Goal: Task Accomplishment & Management: Manage account settings

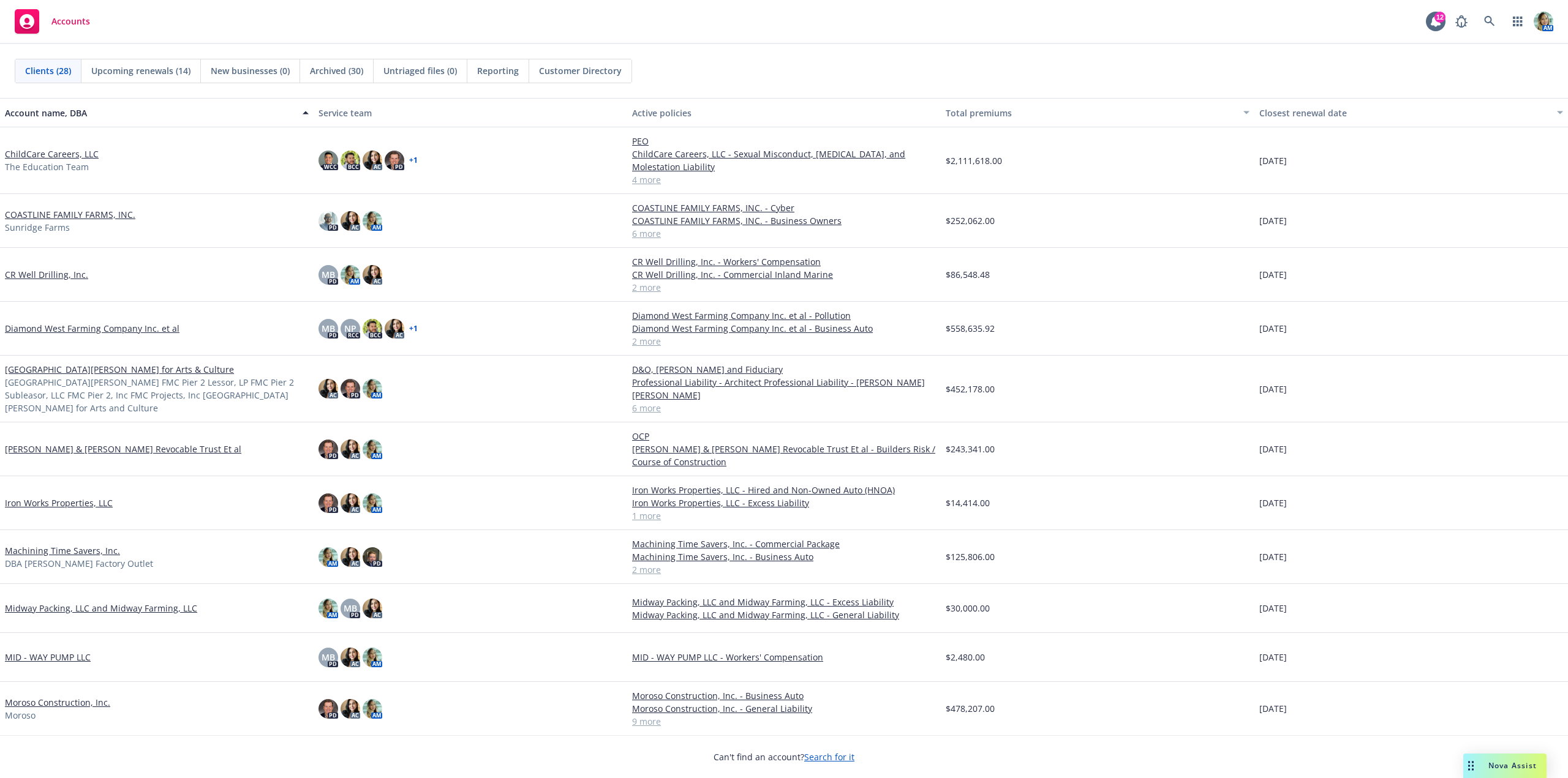
click at [511, 71] on span "Reporting" at bounding box center [497, 70] width 42 height 12
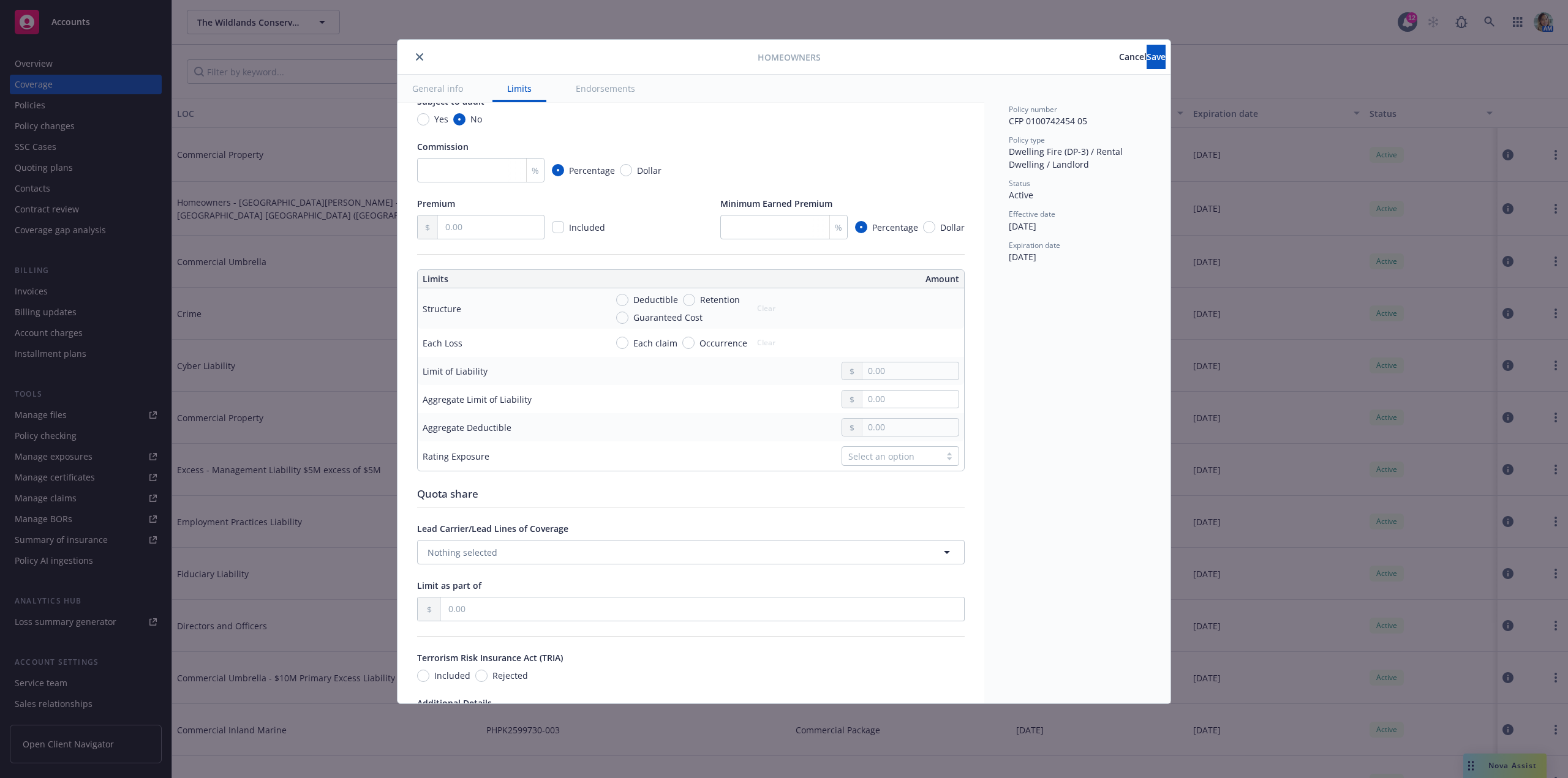
scroll to position [245, 0]
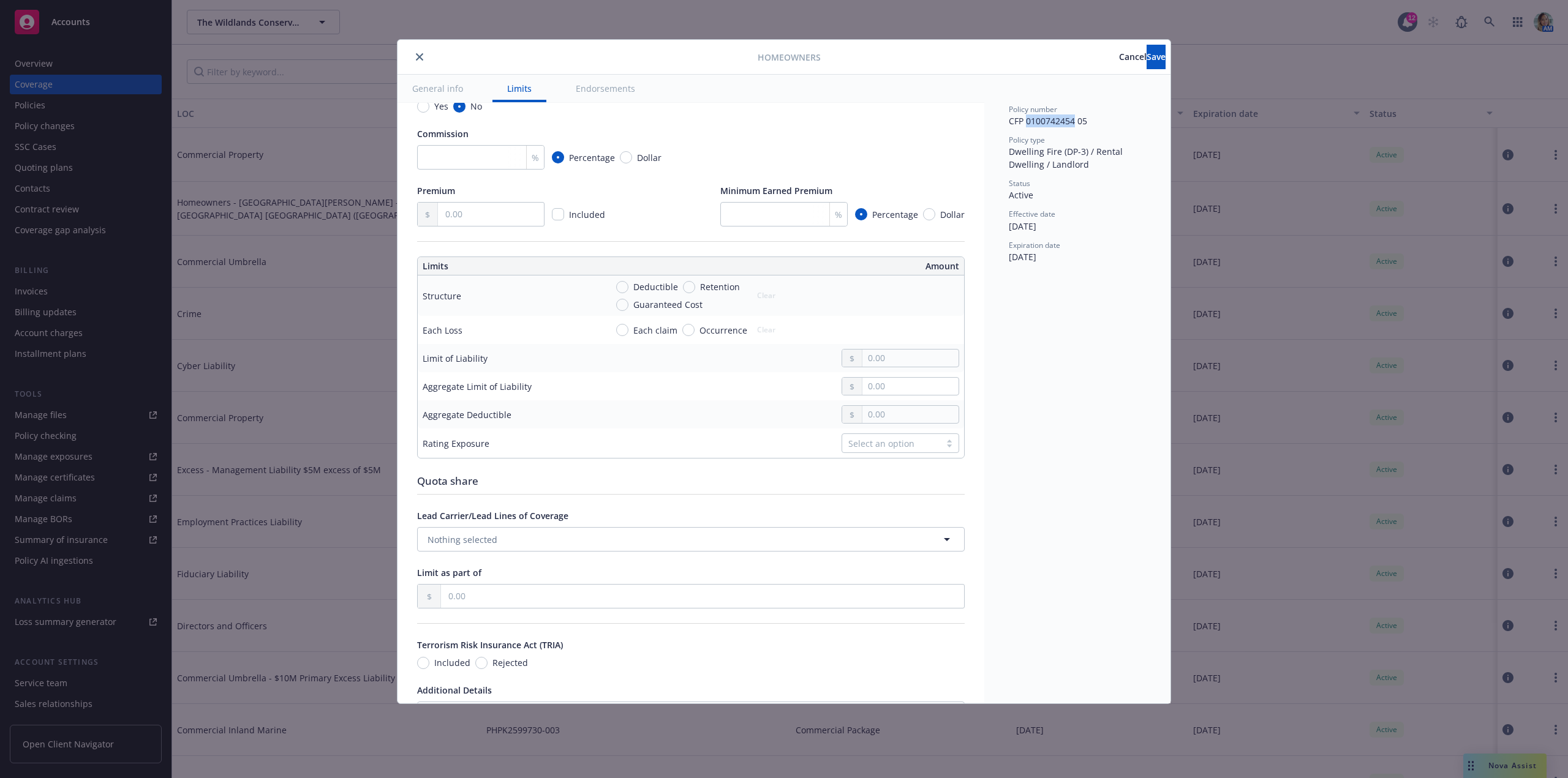
drag, startPoint x: 1025, startPoint y: 121, endPoint x: 1075, endPoint y: 124, distance: 50.1
click at [1075, 124] on span "CFP 0100742454 05" at bounding box center [1048, 120] width 78 height 12
copy span "0100742454"
click at [526, 213] on input "text" at bounding box center [490, 214] width 106 height 23
type textarea "x"
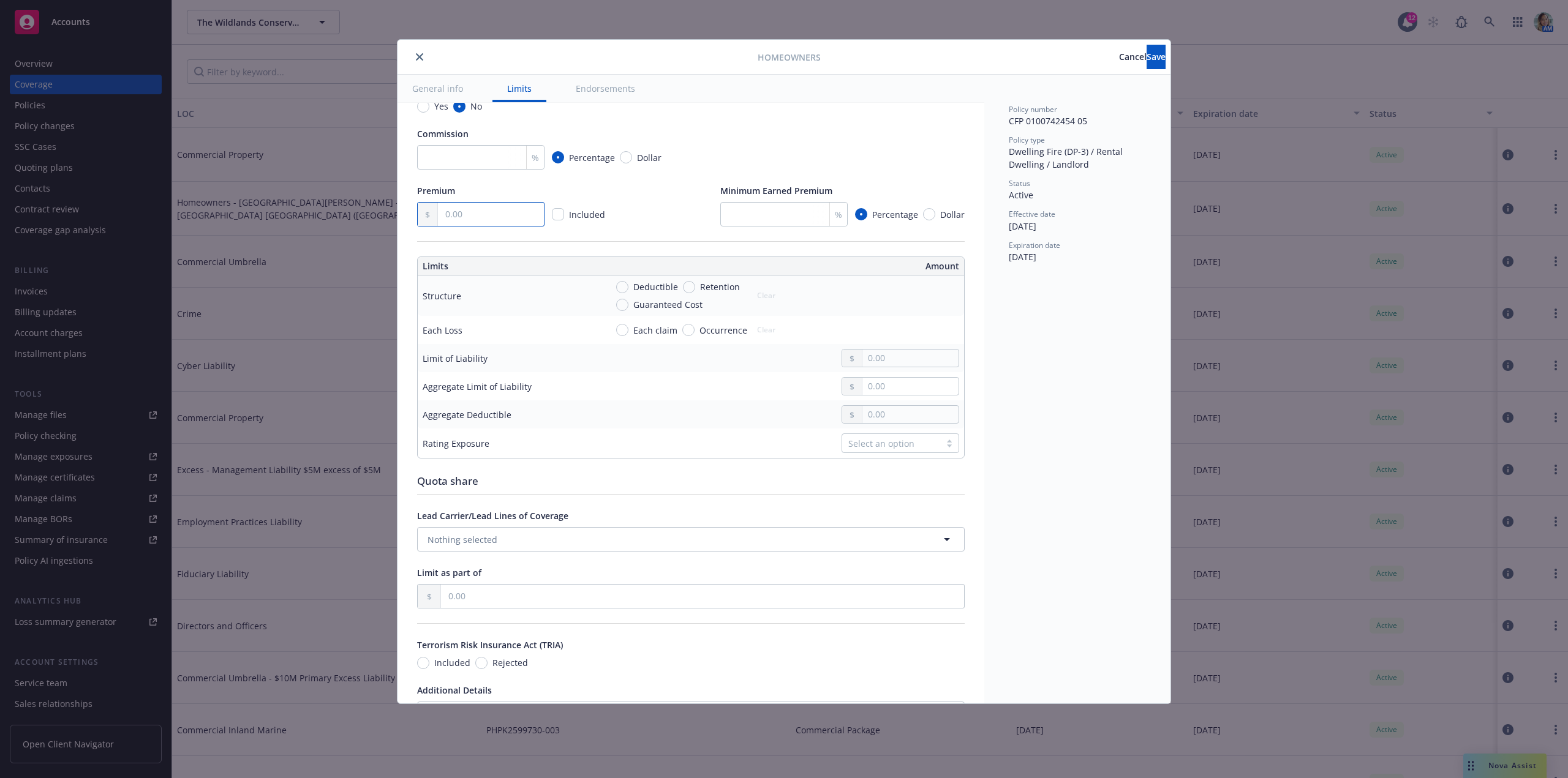
type input "4.00"
type textarea "x"
type input "492.00"
type textarea "x"
type input "4,927.00"
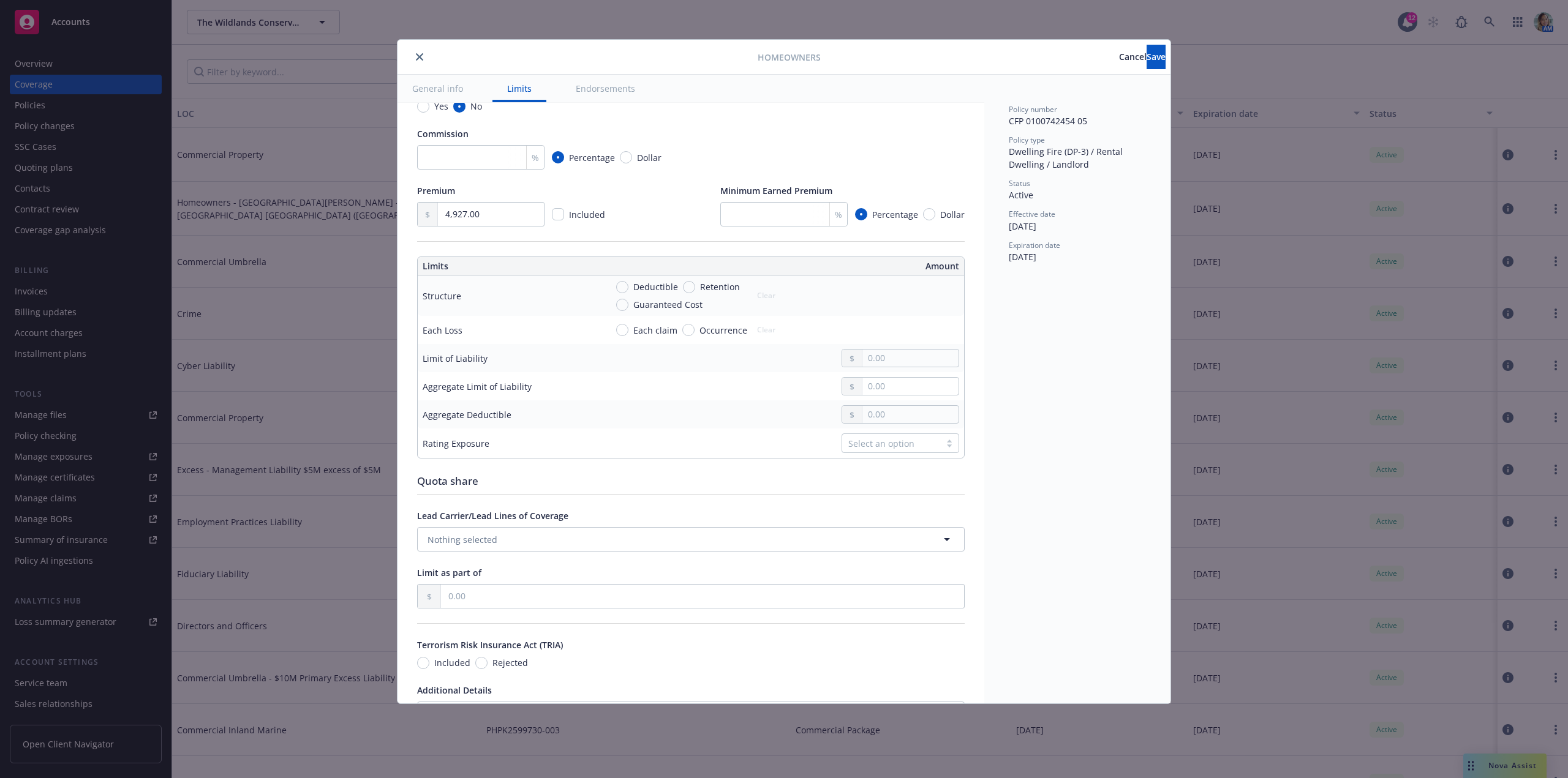
click at [640, 420] on div at bounding box center [783, 414] width 353 height 19
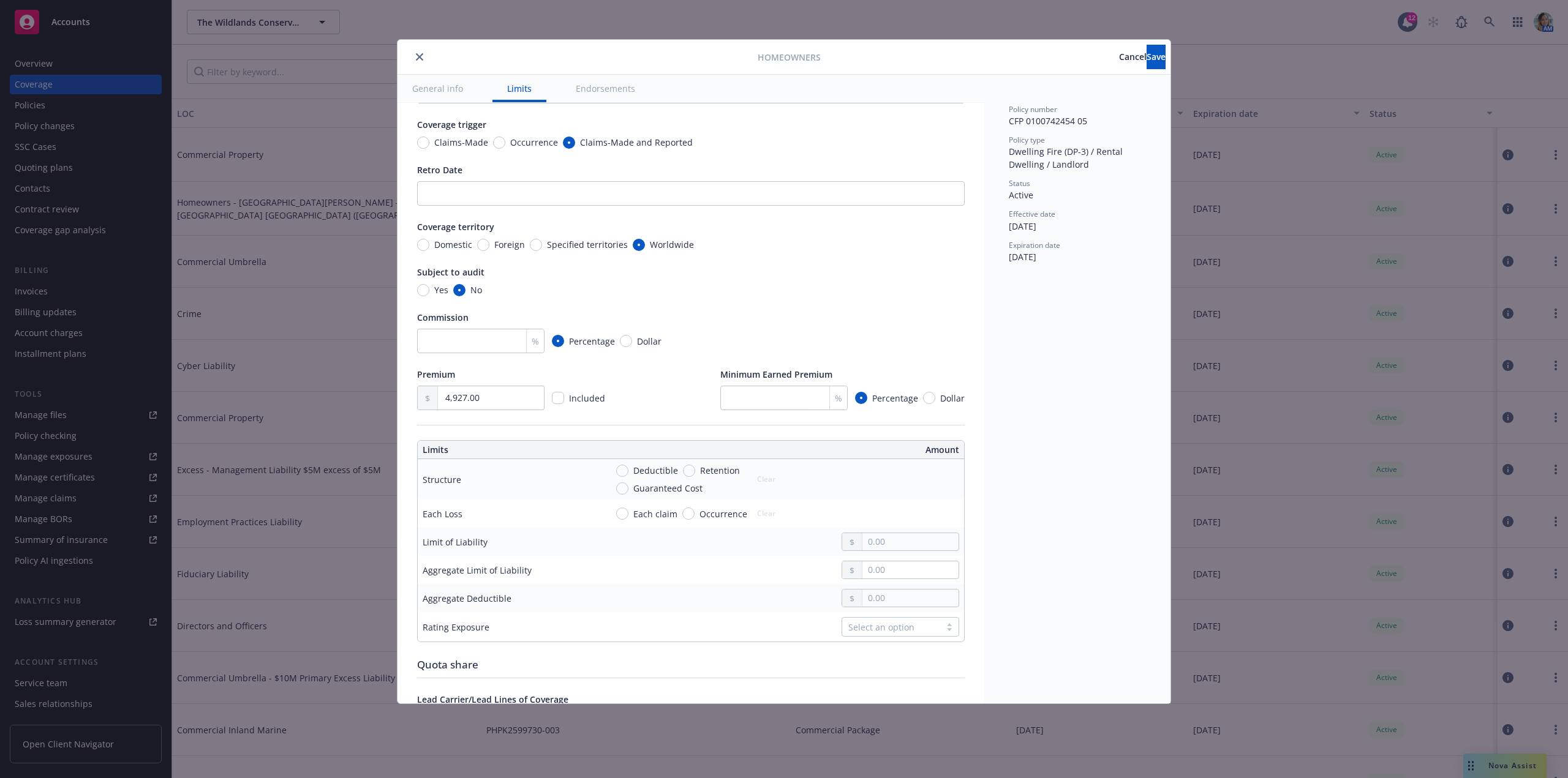
scroll to position [0, 0]
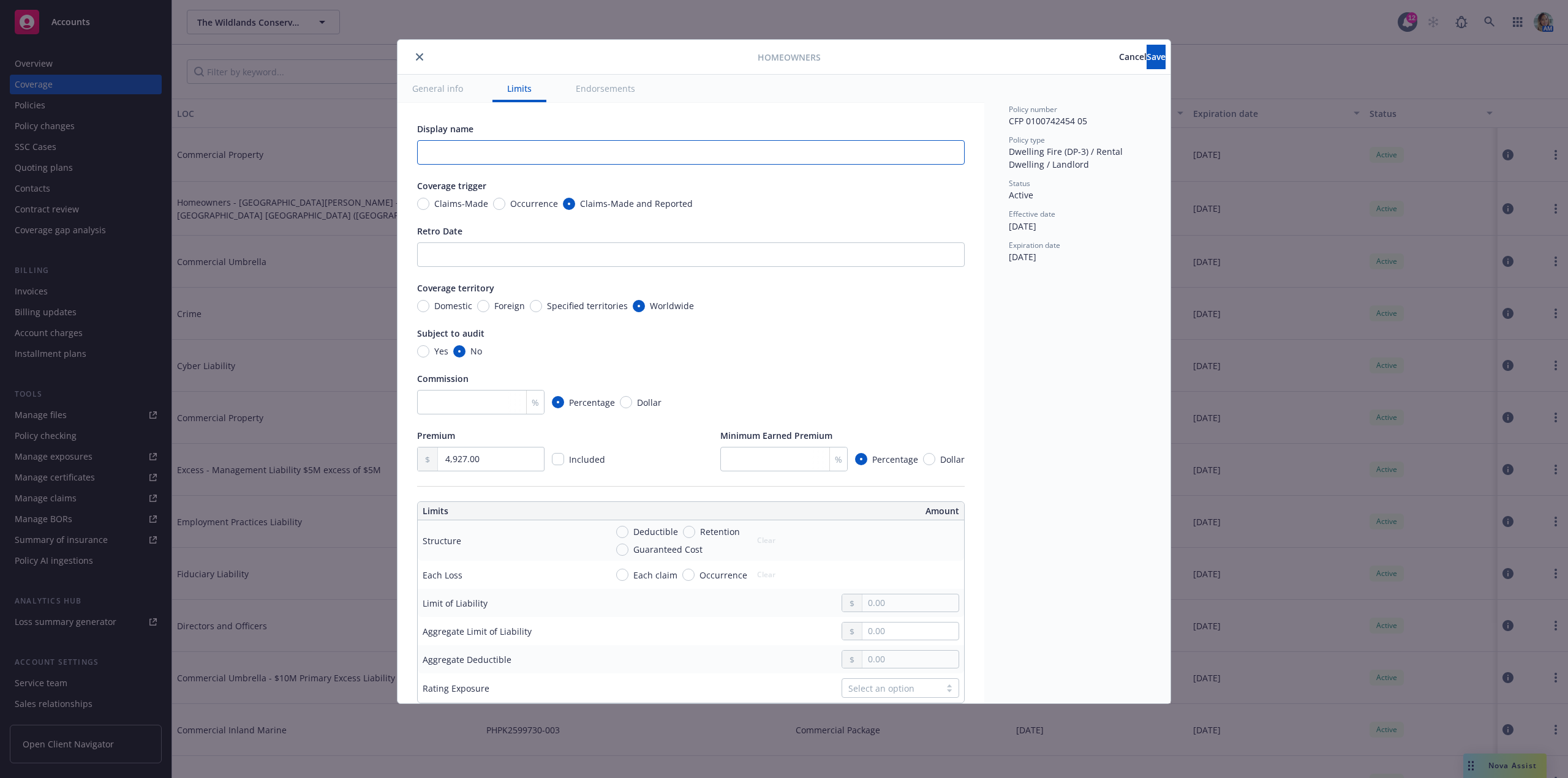
click at [492, 152] on input "text" at bounding box center [691, 153] width 548 height 25
paste input "Jenner Headlands - Headlands Station Duplex"
type textarea "x"
type input "Jenner Headlands - Headlands Station Duplex"
click at [501, 204] on input "Occurrence" at bounding box center [499, 204] width 12 height 12
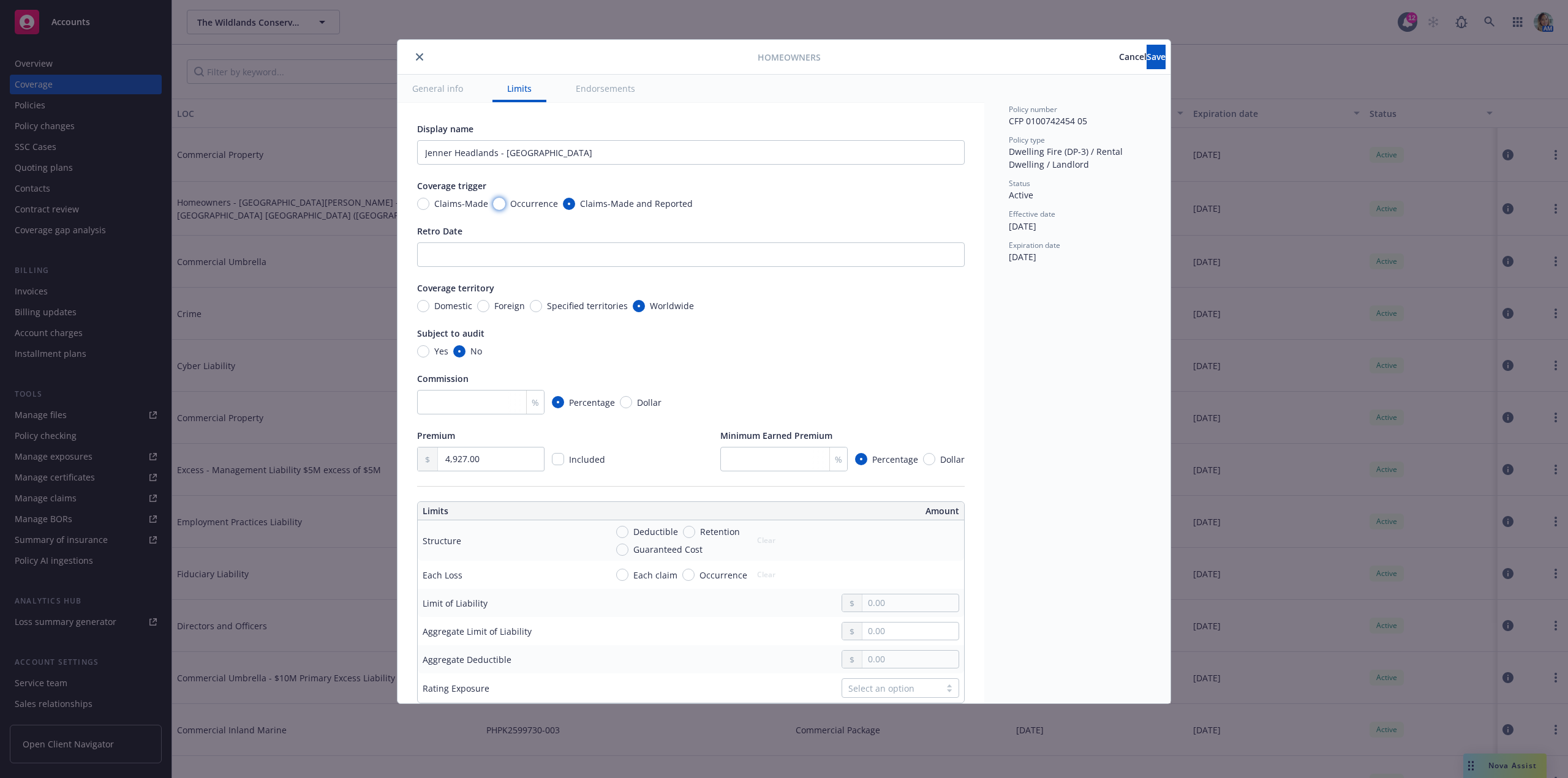
radio input "true"
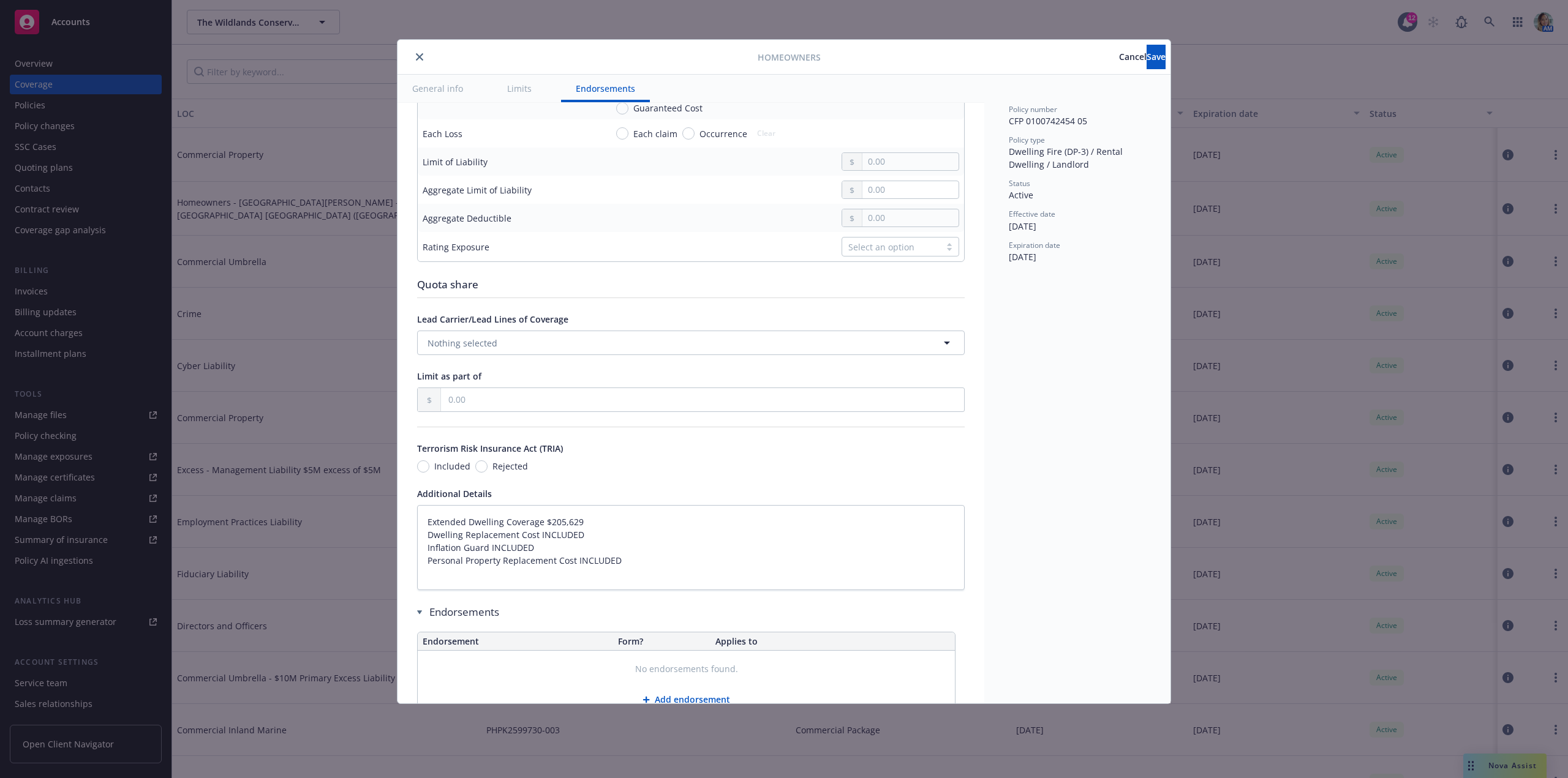
scroll to position [429, 0]
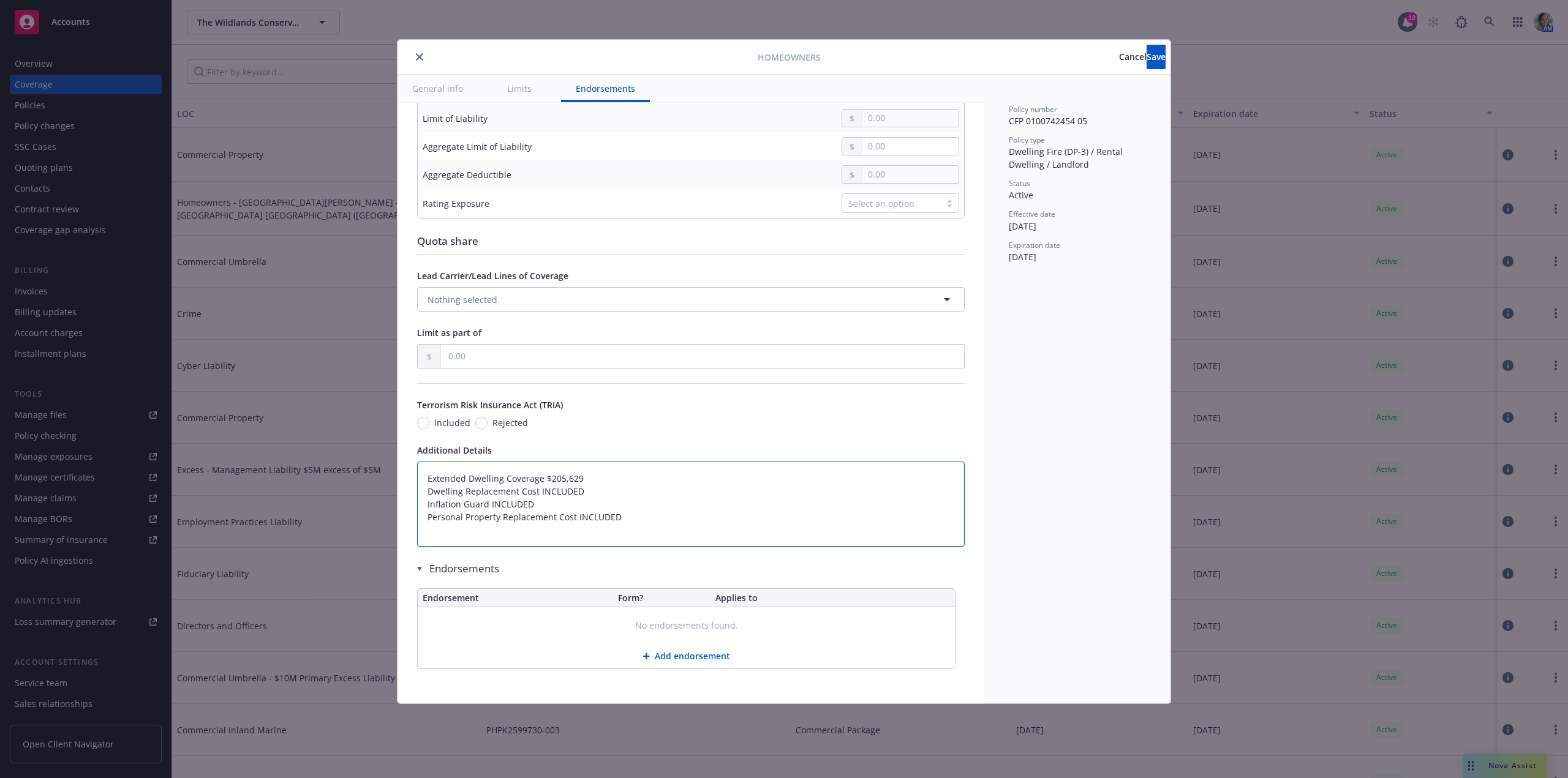
click at [428, 490] on textarea "Extended Dwelling Coverage $205,629 Dwelling Replacement Cost INCLUDED Inflatio…" at bounding box center [691, 504] width 548 height 85
type textarea "x"
type textarea "DExtended Dwelling Coverage $205,629 Dwelling Replacement Cost INCLUDED Inflati…"
type textarea "x"
type textarea "DweExtended Dwelling Coverage $205,629 Dwelling Replacement Cost INCLUDED Infla…"
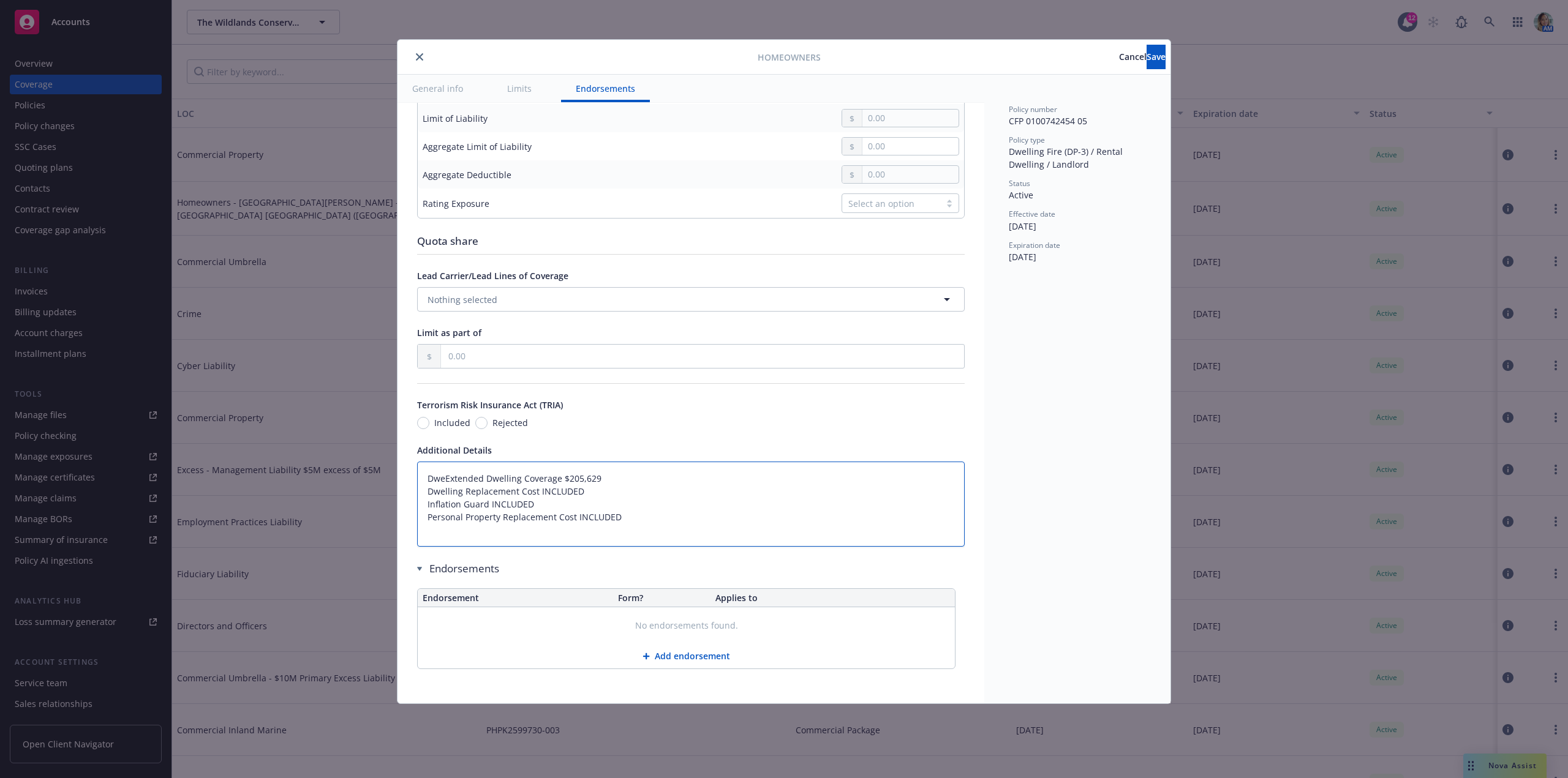
type textarea "x"
type textarea "DwelExtended Dwelling Coverage $205,629 Dwelling Replacement Cost INCLUDED Infl…"
type textarea "x"
type textarea "DwellExtended Dwelling Coverage $205,629 Dwelling Replacement Cost INCLUDED Inf…"
type textarea "x"
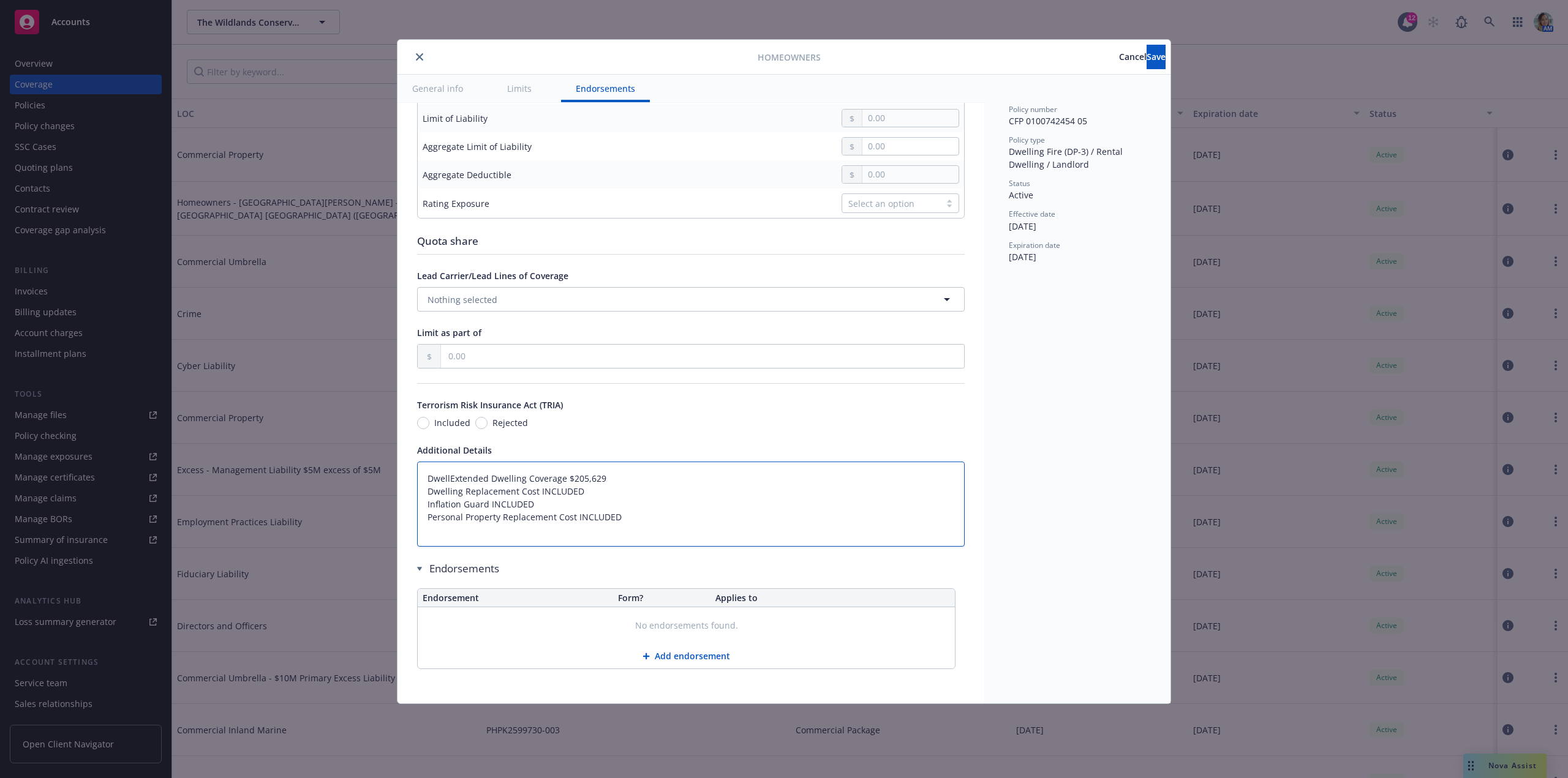
type textarea "DwelliExtended Dwelling Coverage $205,629 Dwelling Replacement Cost INCLUDED In…"
type textarea "x"
type textarea "DwellinExtended Dwelling Coverage $205,629 Dwelling Replacement Cost INCLUDED I…"
type textarea "x"
type textarea "Dwelling Extended Dwelling Coverage $205,629 Dwelling Replacement Cost INCLUDED…"
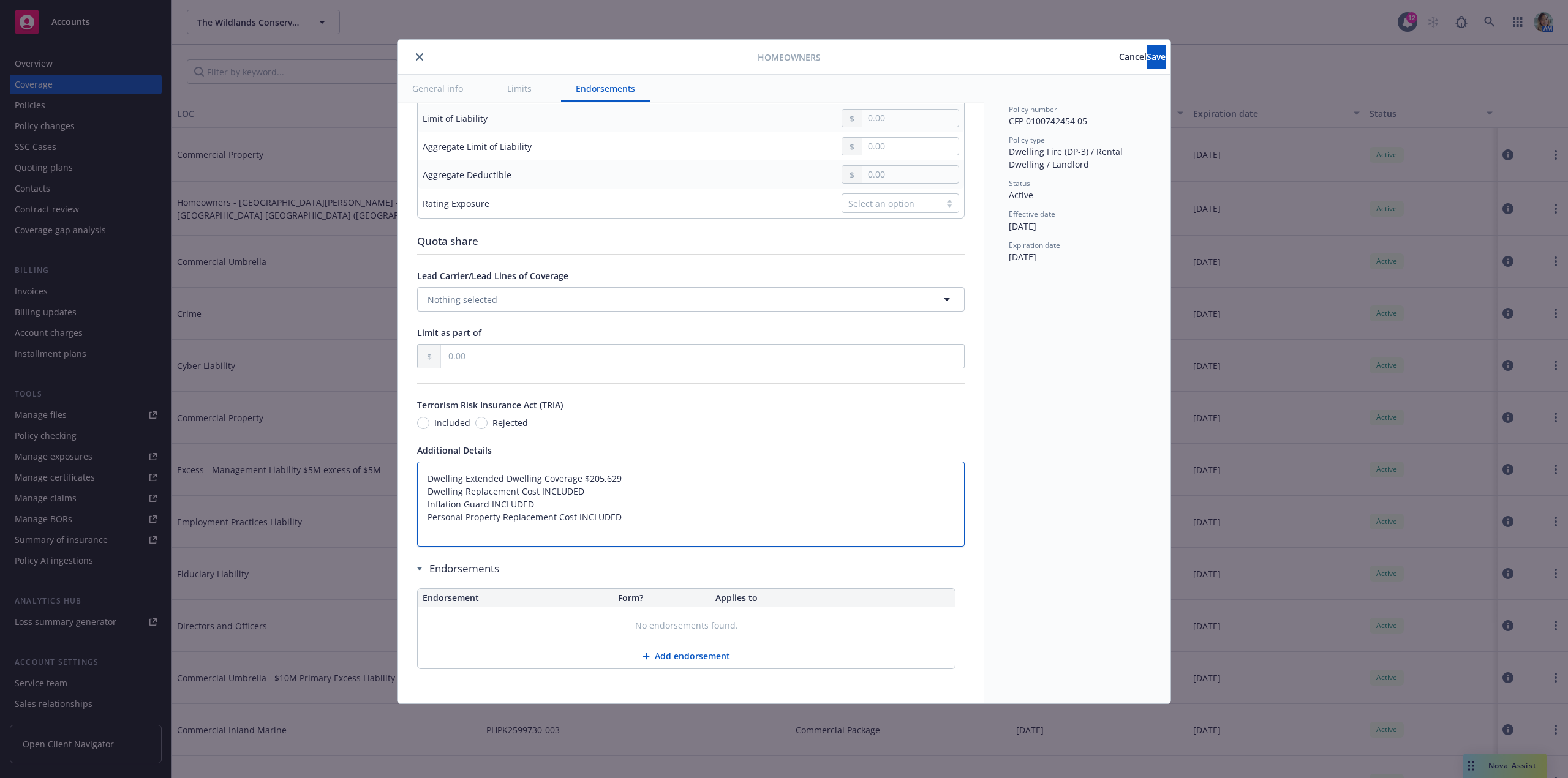
type textarea "x"
type textarea "Dwelling - Extended Dwelling Coverage $205,629 Dwelling Replacement Cost INCLUD…"
type textarea "x"
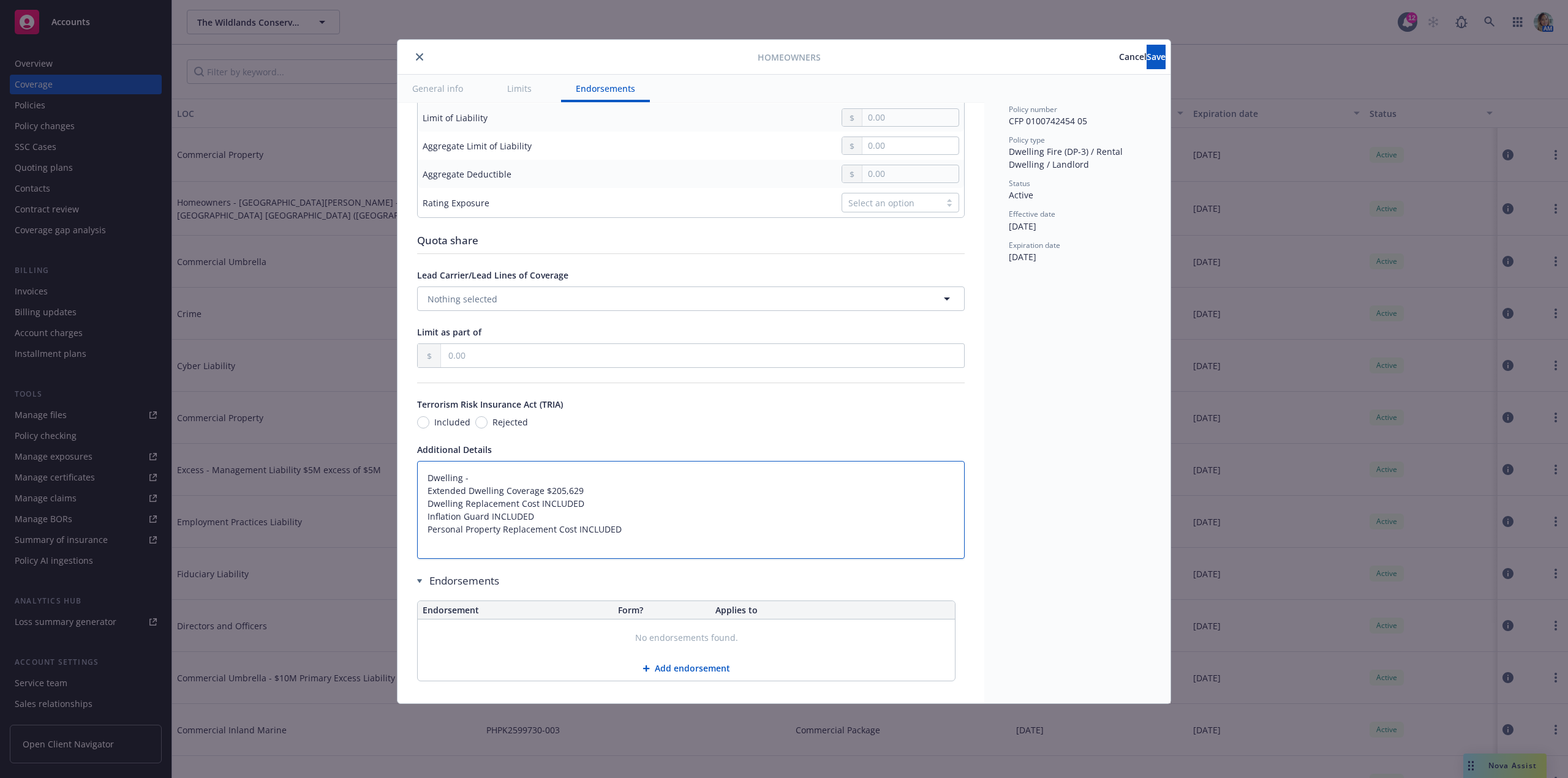
type textarea "Dwelling - Extended Dwelling Coverage $205,629 Dwelling Replacement Cost INCLUD…"
click at [493, 492] on textarea "Dwelling - Extended Dwelling Coverage $205,629 Dwelling Replacement Cost INCLUD…" at bounding box center [691, 509] width 548 height 98
type textarea "x"
type textarea "Dwelling - $ Extended Dwelling Coverage $205,629 Dwelling Replacement Cost INCL…"
paste textarea "Jenner Headlands - Headlands Station Duplex"
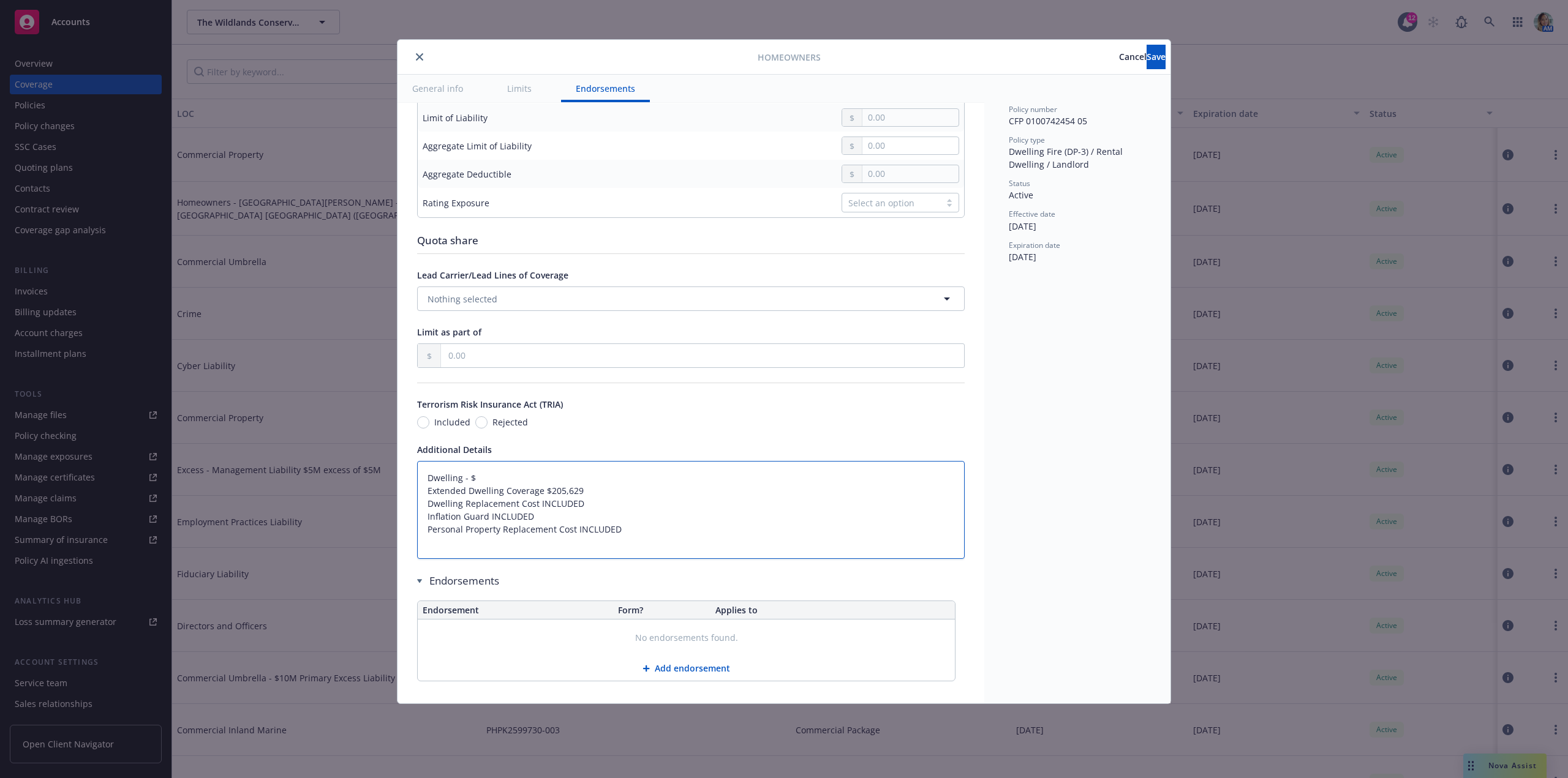
type textarea "x"
type textarea "Dwelling - $Jenner Headlands - Headlands Station Duplex Extended Dwelling Cover…"
drag, startPoint x: 472, startPoint y: 488, endPoint x: 657, endPoint y: 494, distance: 185.1
click at [657, 494] on textarea "Dwelling - $Jenner Headlands - Headlands Station Duplex Extended Dwelling Cover…" at bounding box center [691, 509] width 548 height 98
type textarea "x"
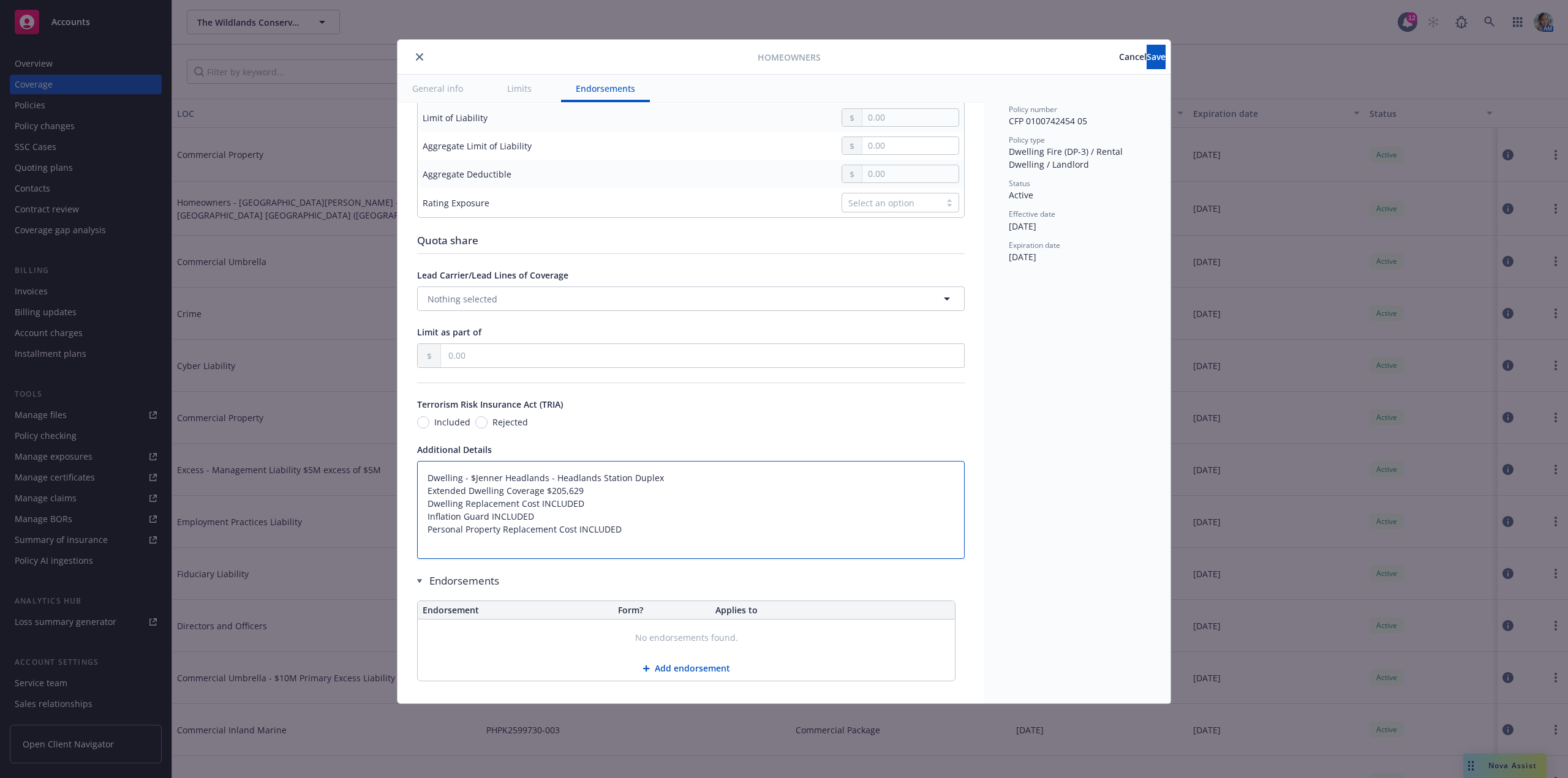
type textarea "Dwelling - $8 Extended Dwelling Coverage $205,629 Dwelling Replacement Cost INC…"
type textarea "x"
type textarea "Dwelling - $88 Extended Dwelling Coverage $205,629 Dwelling Replacement Cost IN…"
type textarea "x"
type textarea "Dwelling - $886 Extended Dwelling Coverage $205,629 Dwelling Replacement Cost I…"
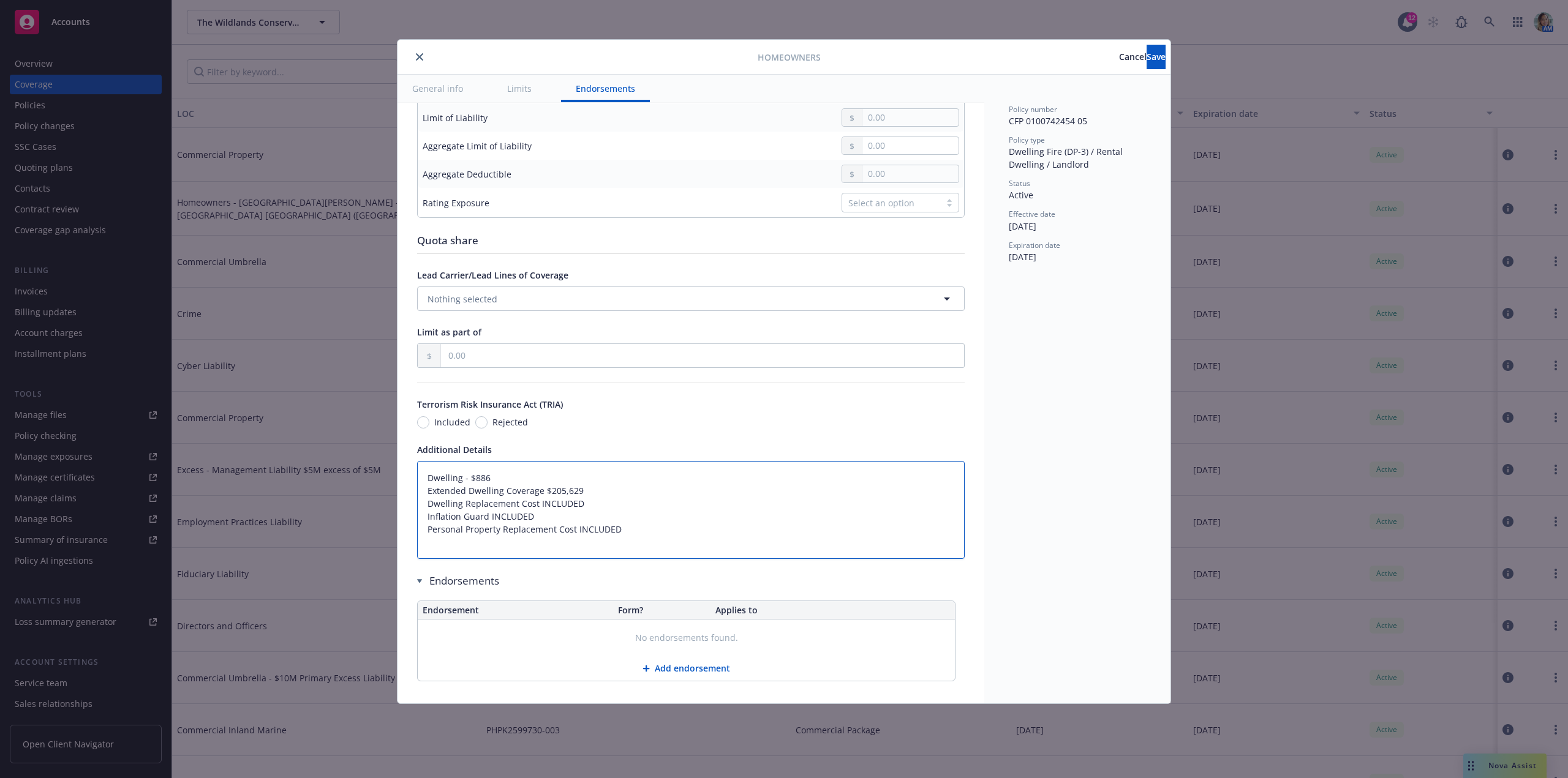
type textarea "x"
type textarea "Dwelling - $886, Extended Dwelling Coverage $205,629 Dwelling Replacement Cost …"
type textarea "x"
type textarea "Dwelling - $886,6 Extended Dwelling Coverage $205,629 Dwelling Replacement Cost…"
type textarea "x"
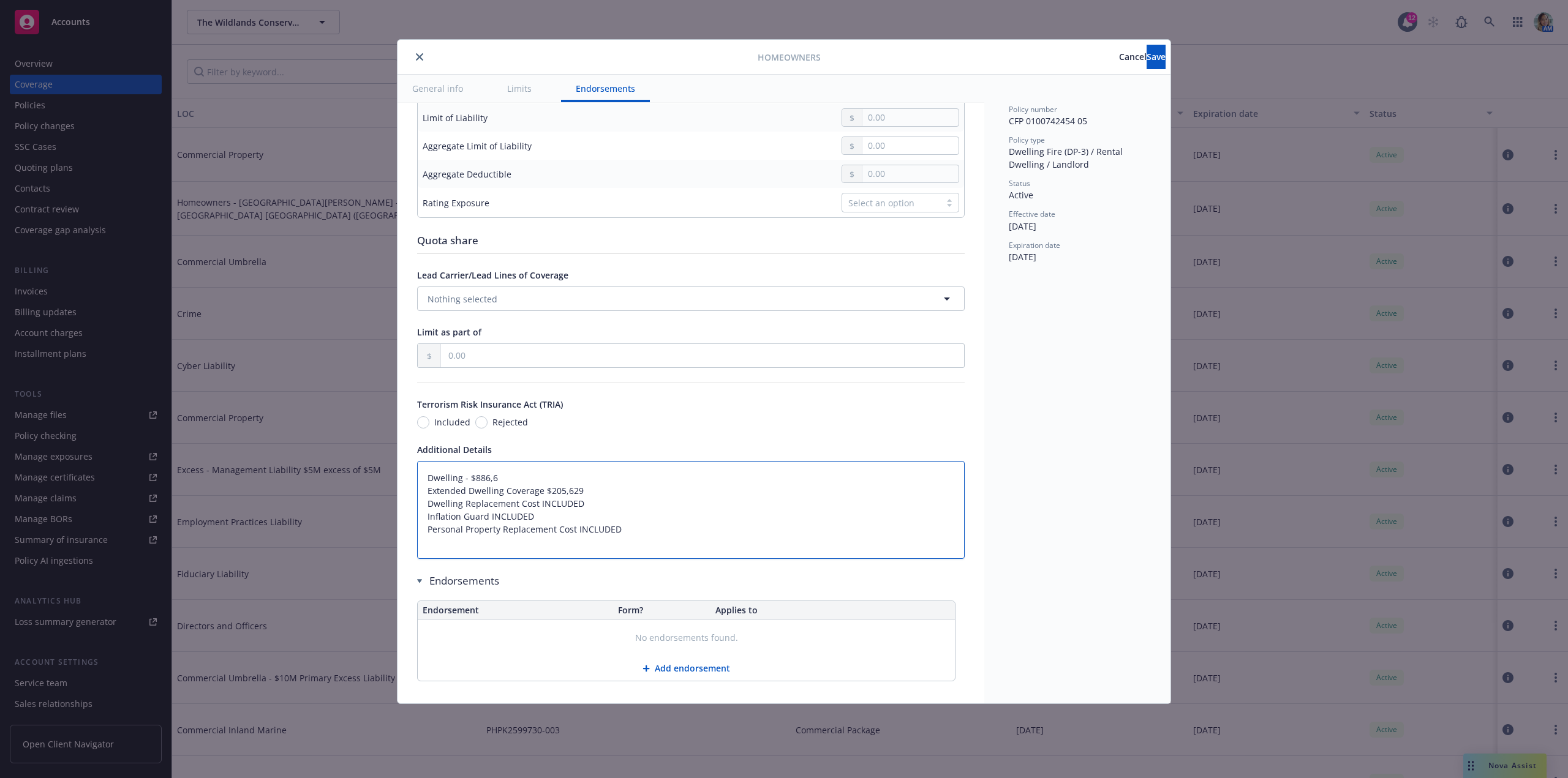
type textarea "Dwelling - $886,67 Extended Dwelling Coverage $205,629 Dwelling Replacement Cos…"
type textarea "x"
type textarea "Dwelling - $886,670 Extended Dwelling Coverage $205,629 Dwelling Replacement Co…"
type textarea "x"
type textarea "Dwelling - $886,670 Extended Dwelling Coverage $205,629 Dwelling Replacement Co…"
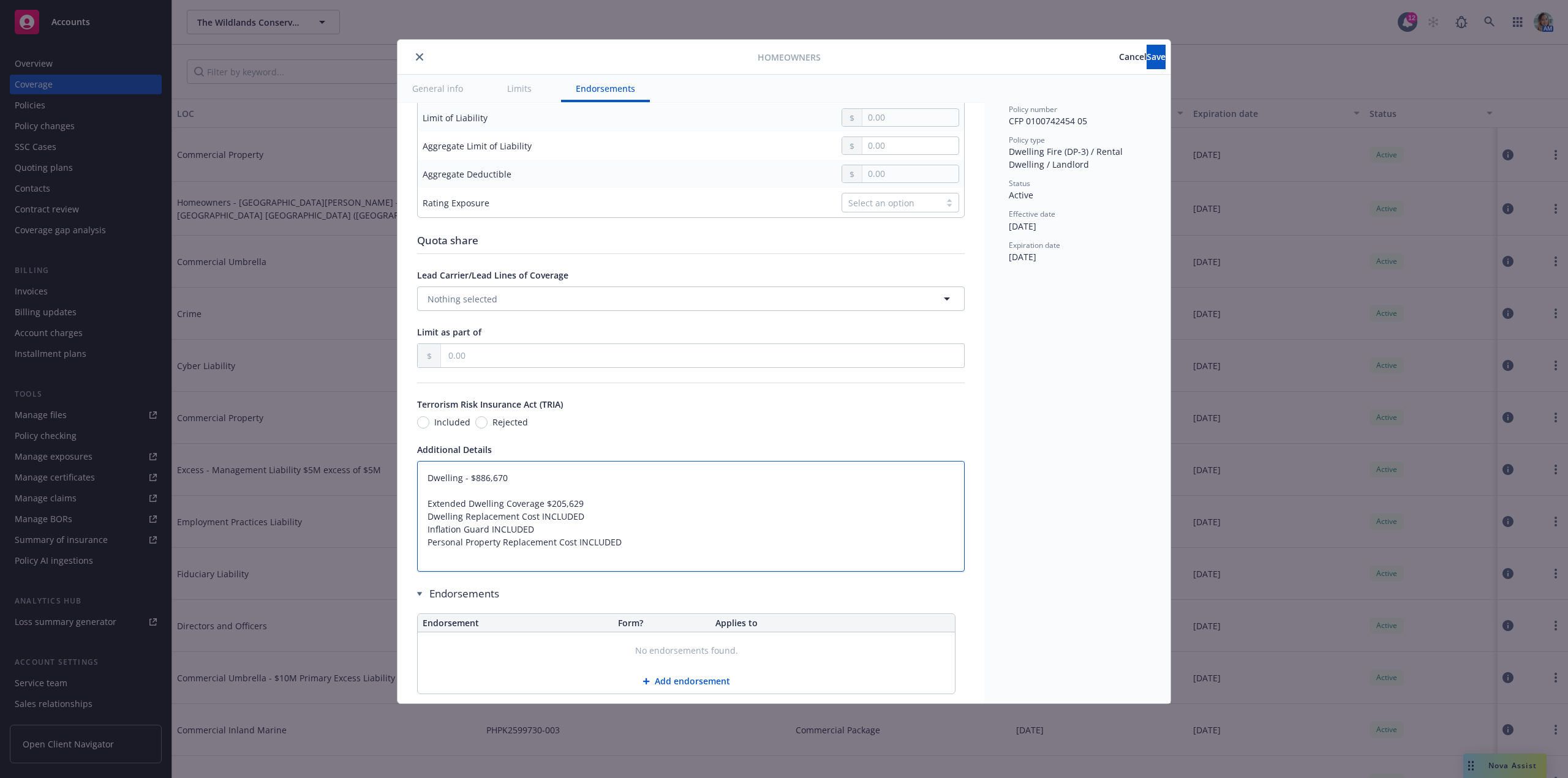
click at [474, 507] on textarea "Dwelling - $886,670 Extended Dwelling Coverage $205,629 Dwelling Replacement Co…" at bounding box center [691, 516] width 548 height 111
type textarea "x"
type textarea "Dwelling - $886,670 p Extended Dwelling Coverage $205,629 Dwelling Replacement …"
type textarea "x"
type textarea "Dwelling - $886,670 pe Extended Dwelling Coverage $205,629 Dwelling Replacement…"
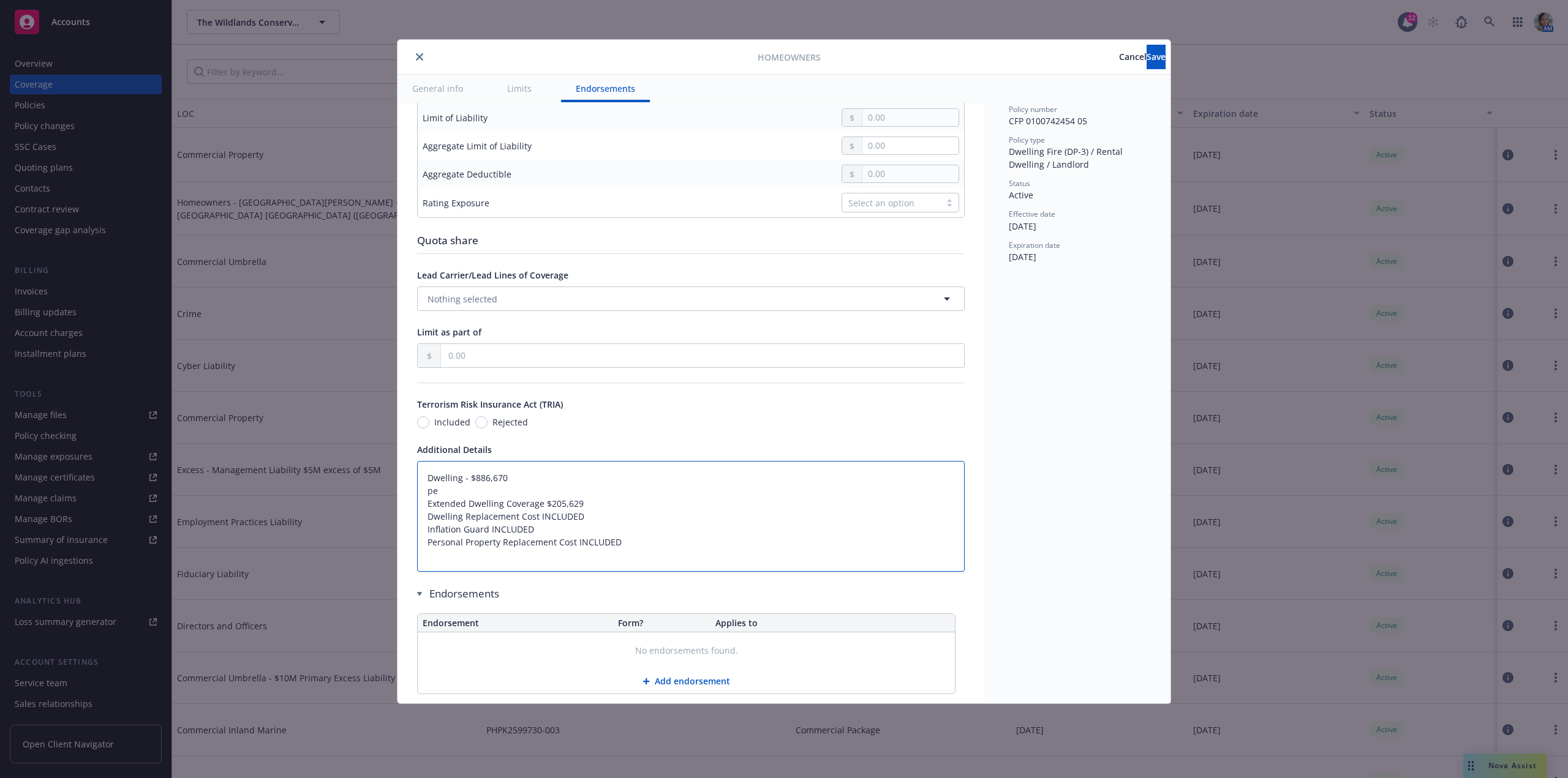
type textarea "x"
type textarea "Dwelling - $886,670 pers Extended Dwelling Coverage $205,629 Dwelling Replaceme…"
type textarea "x"
type textarea "Dwelling - $886,670 person Extended Dwelling Coverage $205,629 Dwelling Replace…"
type textarea "x"
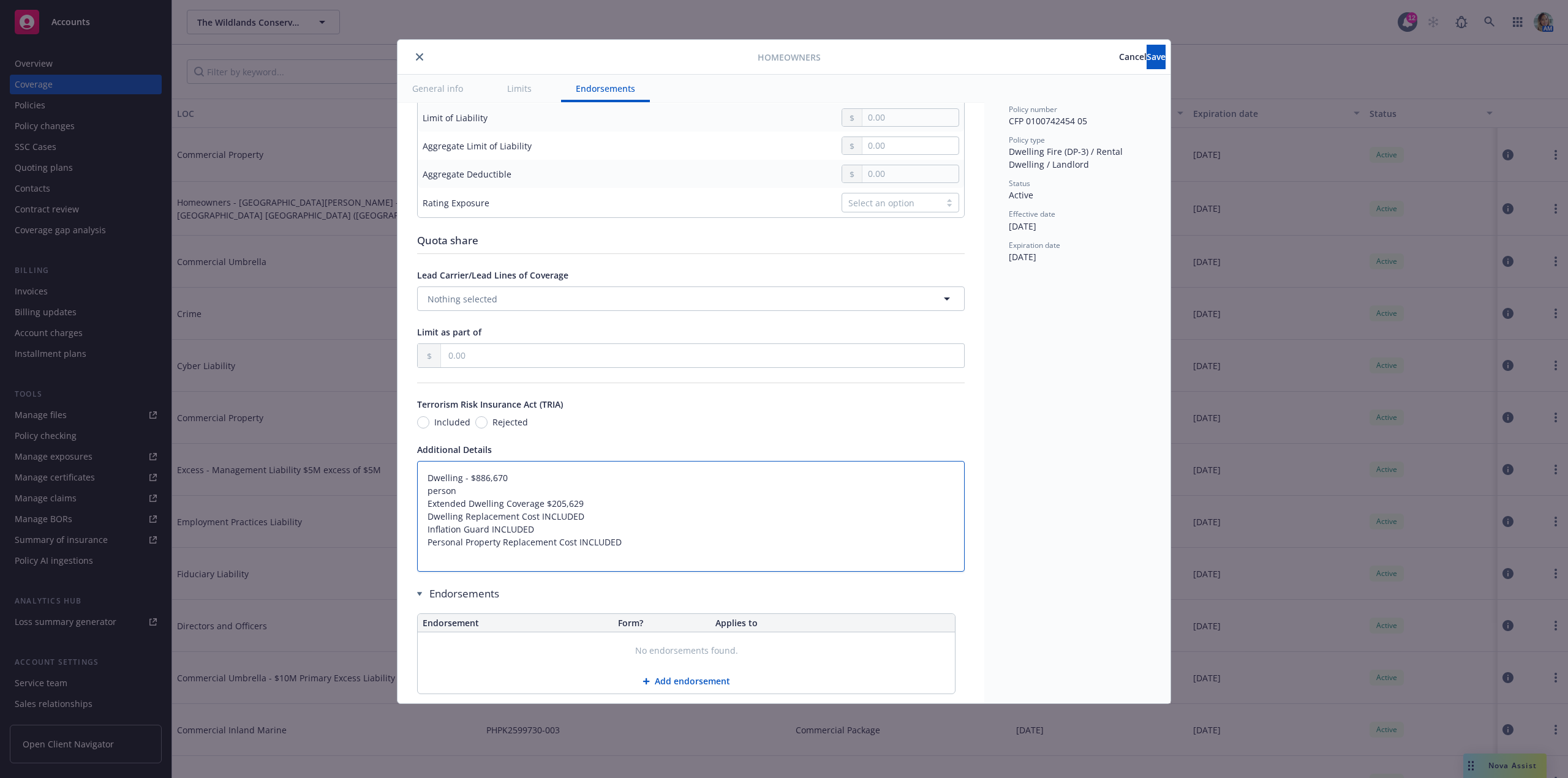
type textarea "Dwelling - $886,670 perso Extended Dwelling Coverage $205,629 Dwelling Replacem…"
type textarea "x"
type textarea "Dwelling - $886,670 pers Extended Dwelling Coverage $205,629 Dwelling Replaceme…"
type textarea "x"
type textarea "Dwelling - $886,670 per Extended Dwelling Coverage $205,629 Dwelling Replacemen…"
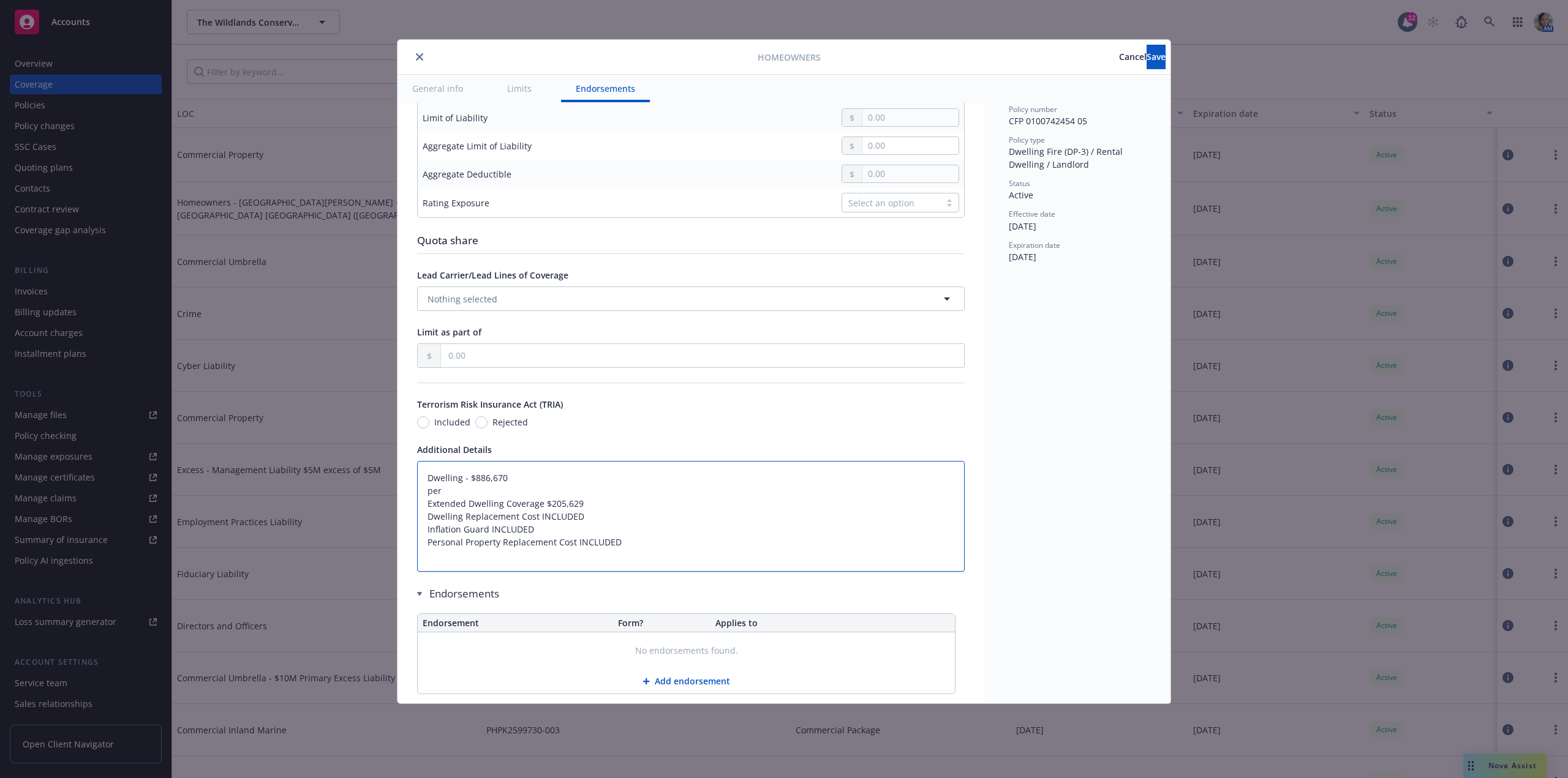
type textarea "x"
type textarea "Dwelling - $886,670 pe Extended Dwelling Coverage $205,629 Dwelling Replacement…"
type textarea "x"
type textarea "Dwelling - $886,670 p Extended Dwelling Coverage $205,629 Dwelling Replacement …"
type textarea "x"
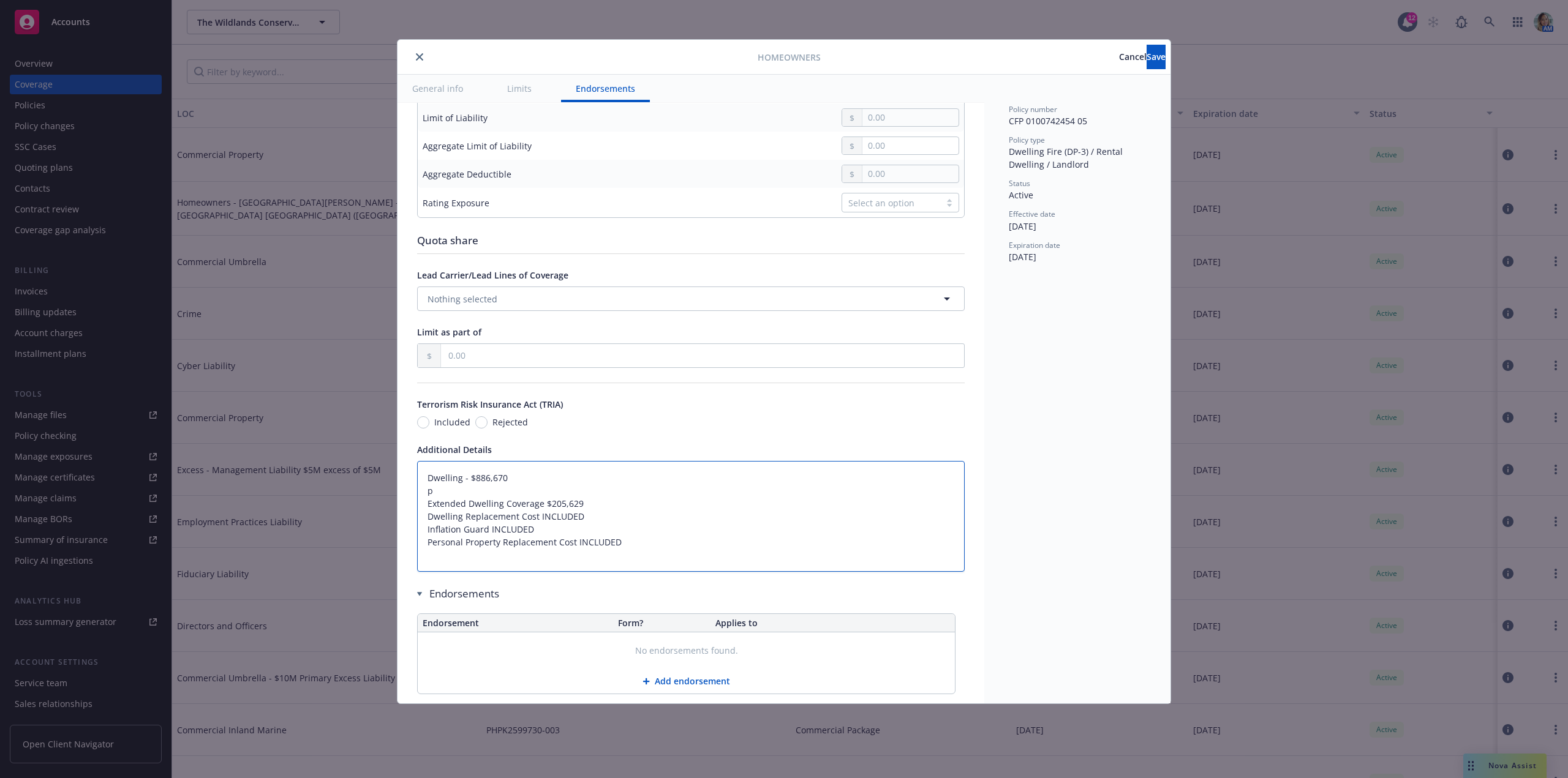
type textarea "Dwelling - $886,670 Extended Dwelling Coverage $205,629 Dwelling Replacement Co…"
type textarea "x"
type textarea "Dwelling - $886,670 P Extended Dwelling Coverage $205,629 Dwelling Replacement …"
type textarea "x"
type textarea "Dwelling - $886,670 Pe Extended Dwelling Coverage $205,629 Dwelling Replacement…"
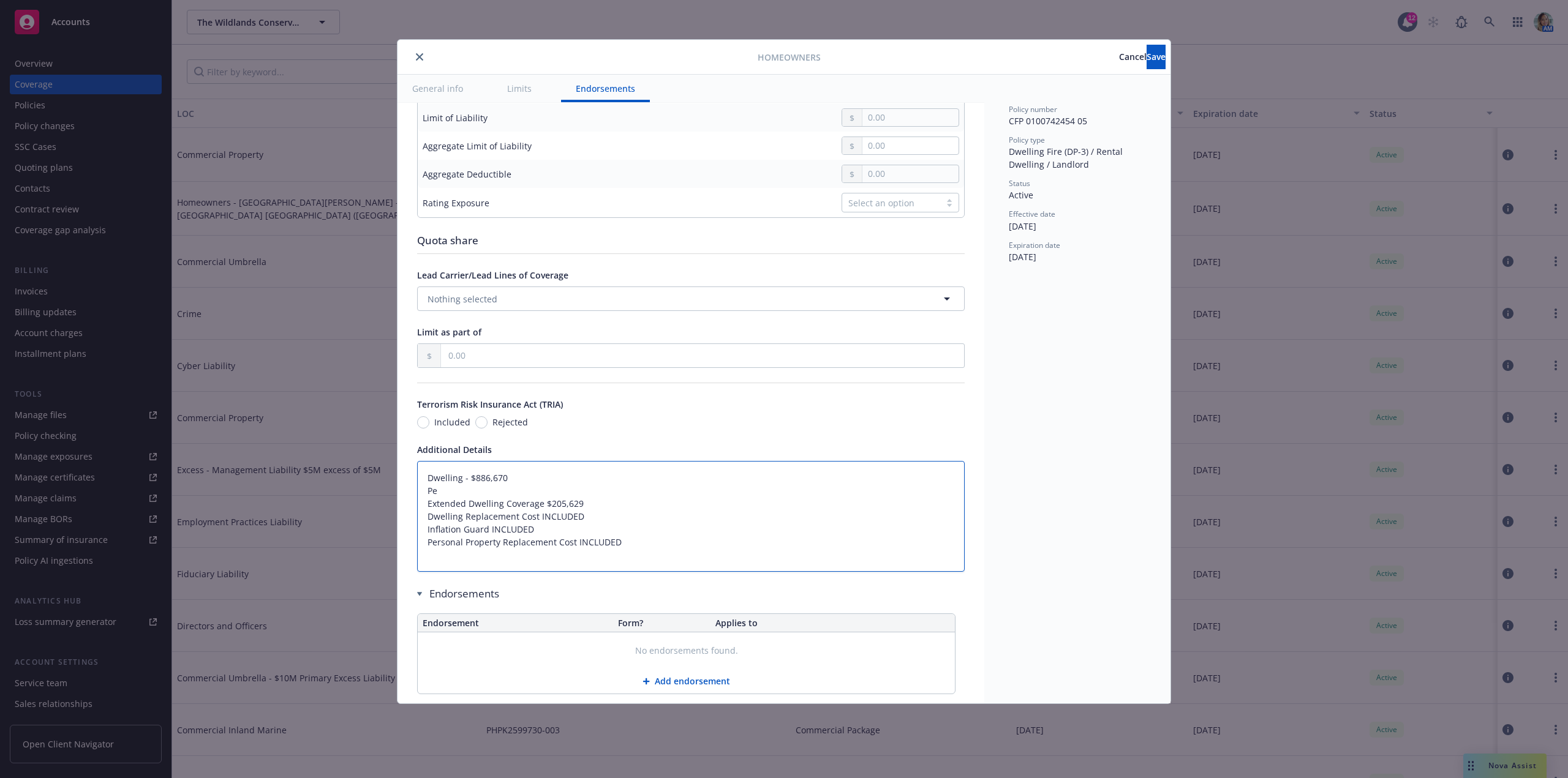
type textarea "x"
type textarea "Dwelling - $886,670 Per Extended Dwelling Coverage $205,629 Dwelling Replacemen…"
type textarea "x"
type textarea "Dwelling - $886,670 Pers Extended Dwelling Coverage $205,629 Dwelling Replaceme…"
type textarea "x"
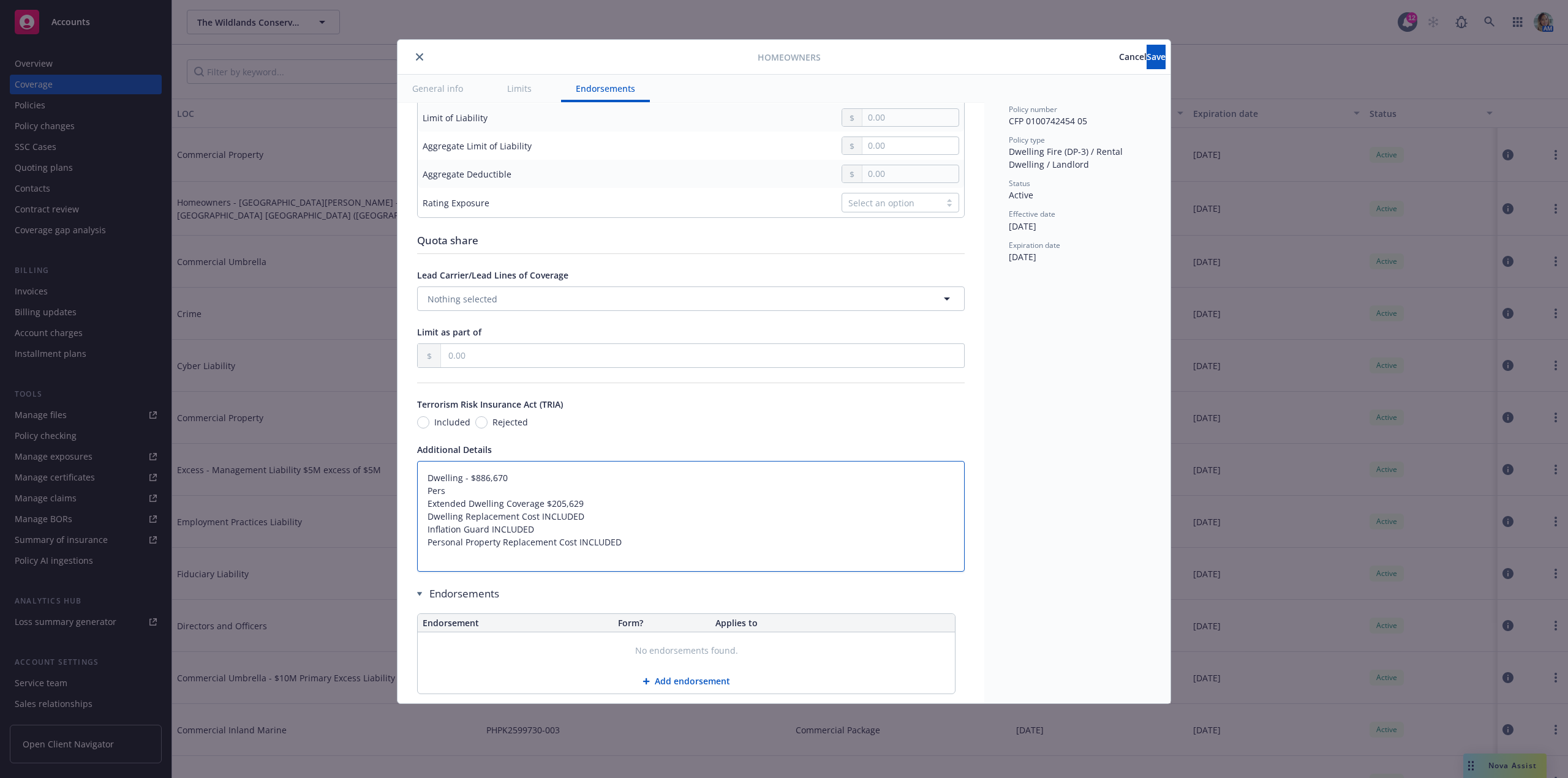
type textarea "Dwelling - $886,670 Perso Extended Dwelling Coverage $205,629 Dwelling Replacem…"
type textarea "x"
type textarea "Dwelling - $886,670 Person Extended Dwelling Coverage $205,629 Dwelling Replace…"
type textarea "x"
type textarea "Dwelling - $886,670 Personal Extended Dwelling Coverage $205,629 Dwelling Repla…"
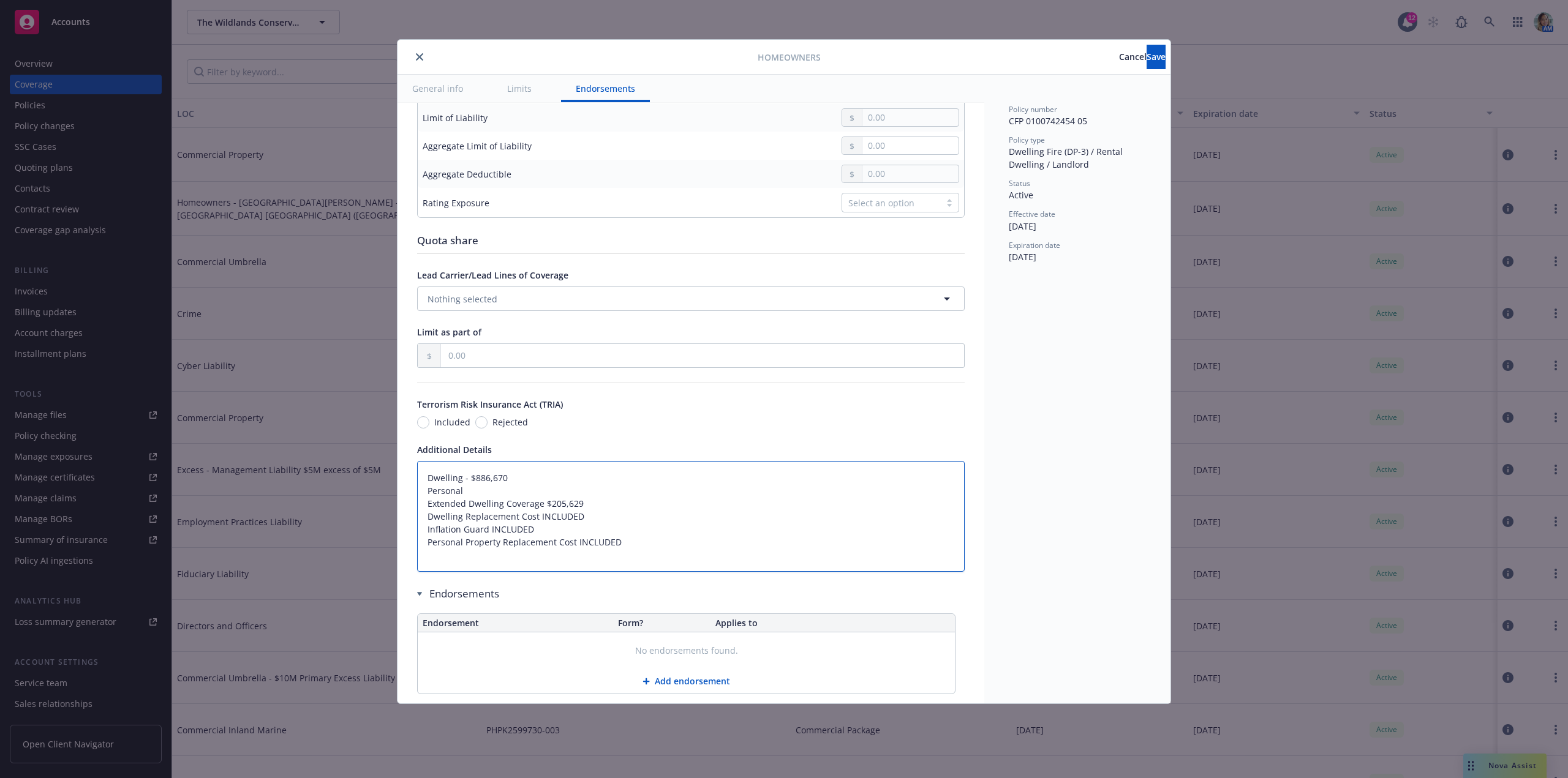
type textarea "x"
type textarea "Dwelling - $886,670 Personal Extended Dwelling Coverage $205,629 Dwelling Repla…"
type textarea "x"
type textarea "Dwelling - $886,670 Personal P Extended Dwelling Coverage $205,629 Dwelling Rep…"
type textarea "x"
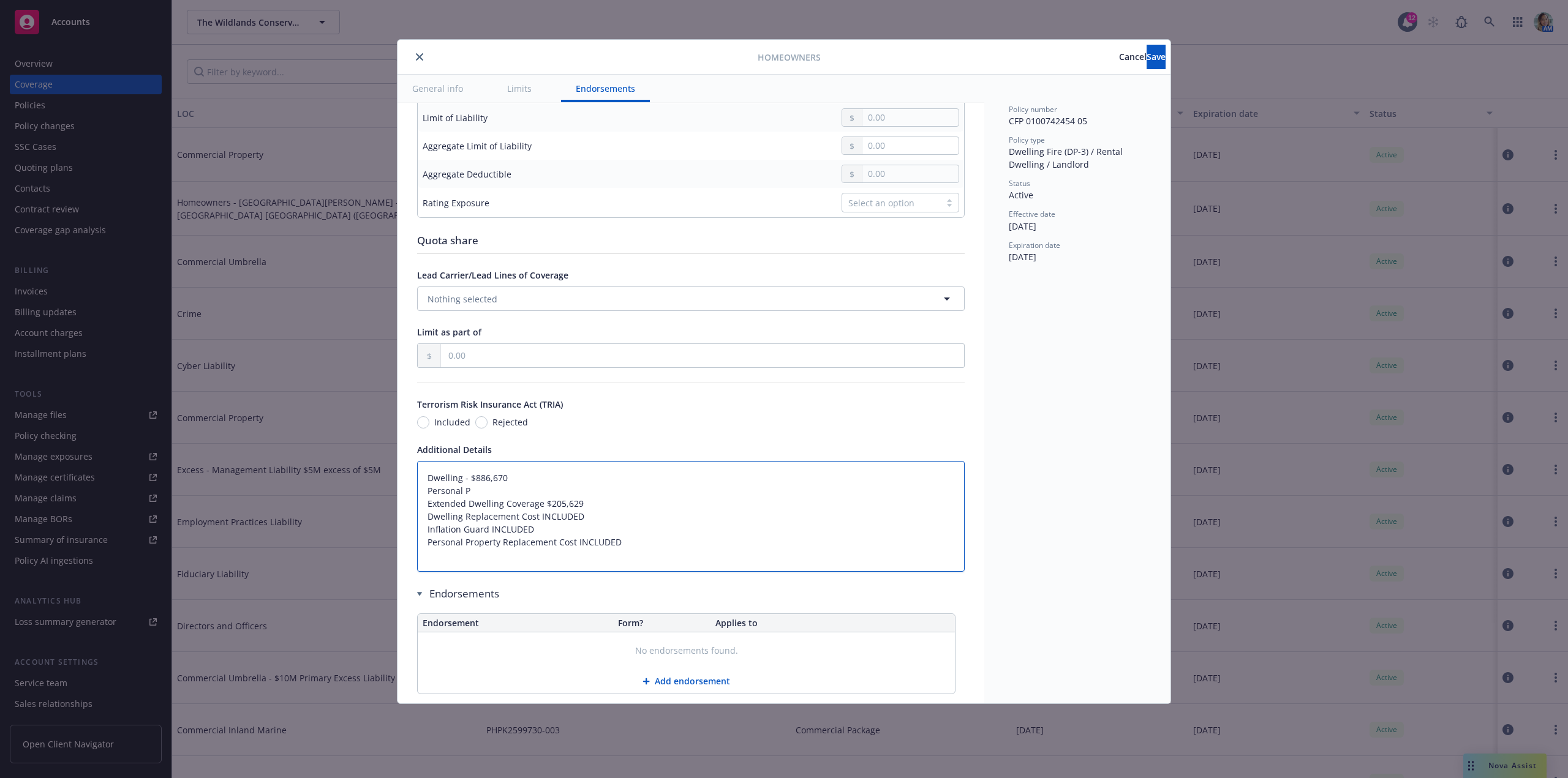
type textarea "Dwelling - $886,670 Personal Pr Extended Dwelling Coverage $205,629 Dwelling Re…"
type textarea "x"
type textarea "Dwelling - $886,670 Personal Pro Extended Dwelling Coverage $205,629 Dwelling R…"
type textarea "x"
type textarea "Dwelling - $886,670 Personal Prope Extended Dwelling Coverage $205,629 Dwelling…"
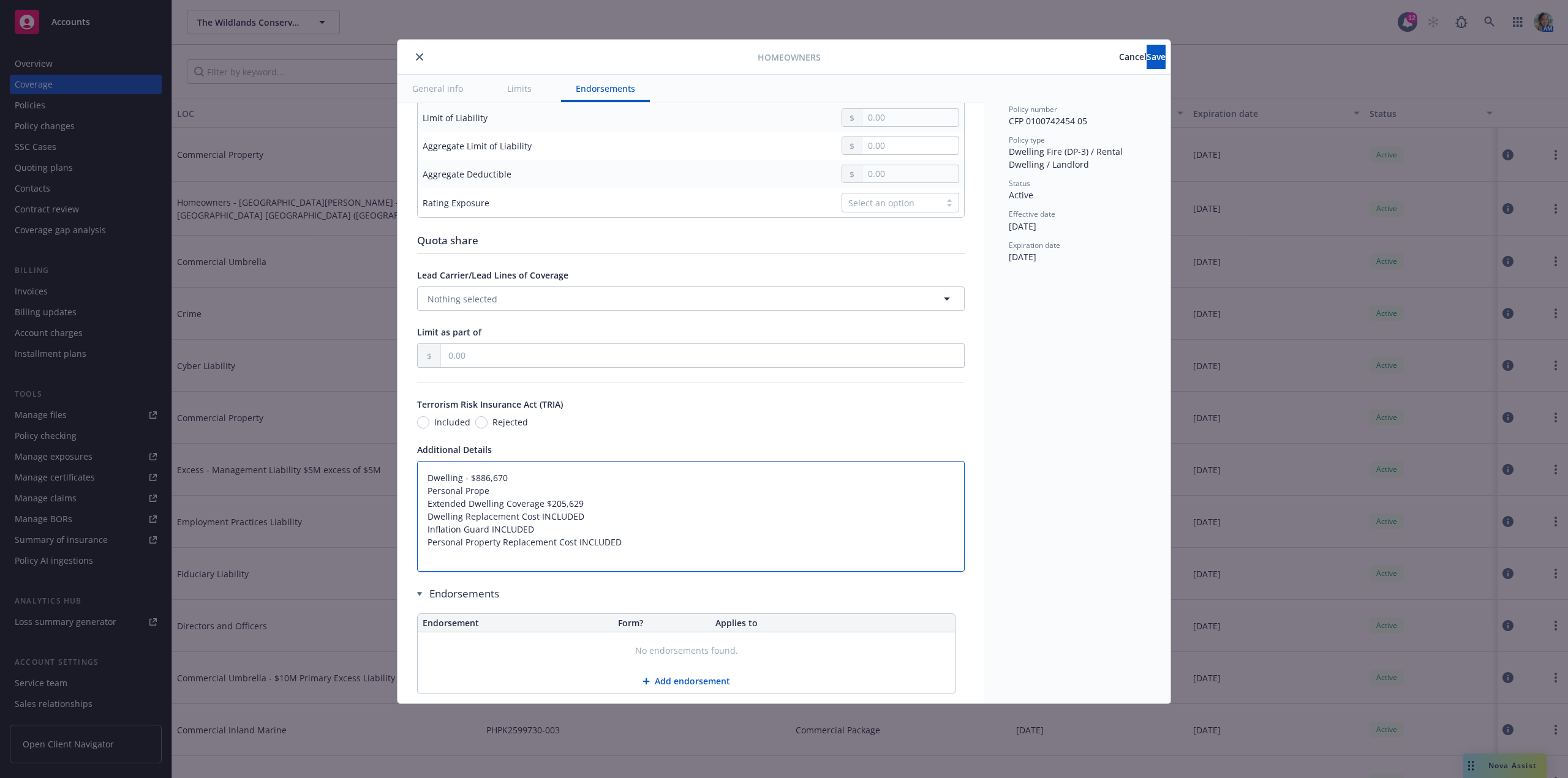
type textarea "x"
type textarea "Dwelling - $886,670 Personal Proper Extended Dwelling Coverage $205,629 Dwellin…"
type textarea "x"
type textarea "Dwelling - $886,670 Personal Property Extended Dwelling Coverage $205,629 Dwell…"
type textarea "x"
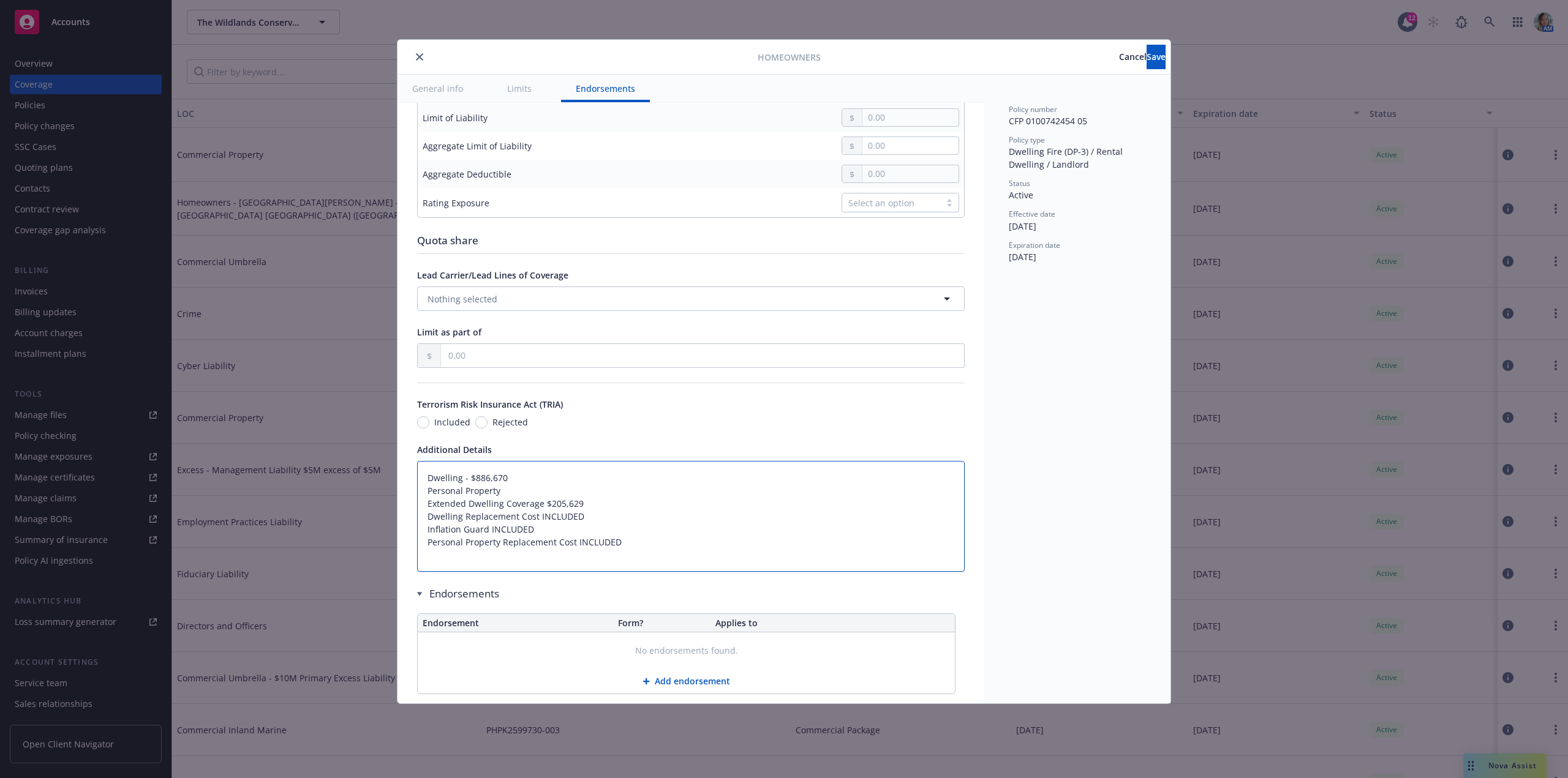
type textarea "Dwelling - $886,670 Personal Property Extended Dwelling Coverage $205,629 Dwell…"
type textarea "x"
type textarea "Dwelling - $886,670 Personal Property - Extended Dwelling Coverage $205,629 Dwe…"
type textarea "x"
type textarea "Dwelling - $886,670 Personal Property - Extended Dwelling Coverage $205,629 Dwe…"
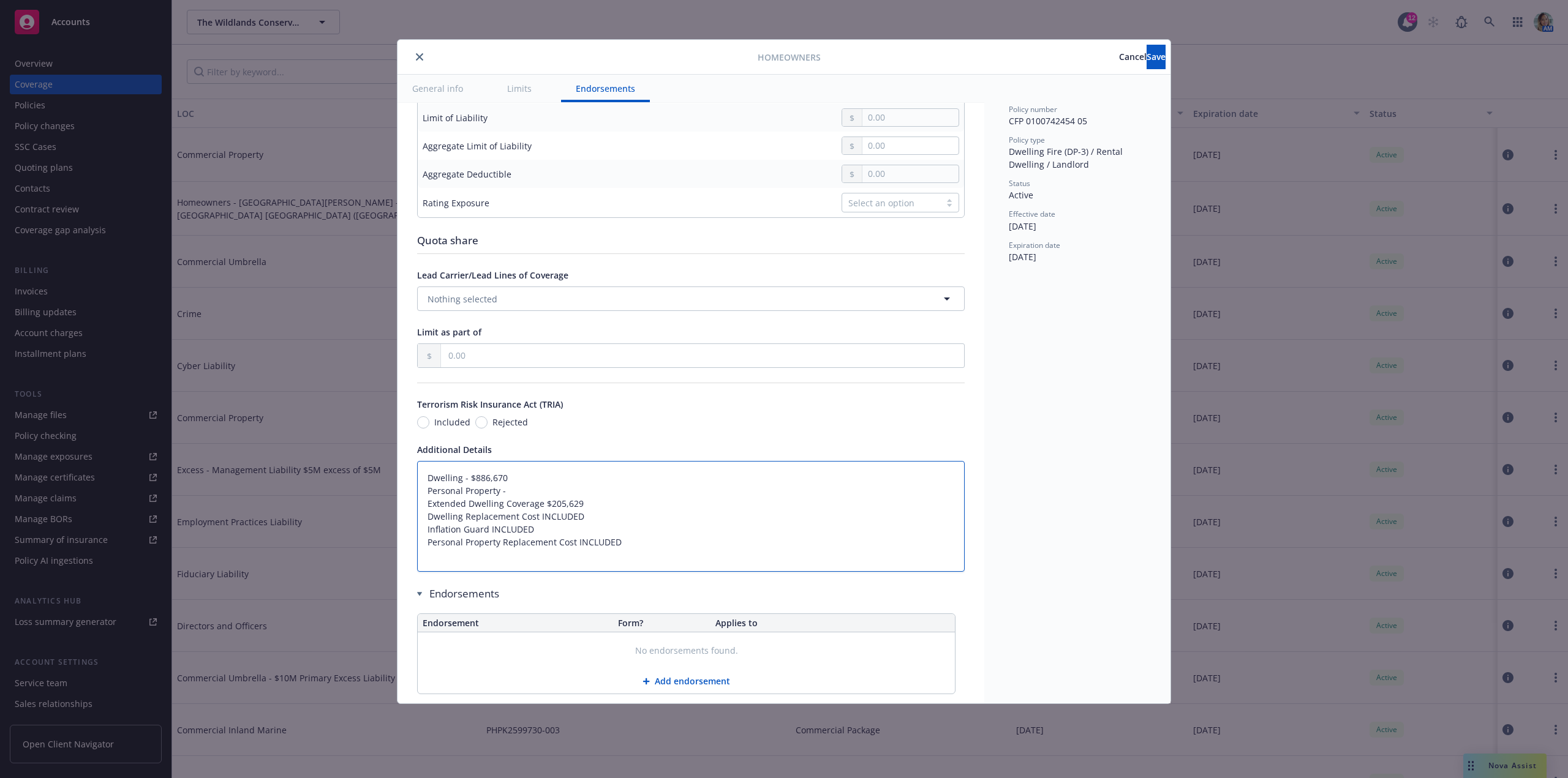
type textarea "x"
type textarea "Dwelling - $886,670 Personal Property - $ Extended Dwelling Coverage $205,629 D…"
paste textarea "91,250"
type textarea "x"
type textarea "Dwelling - $886,670 Personal Property - $91,250 Extended Dwelling Coverage $205…"
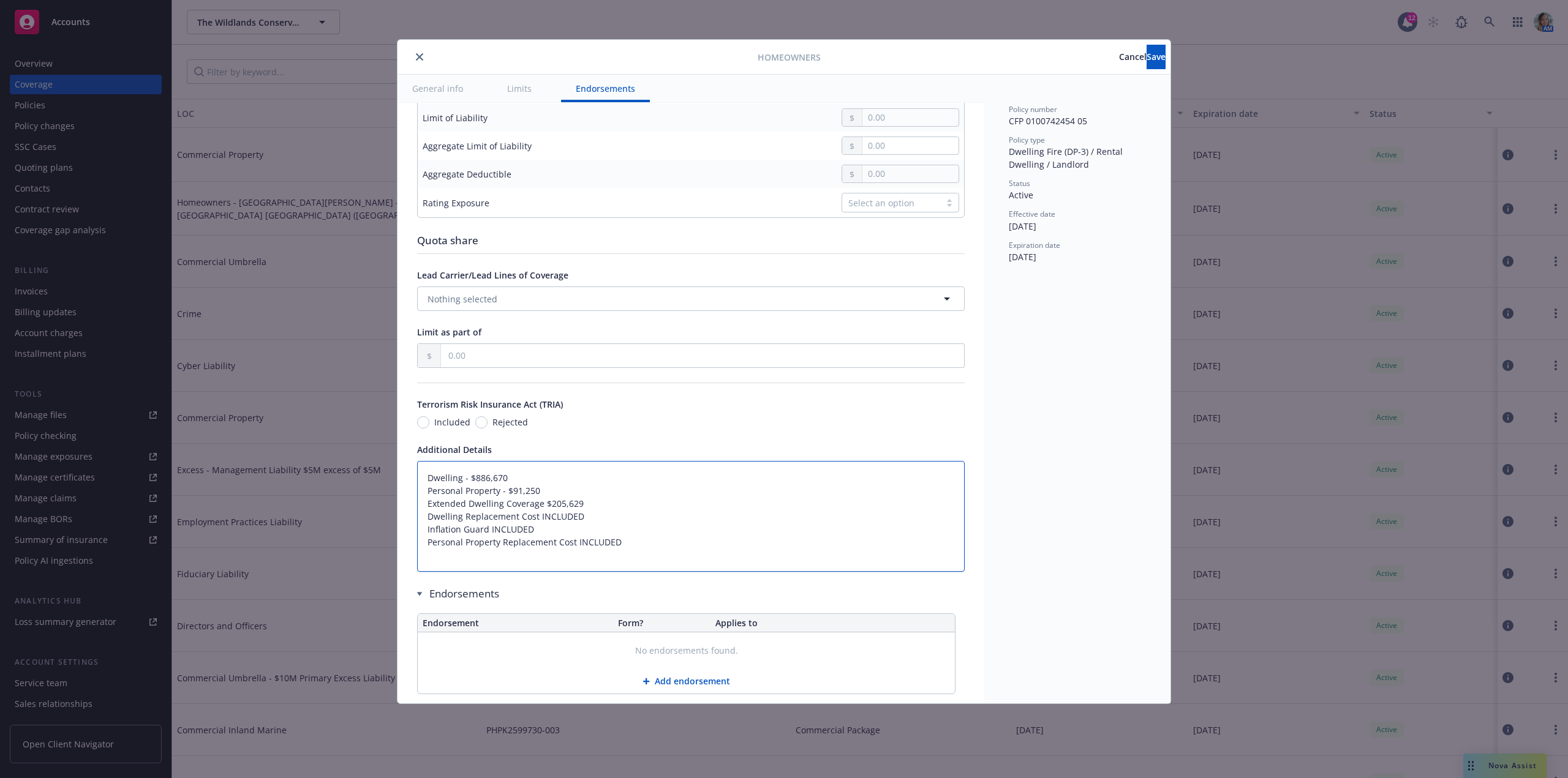
click at [556, 517] on textarea "Dwelling - $886,670 Personal Property - $91,250 Extended Dwelling Coverage $205…" at bounding box center [691, 516] width 548 height 111
drag, startPoint x: 550, startPoint y: 517, endPoint x: 605, endPoint y: 512, distance: 55.2
click at [605, 512] on textarea "Dwelling - $886,670 Personal Property - $91,250 Extended Dwelling Coverage $205…" at bounding box center [691, 516] width 548 height 111
type textarea "x"
type textarea "Dwelling - $886,670 Personal Property - $91,250 Extended Dwelling Coverage $2 D…"
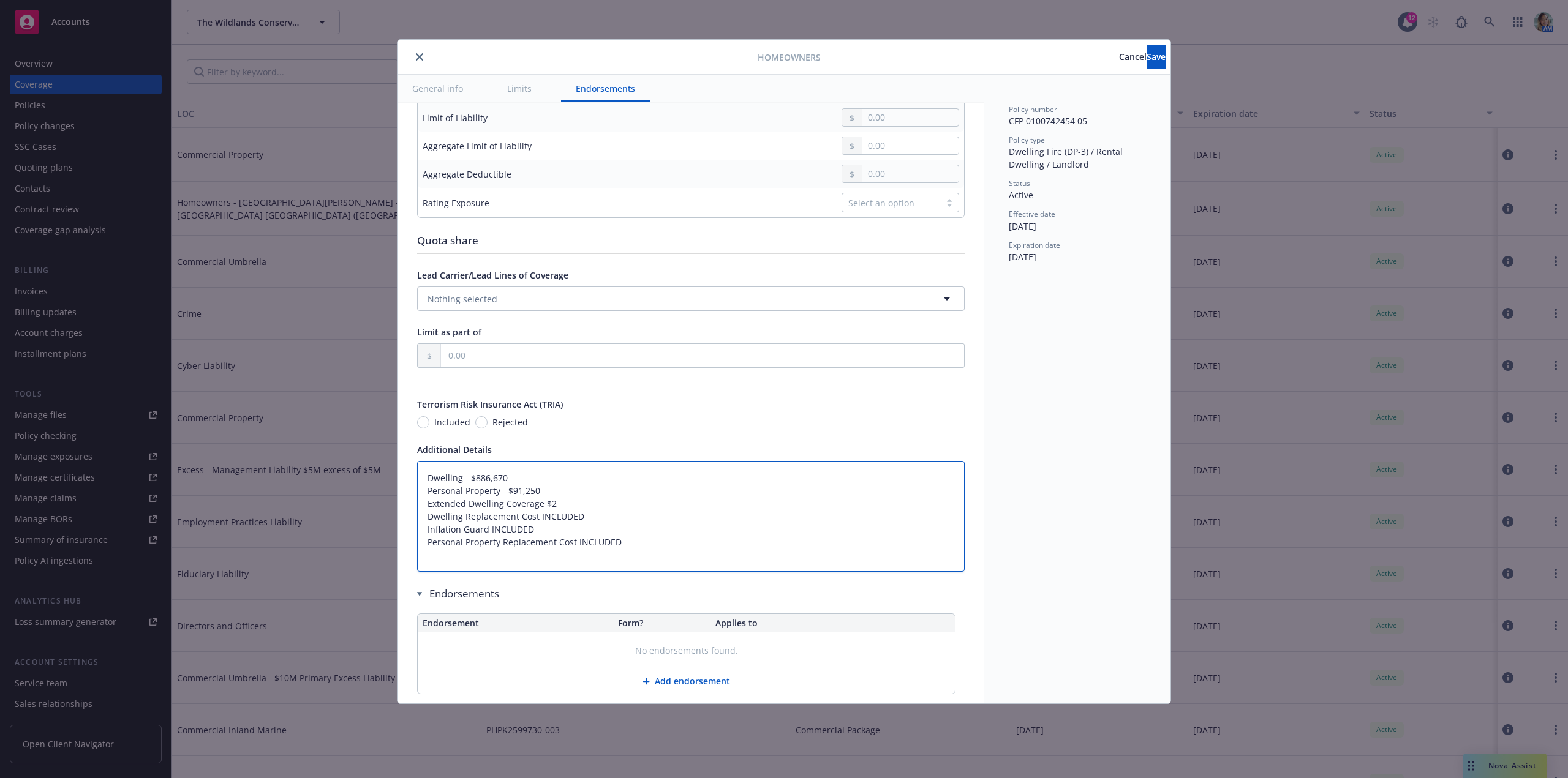
type textarea "x"
type textarea "Dwelling - $886,670 Personal Property - $91,250 Extended Dwelling Coverage $22 …"
type textarea "x"
type textarea "Dwelling - $886,670 Personal Property - $91,250 Extended Dwelling Coverage $221…"
type textarea "x"
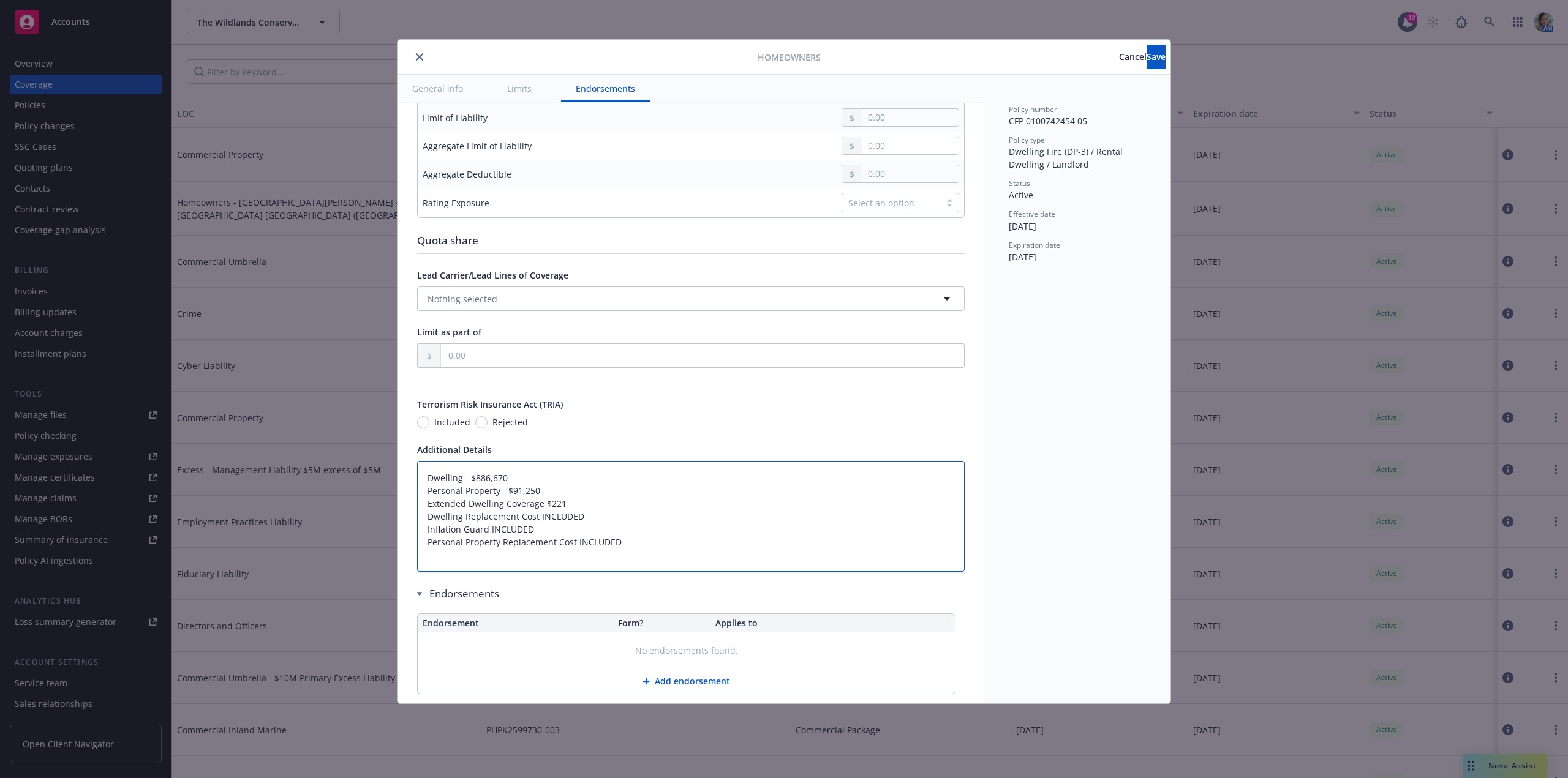
type textarea "Dwelling - $886,670 Personal Property - $91,250 Extended Dwelling Coverage $221…"
type textarea "x"
type textarea "Dwelling - $886,670 Personal Property - $91,250 Extended Dwelling Coverage $221…"
type textarea "x"
type textarea "Dwelling - $886,670 Personal Property - $91,250 Extended Dwelling Coverage $221…"
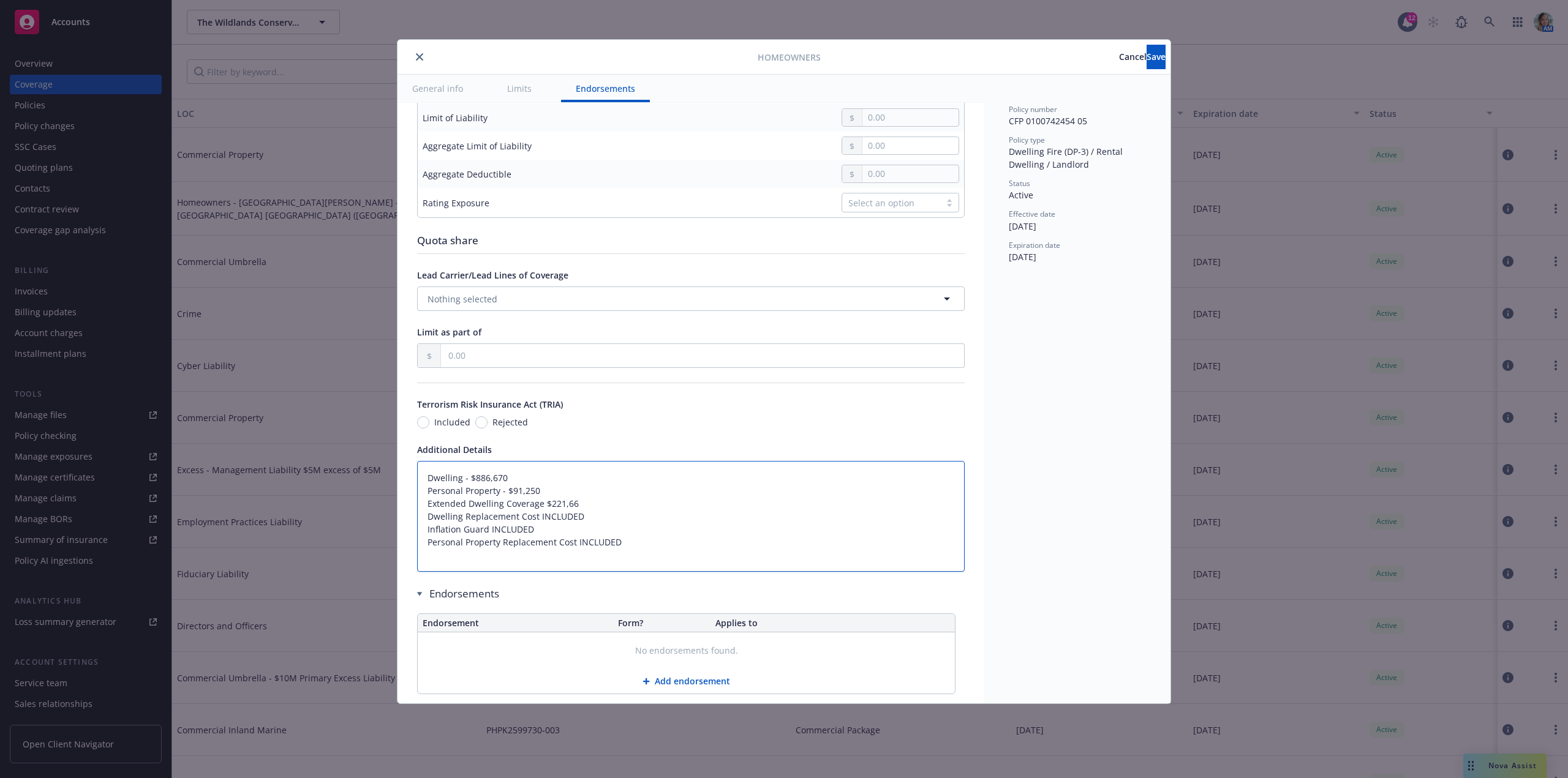
type textarea "x"
type textarea "Dwelling - $886,670 Personal Property - $91,250 Extended Dwelling Coverage $221…"
click at [1146, 52] on span "Save" at bounding box center [1155, 56] width 19 height 12
type textarea "x"
click at [420, 60] on button "close" at bounding box center [419, 57] width 15 height 15
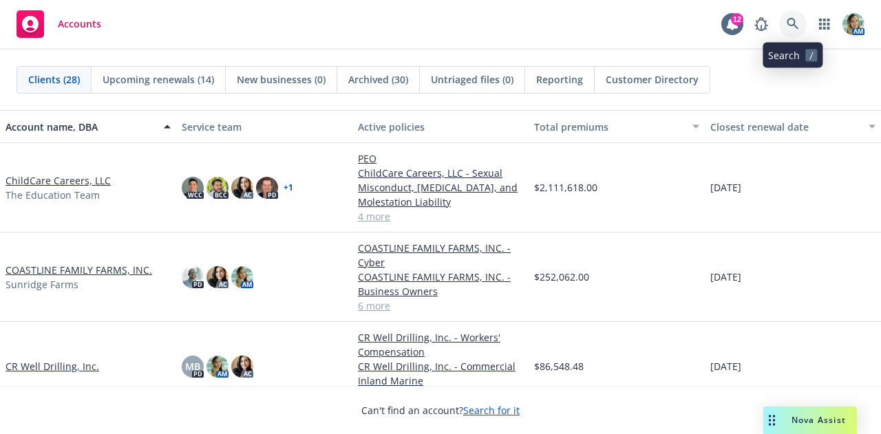
click at [804, 25] on link at bounding box center [793, 24] width 28 height 28
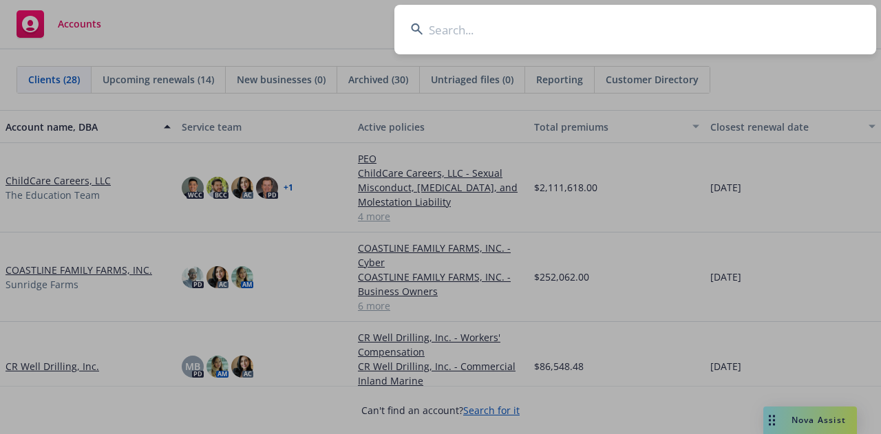
type input "0100742454"
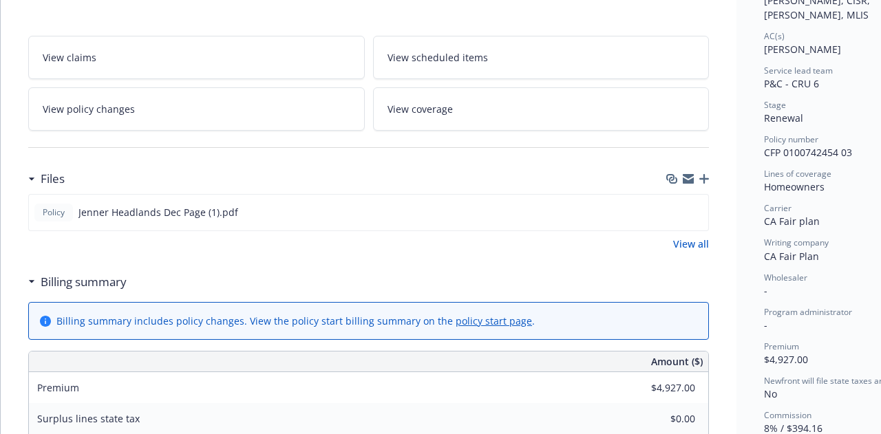
scroll to position [275, 0]
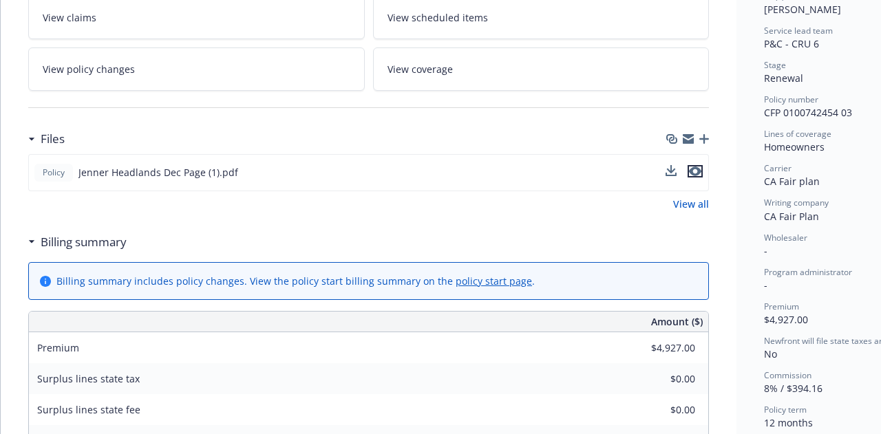
click at [697, 174] on icon "preview file" at bounding box center [695, 172] width 12 height 10
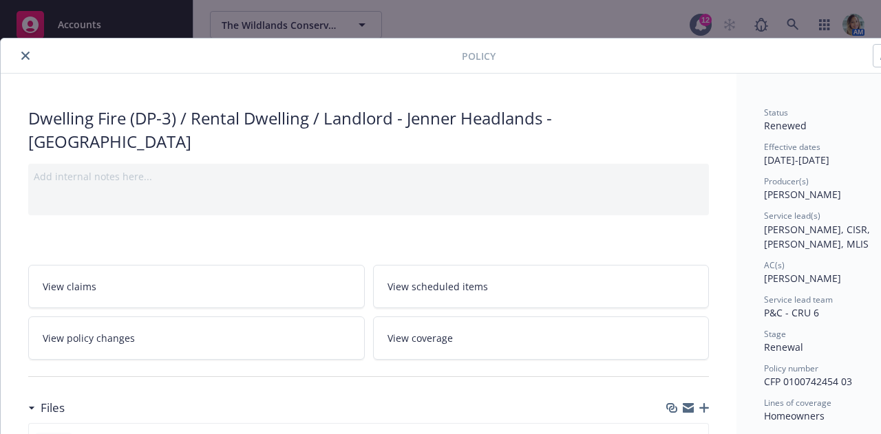
scroll to position [0, 0]
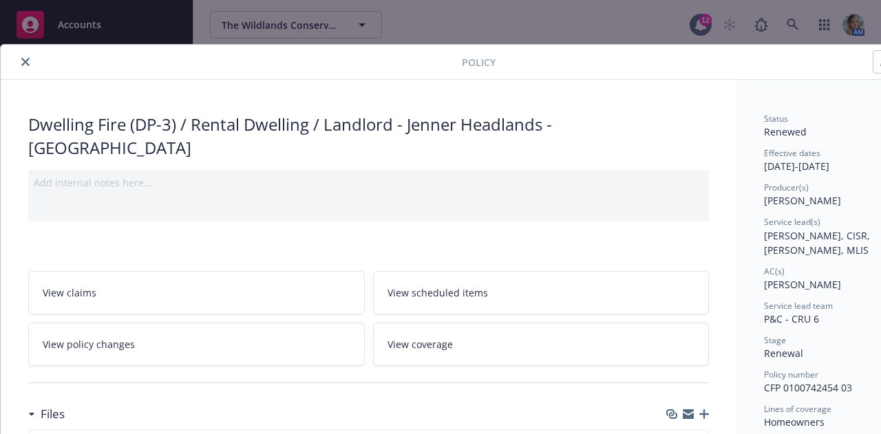
drag, startPoint x: 417, startPoint y: 125, endPoint x: 483, endPoint y: 145, distance: 68.9
click at [483, 145] on div "Dwelling Fire (DP-3) / Rental Dwelling / Landlord - Jenner Headlands - Headland…" at bounding box center [368, 136] width 681 height 46
drag, startPoint x: 485, startPoint y: 124, endPoint x: 423, endPoint y: 138, distance: 62.8
click at [423, 138] on div "Dwelling Fire (DP-3) / Rental Dwelling / Landlord - Jenner Headlands - Headland…" at bounding box center [368, 136] width 681 height 46
copy div "Jenner Headlands - Headlands Station Duplex"
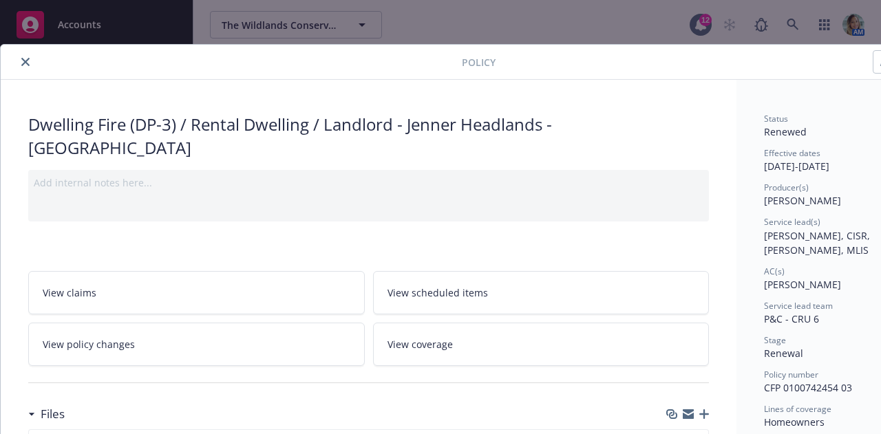
click at [29, 61] on icon "close" at bounding box center [25, 62] width 8 height 8
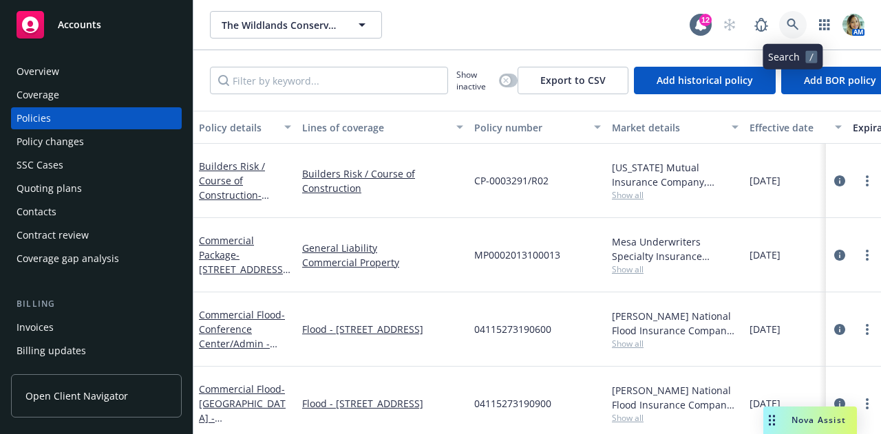
click at [800, 25] on link at bounding box center [793, 25] width 28 height 28
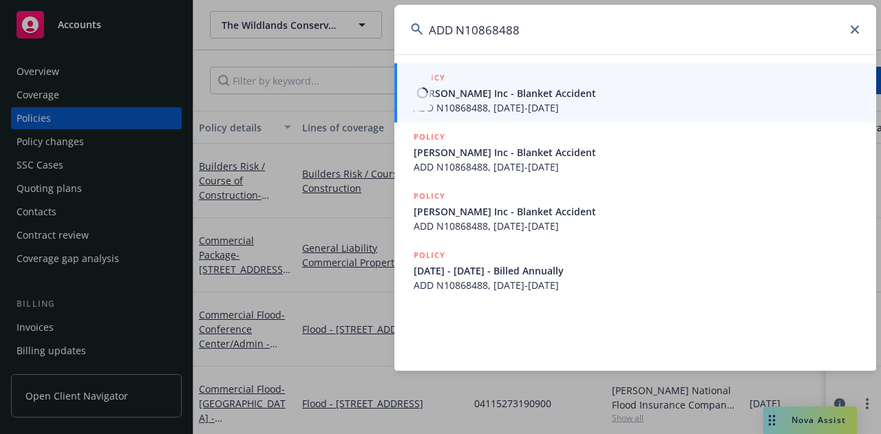
type input "ADD N10868488"
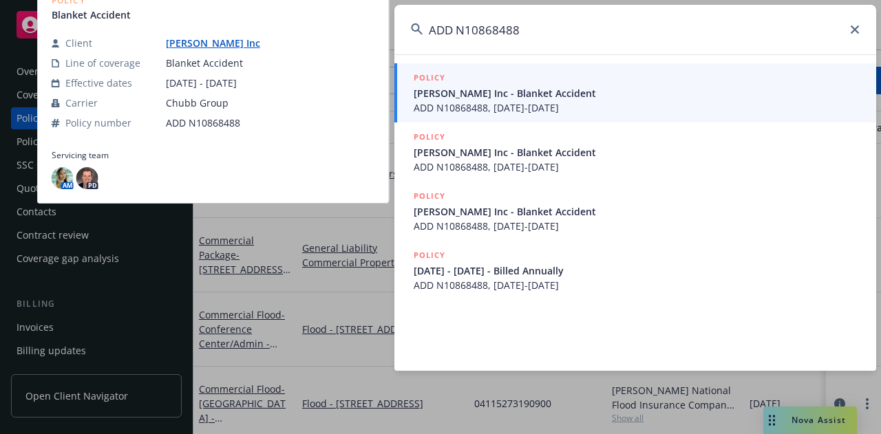
click at [529, 95] on span "Nicole Hollis Inc - Blanket Accident" at bounding box center [637, 93] width 446 height 14
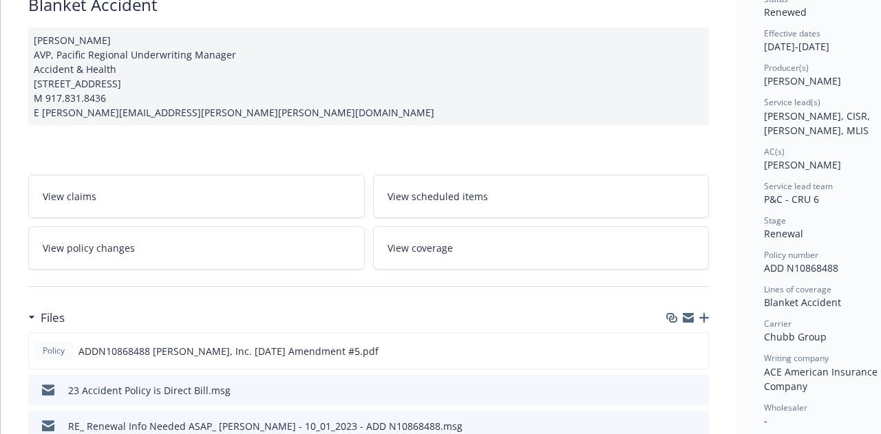
scroll to position [275, 0]
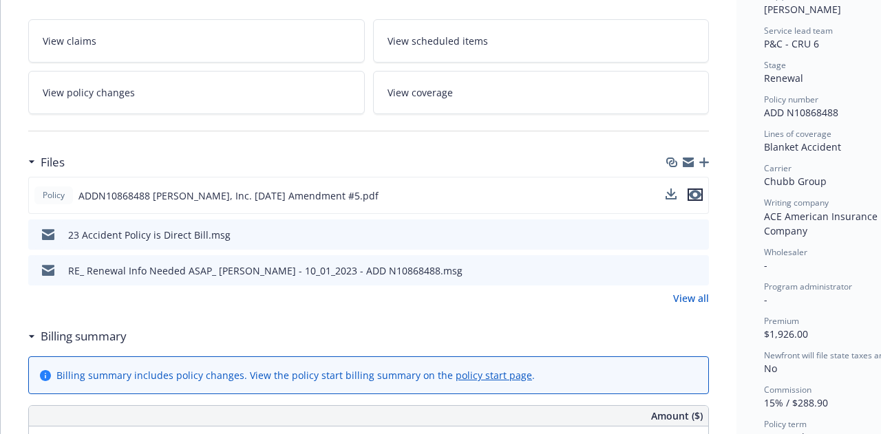
click at [700, 197] on icon "preview file" at bounding box center [695, 195] width 12 height 10
click at [697, 271] on icon "preview file" at bounding box center [696, 270] width 12 height 10
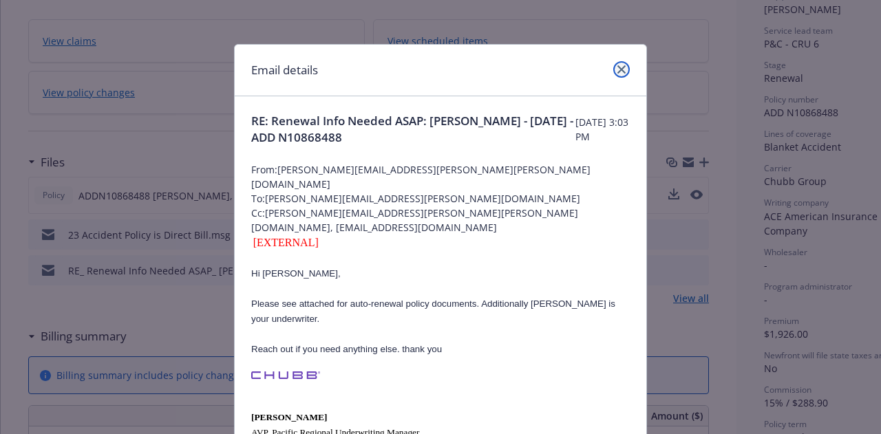
click at [618, 66] on icon "close" at bounding box center [622, 69] width 8 height 8
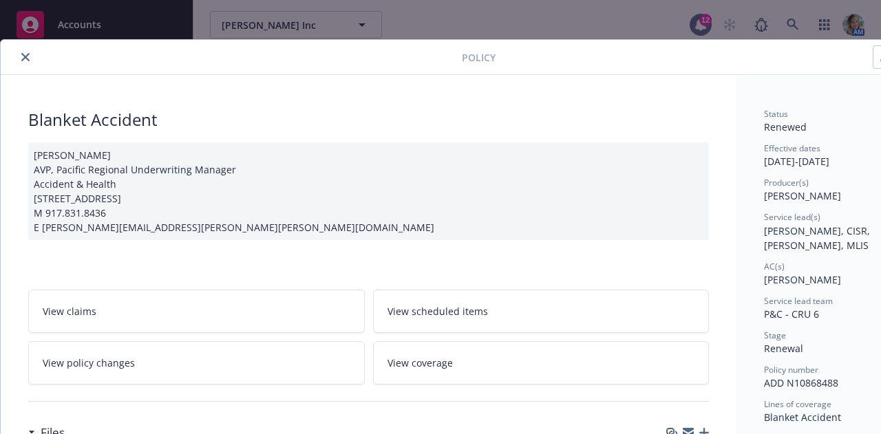
scroll to position [0, 0]
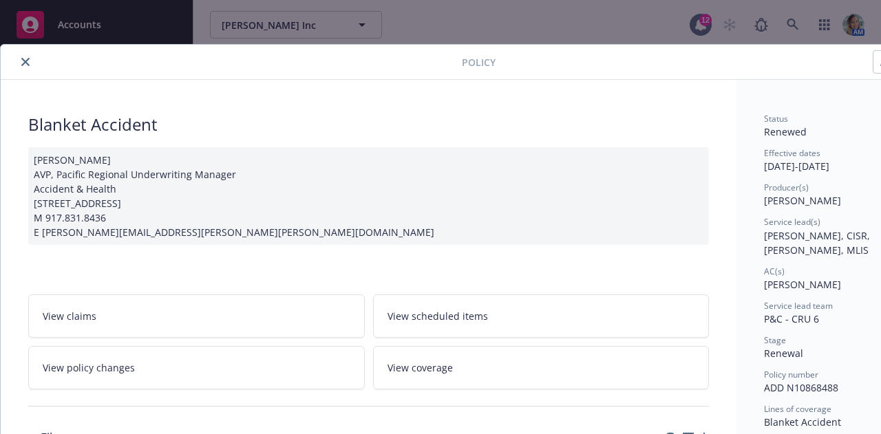
click at [31, 63] on button "close" at bounding box center [25, 62] width 17 height 17
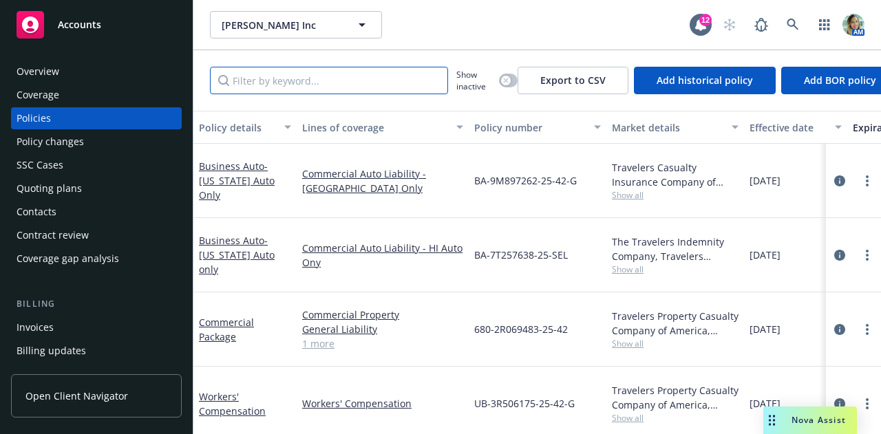
click at [239, 85] on input "Filter by keyword..." at bounding box center [329, 81] width 238 height 28
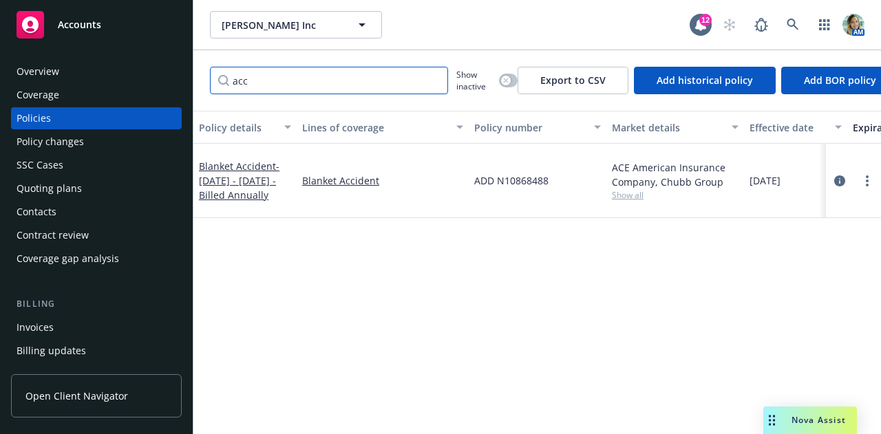
type input "acc"
click at [513, 80] on button "button" at bounding box center [508, 81] width 19 height 14
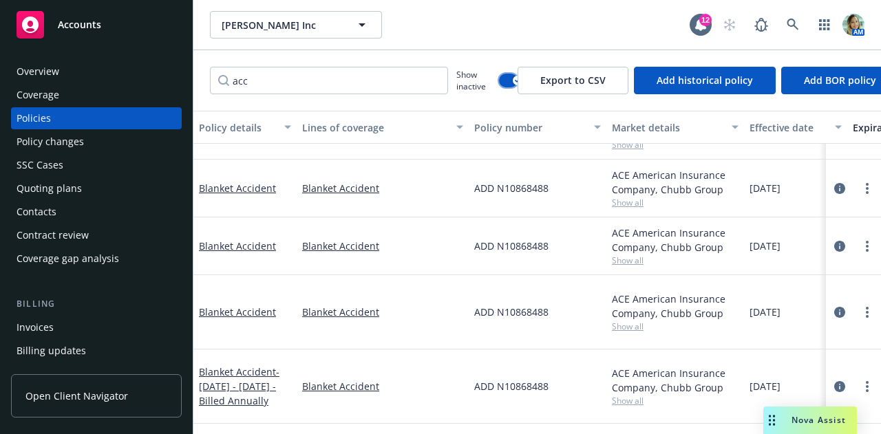
scroll to position [548, 0]
click at [266, 309] on link "Blanket Accident" at bounding box center [237, 312] width 77 height 13
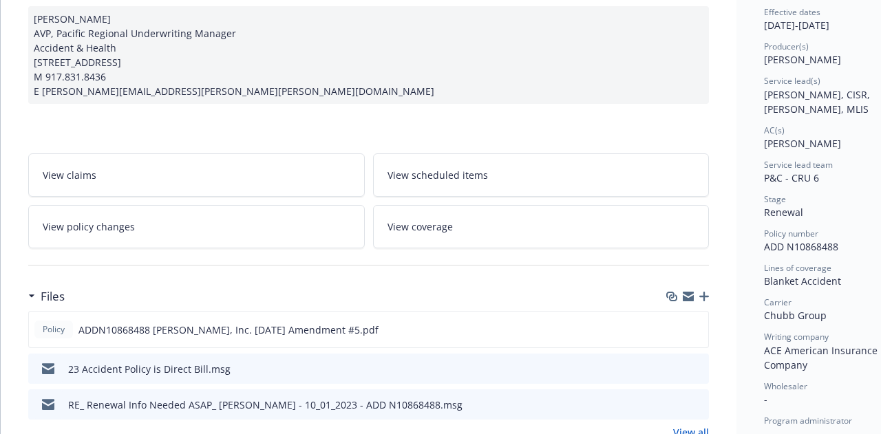
scroll to position [179, 0]
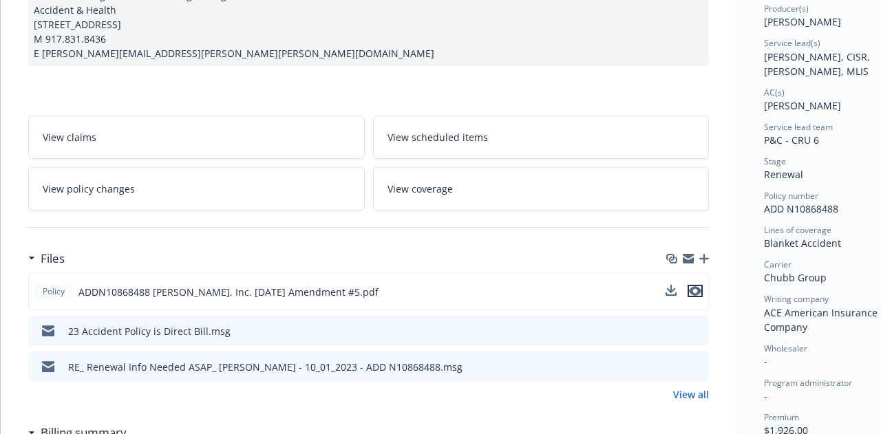
click at [702, 290] on button "preview file" at bounding box center [695, 291] width 15 height 12
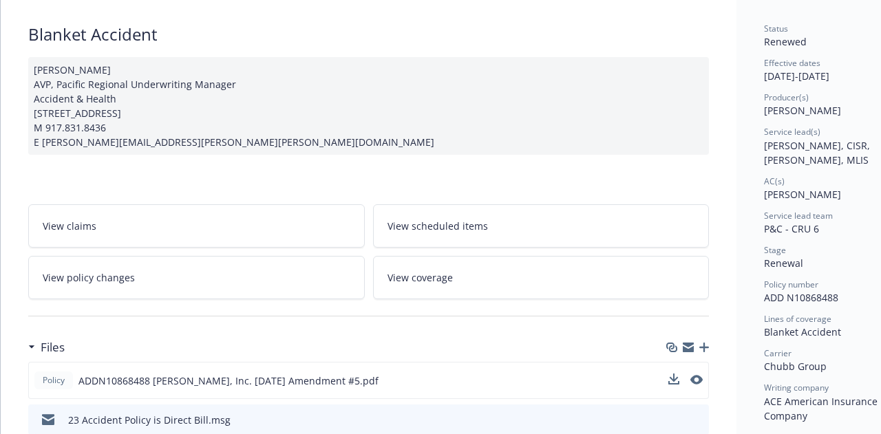
scroll to position [0, 0]
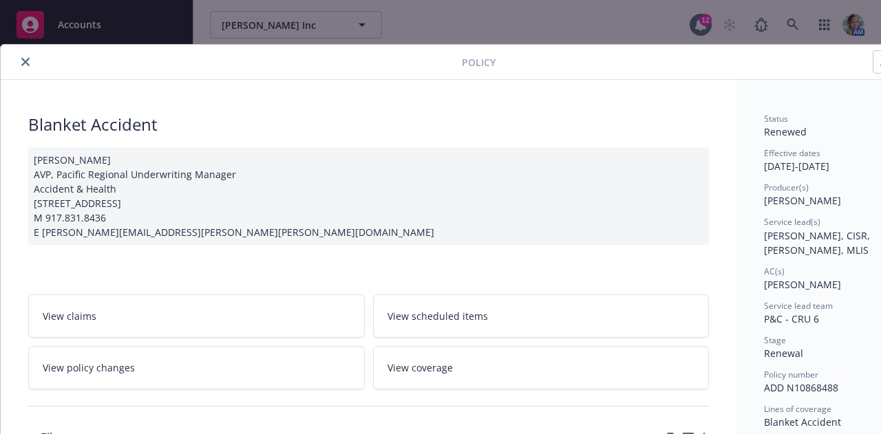
click at [24, 61] on icon "close" at bounding box center [25, 62] width 8 height 8
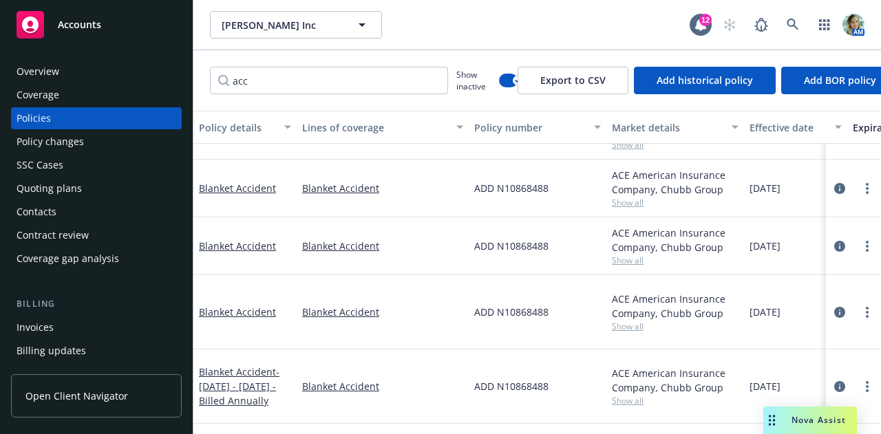
scroll to position [550, 0]
click at [258, 386] on div "Blanket Accident - October 21, 2024 - October 21, 2027 - Billed Annually" at bounding box center [245, 386] width 92 height 43
click at [269, 377] on span "- October 21, 2024 - October 21, 2027 - Billed Annually" at bounding box center [239, 387] width 81 height 42
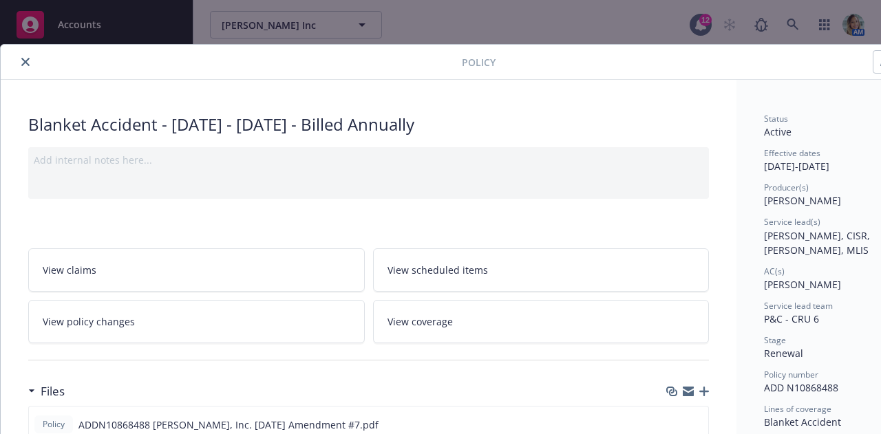
scroll to position [207, 0]
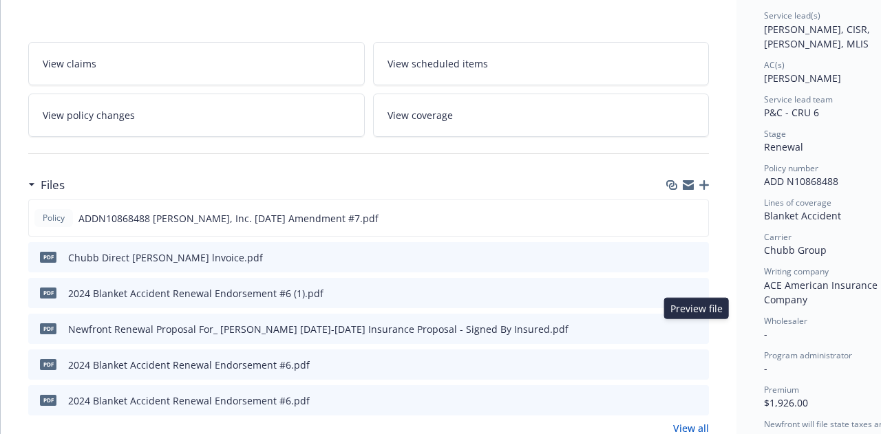
click at [697, 328] on icon "preview file" at bounding box center [696, 329] width 12 height 10
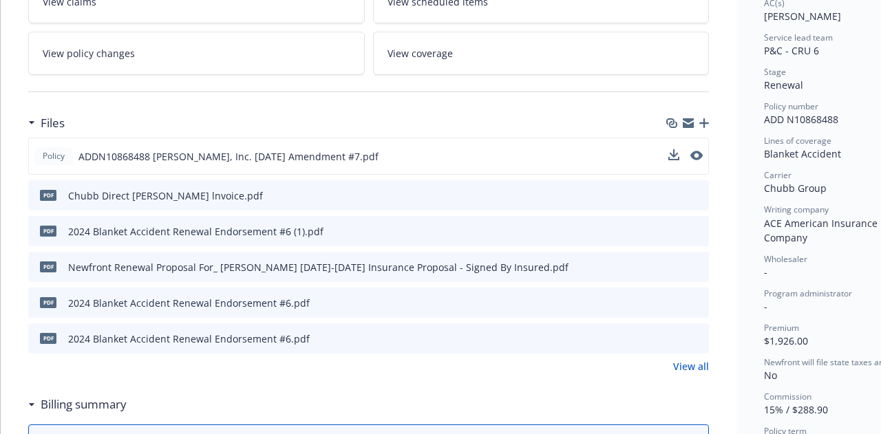
scroll to position [275, 0]
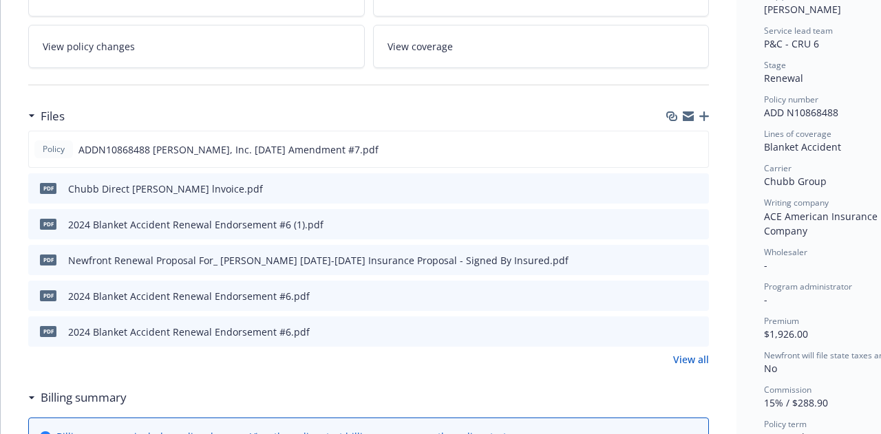
click at [698, 221] on icon "preview file" at bounding box center [696, 224] width 12 height 10
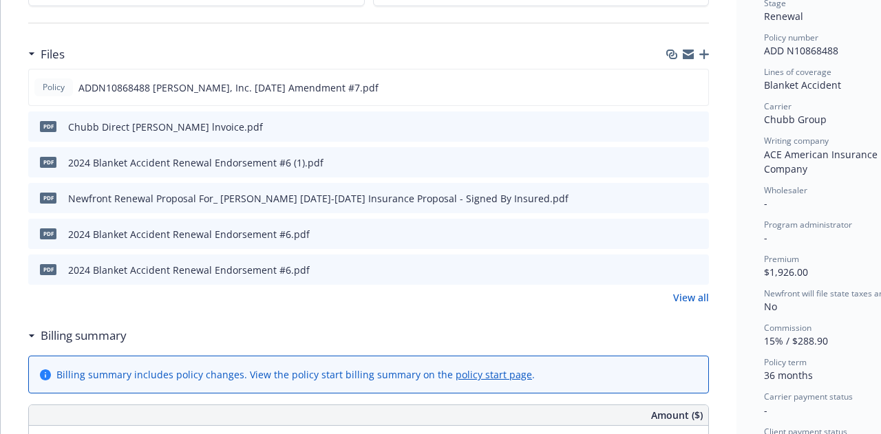
scroll to position [344, 0]
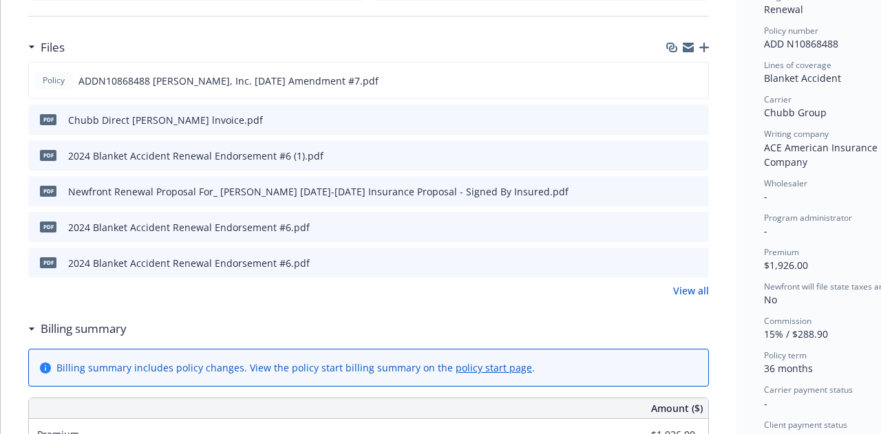
click at [696, 260] on icon "preview file" at bounding box center [696, 263] width 12 height 10
click at [703, 116] on button "preview file" at bounding box center [696, 119] width 15 height 12
click at [689, 295] on link "View all" at bounding box center [691, 291] width 36 height 14
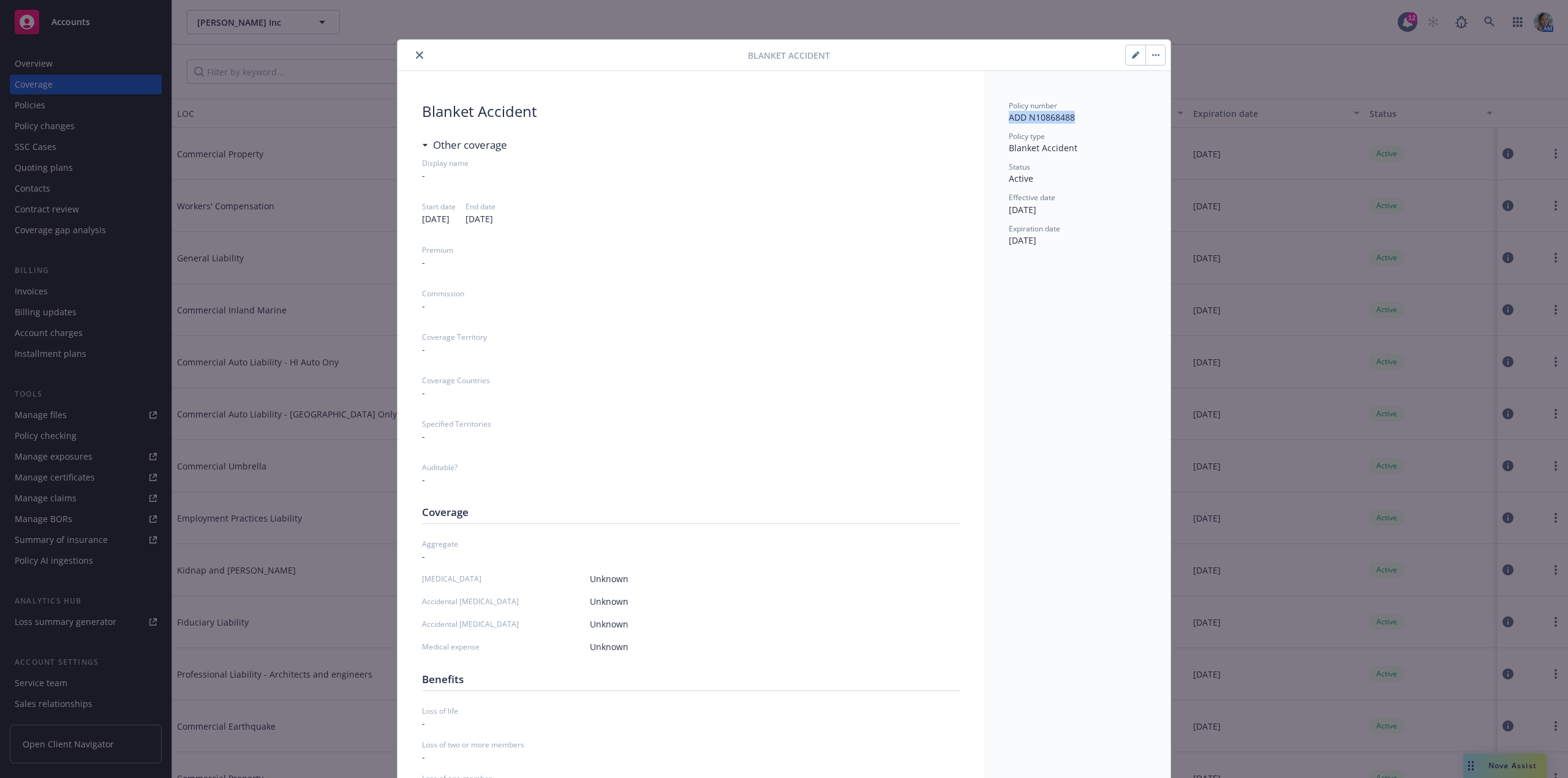
drag, startPoint x: 1006, startPoint y: 118, endPoint x: 1068, endPoint y: 115, distance: 62.1
click at [1068, 115] on span "ADD N10868488" at bounding box center [1041, 116] width 66 height 12
copy span "ADD N10868488"
click at [1134, 56] on icon "button" at bounding box center [1135, 55] width 7 height 7
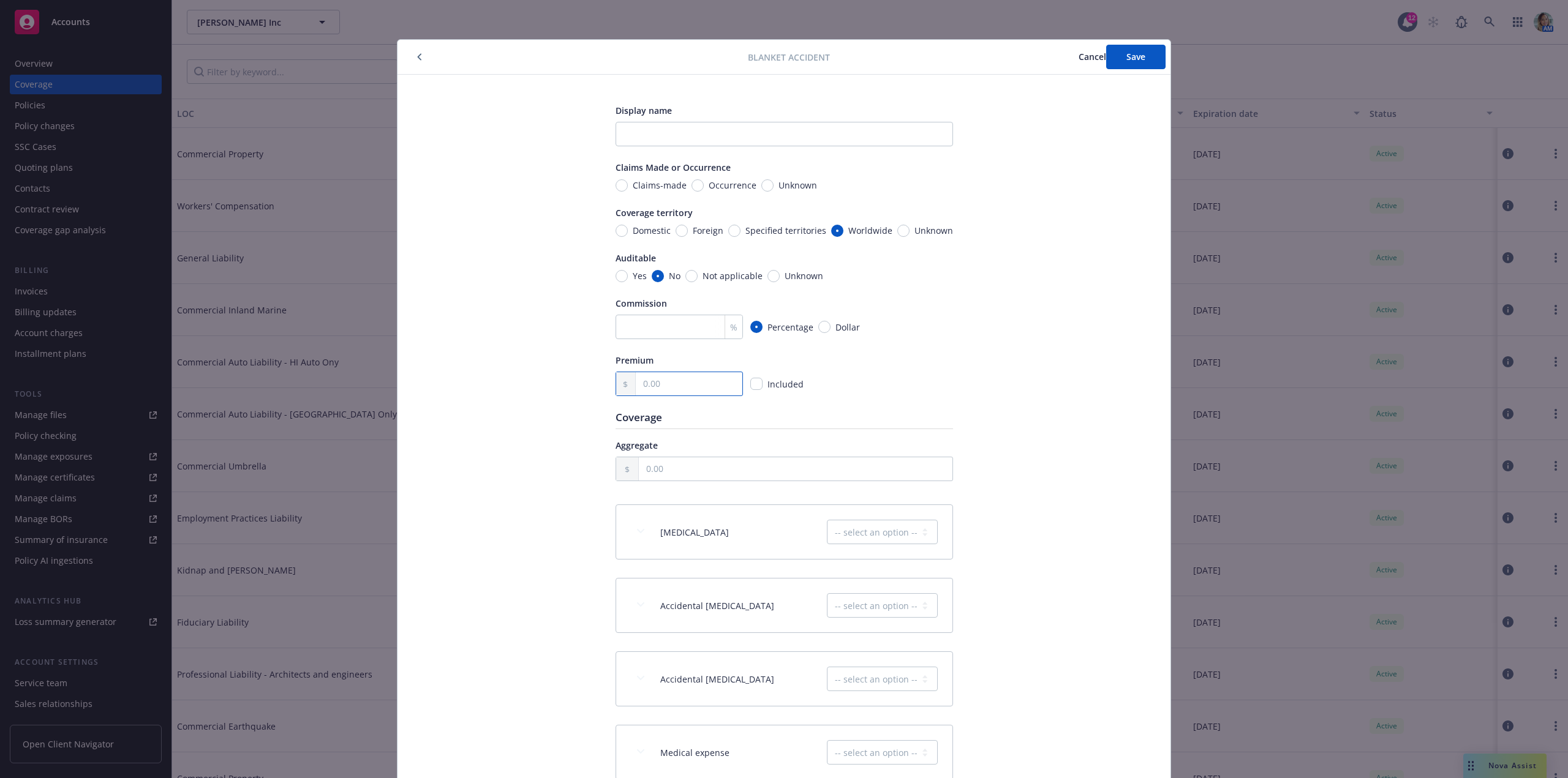
click at [670, 388] on input "text" at bounding box center [688, 384] width 106 height 23
type input "1,926.00"
click at [685, 465] on input "text" at bounding box center [795, 469] width 314 height 23
click at [858, 540] on select "-- select an option -- Excluded Included Limit Unknown" at bounding box center [882, 533] width 111 height 25
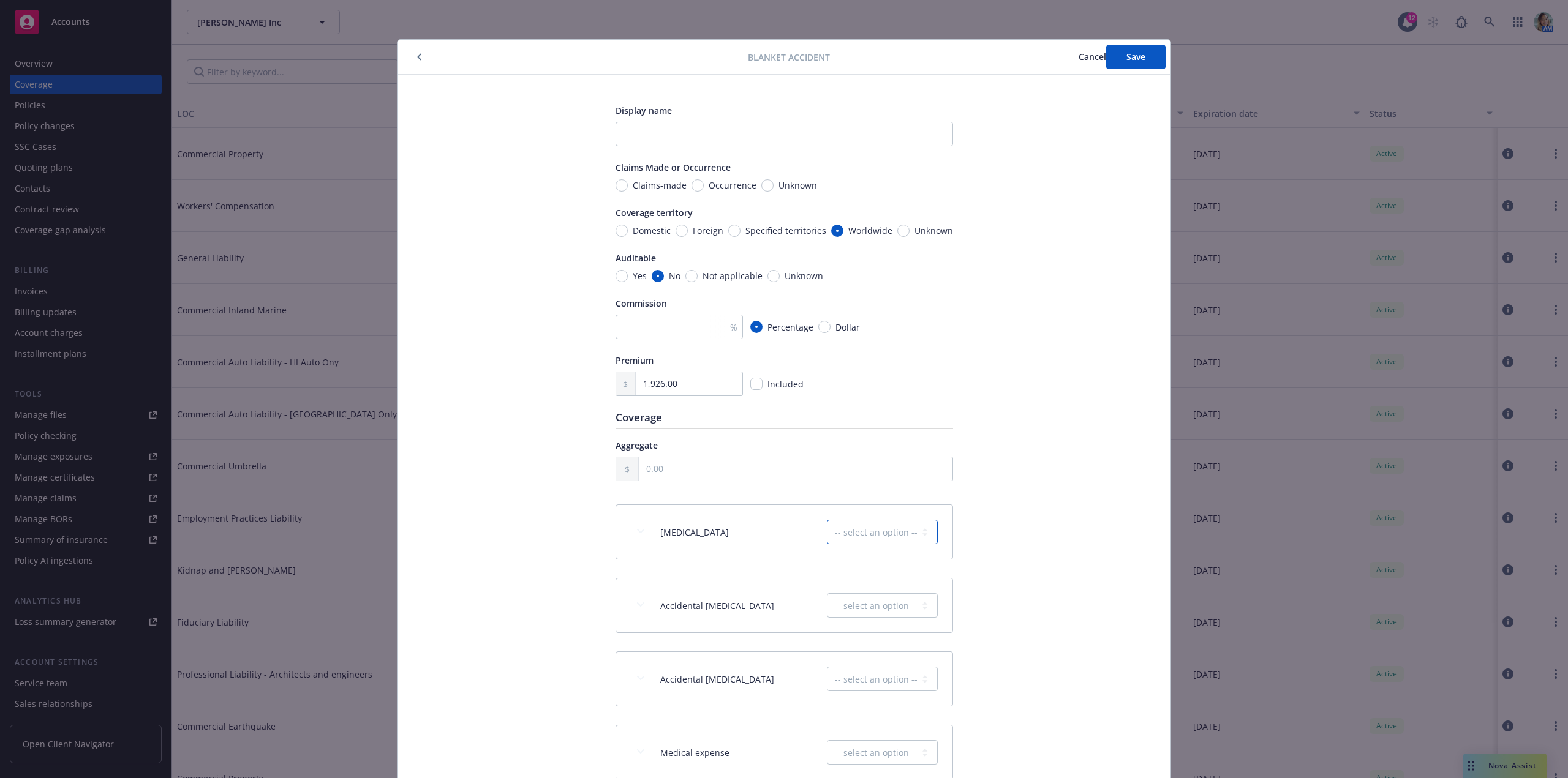
select select "LIMIT"
click at [827, 520] on select "-- select an option -- Excluded Included Limit Unknown" at bounding box center [882, 533] width 111 height 25
click at [671, 474] on input "text" at bounding box center [795, 469] width 314 height 23
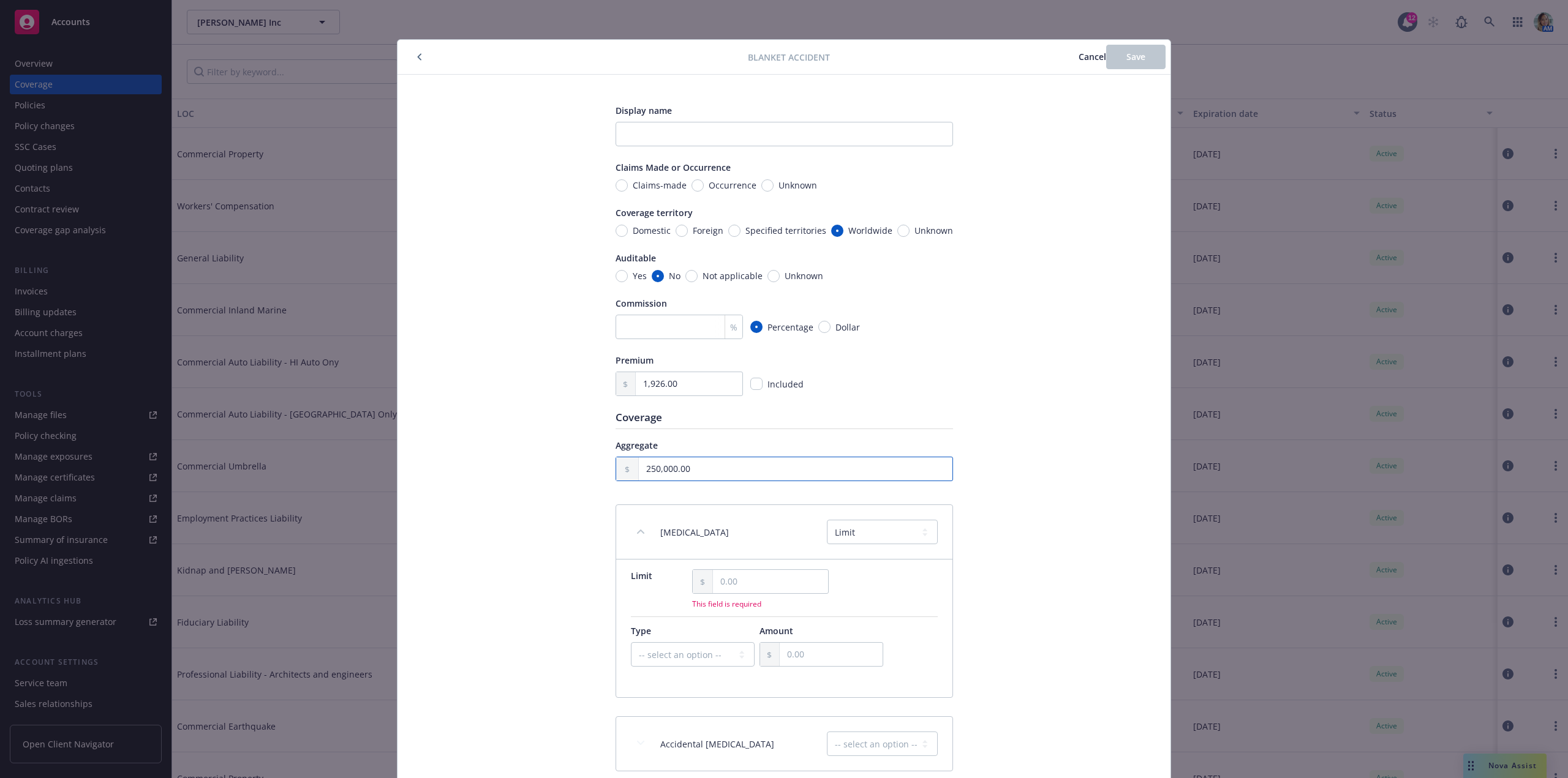
type input "250,000.00"
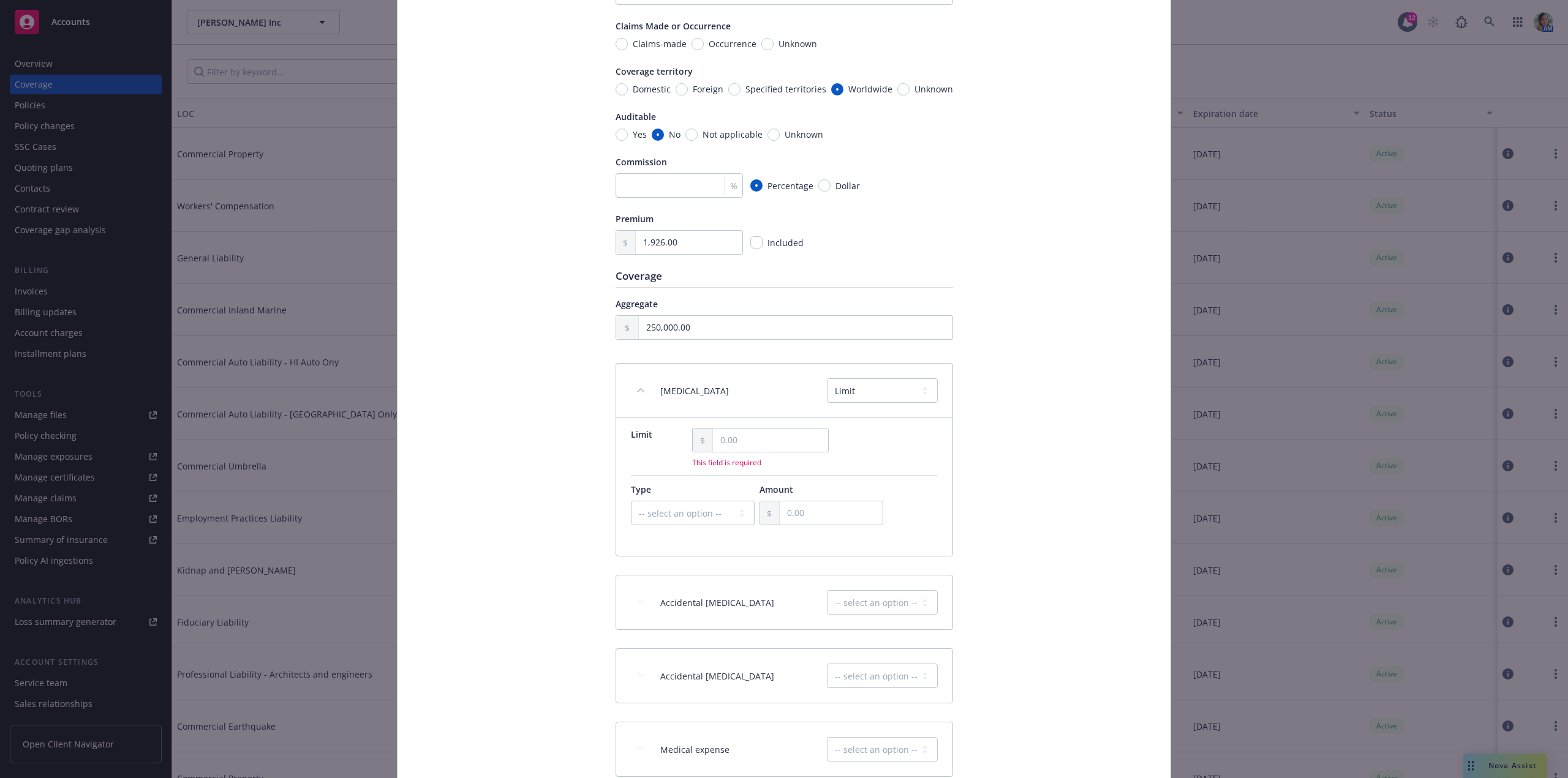
scroll to position [184, 0]
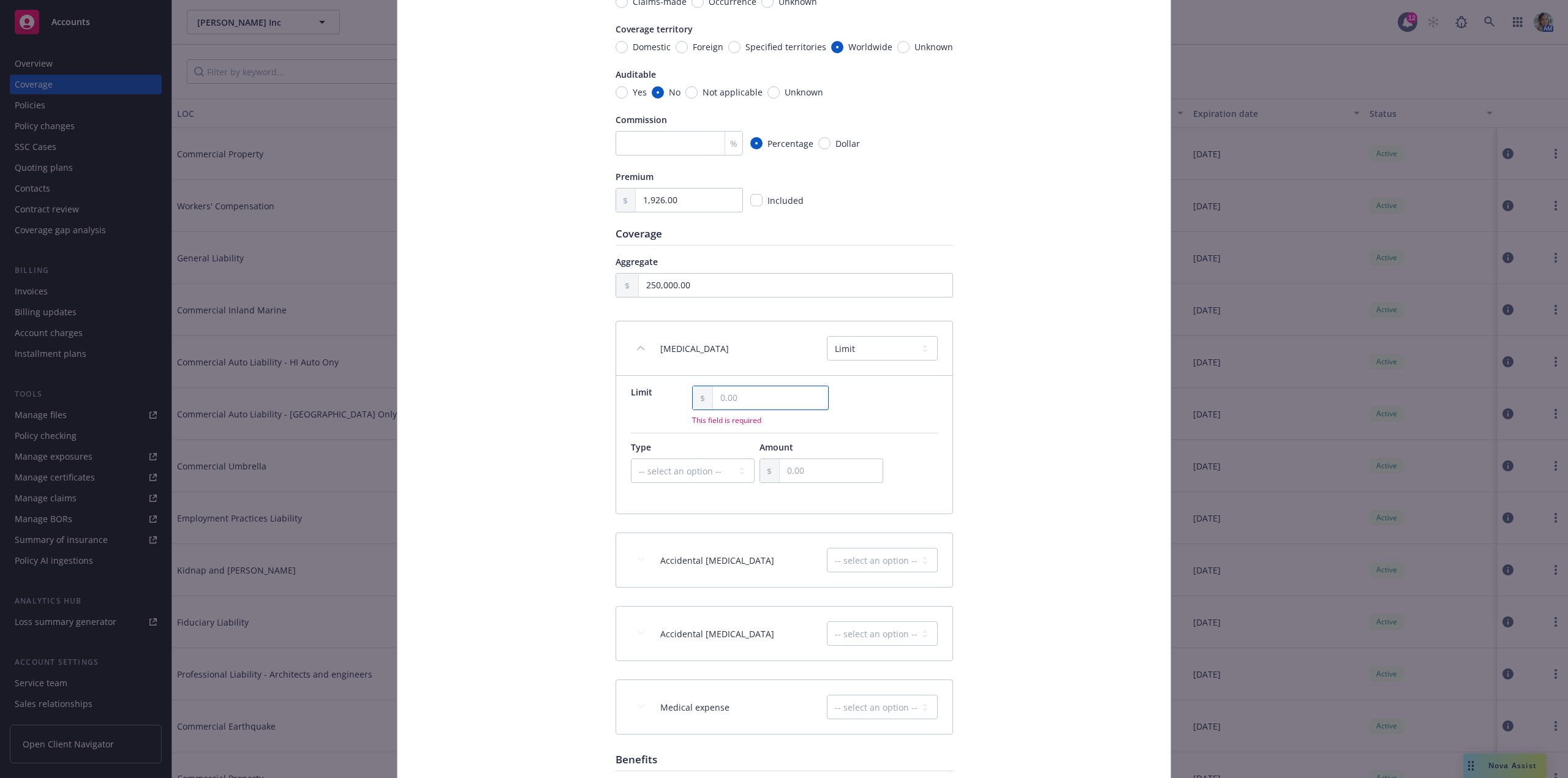
click at [764, 396] on input "text" at bounding box center [769, 397] width 115 height 23
type input "250,000.00"
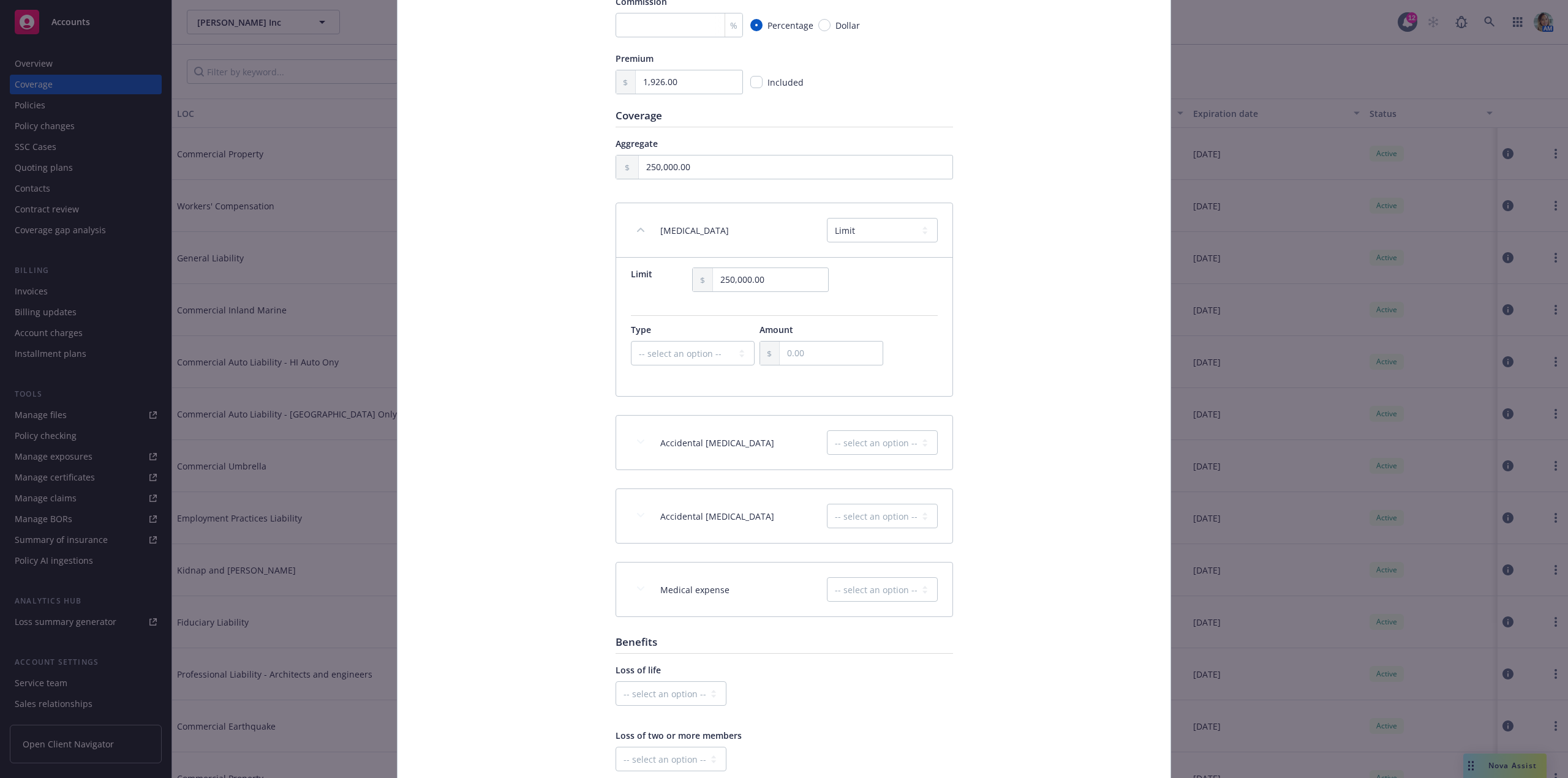
scroll to position [306, 0]
click at [862, 436] on select "-- select an option -- Excluded Included Limit Unknown" at bounding box center [882, 438] width 111 height 25
click at [827, 426] on select "-- select an option -- Excluded Included Limit Unknown" at bounding box center [882, 438] width 111 height 25
drag, startPoint x: 853, startPoint y: 438, endPoint x: 856, endPoint y: 449, distance: 11.4
click at [853, 438] on select "-- select an option -- Excluded Included Limit Unknown" at bounding box center [882, 438] width 111 height 25
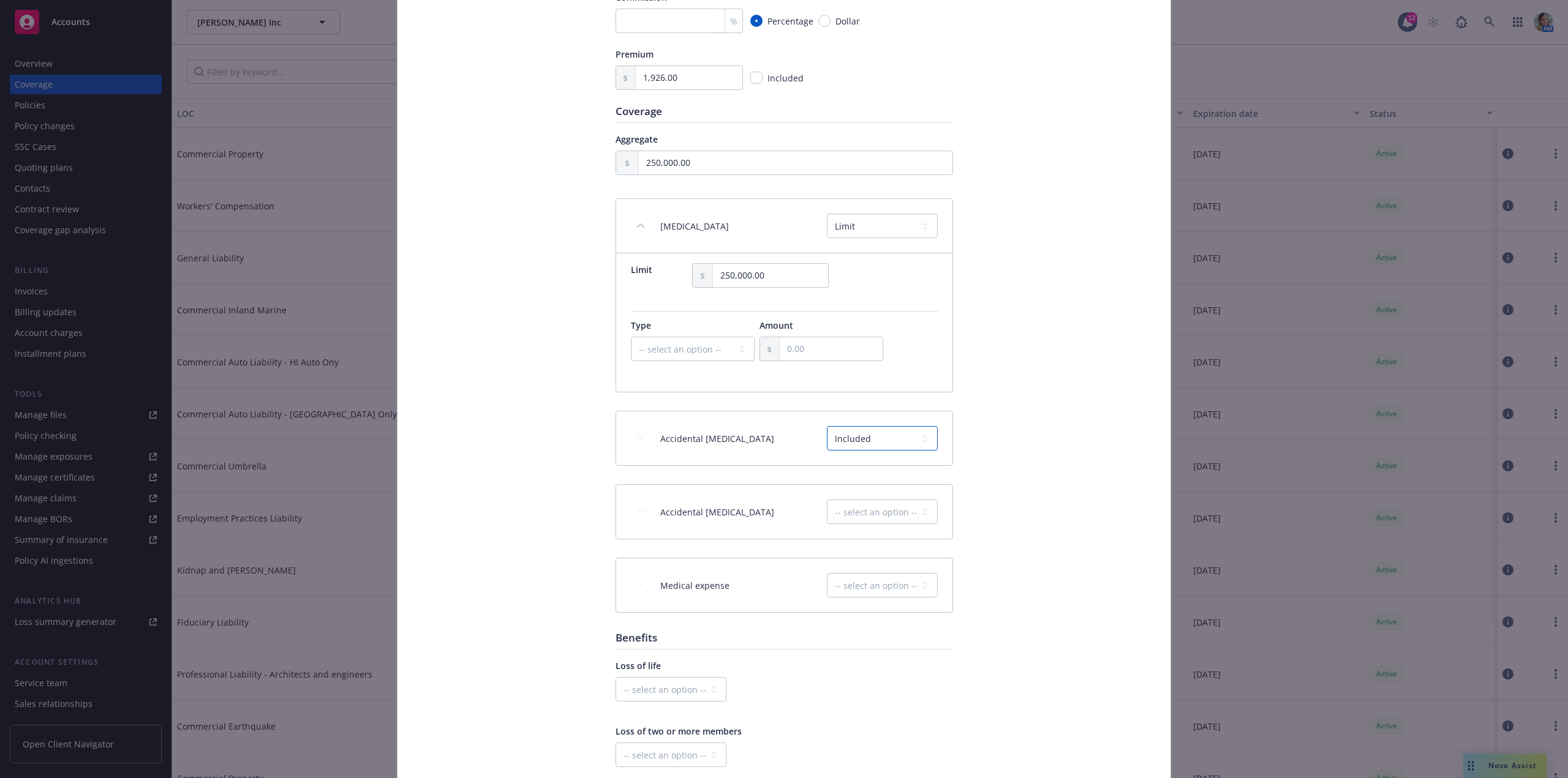
select select "LIMIT"
click at [827, 426] on select "-- select an option -- Excluded Included Limit Unknown" at bounding box center [882, 438] width 111 height 25
drag, startPoint x: 741, startPoint y: 499, endPoint x: 740, endPoint y: 491, distance: 8.1
click at [740, 498] on input "text" at bounding box center [769, 488] width 115 height 23
type input "250,000.00"
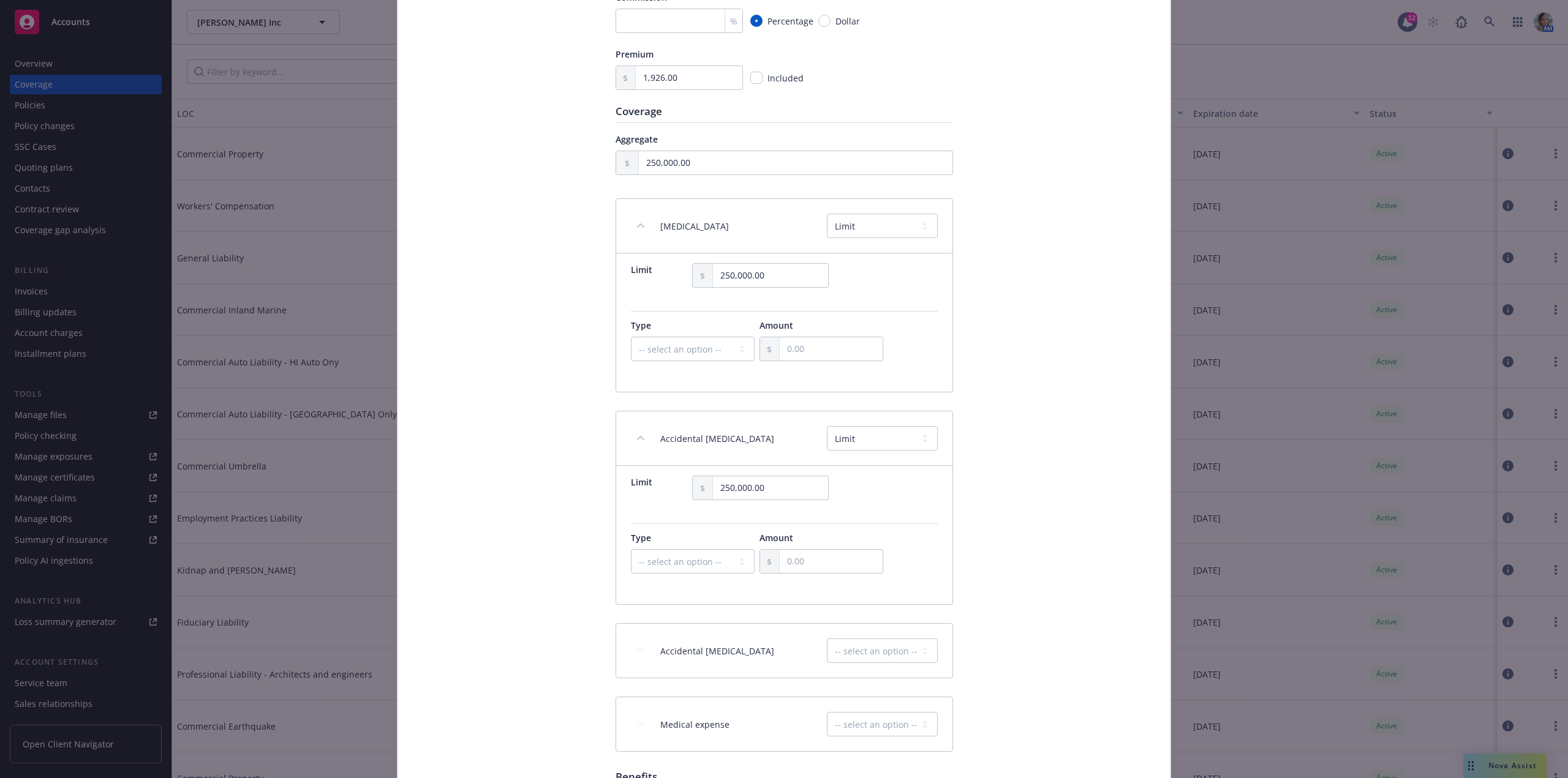
drag, startPoint x: 1050, startPoint y: 545, endPoint x: 1047, endPoint y: 553, distance: 8.5
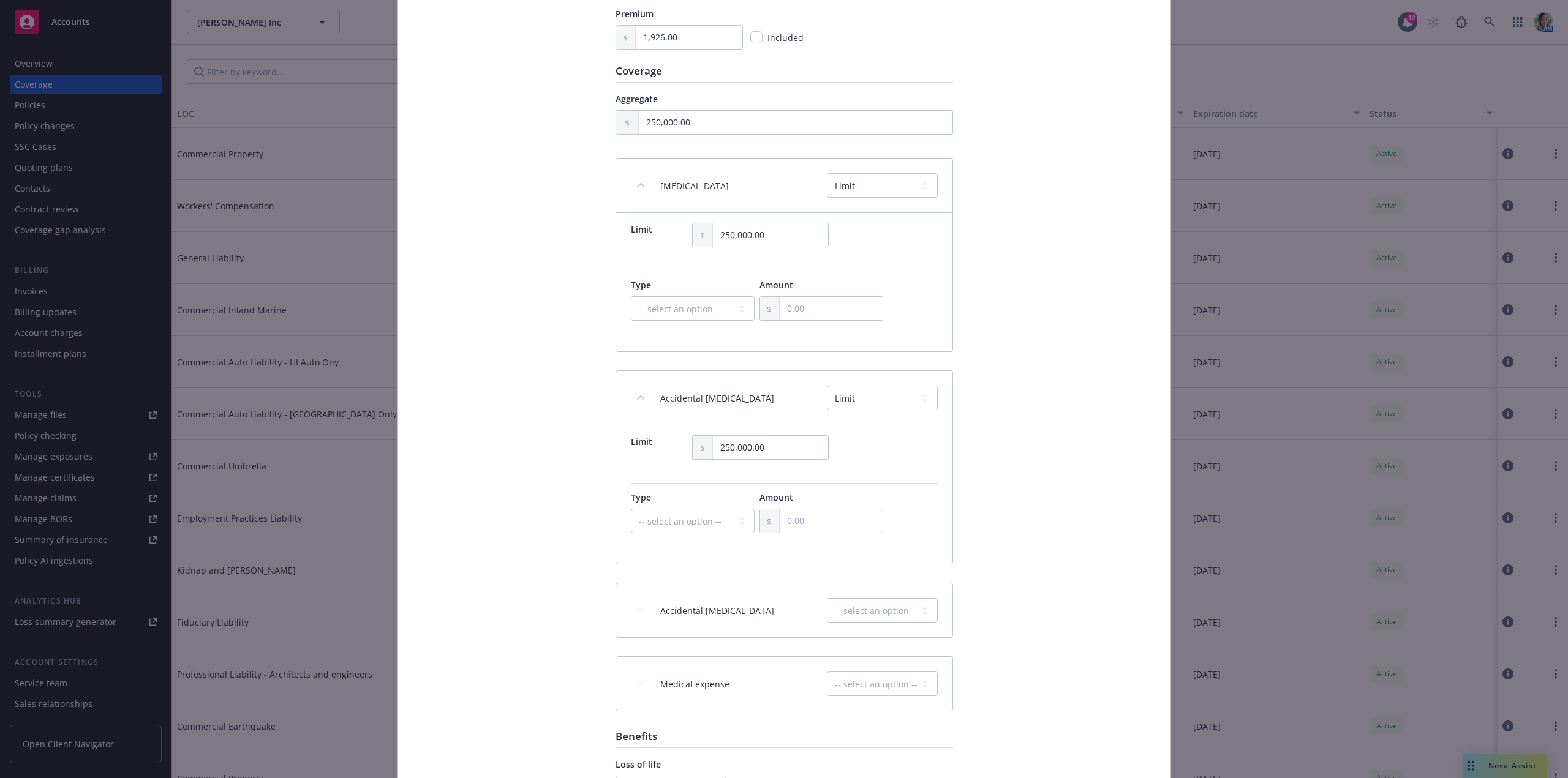
scroll to position [367, 0]
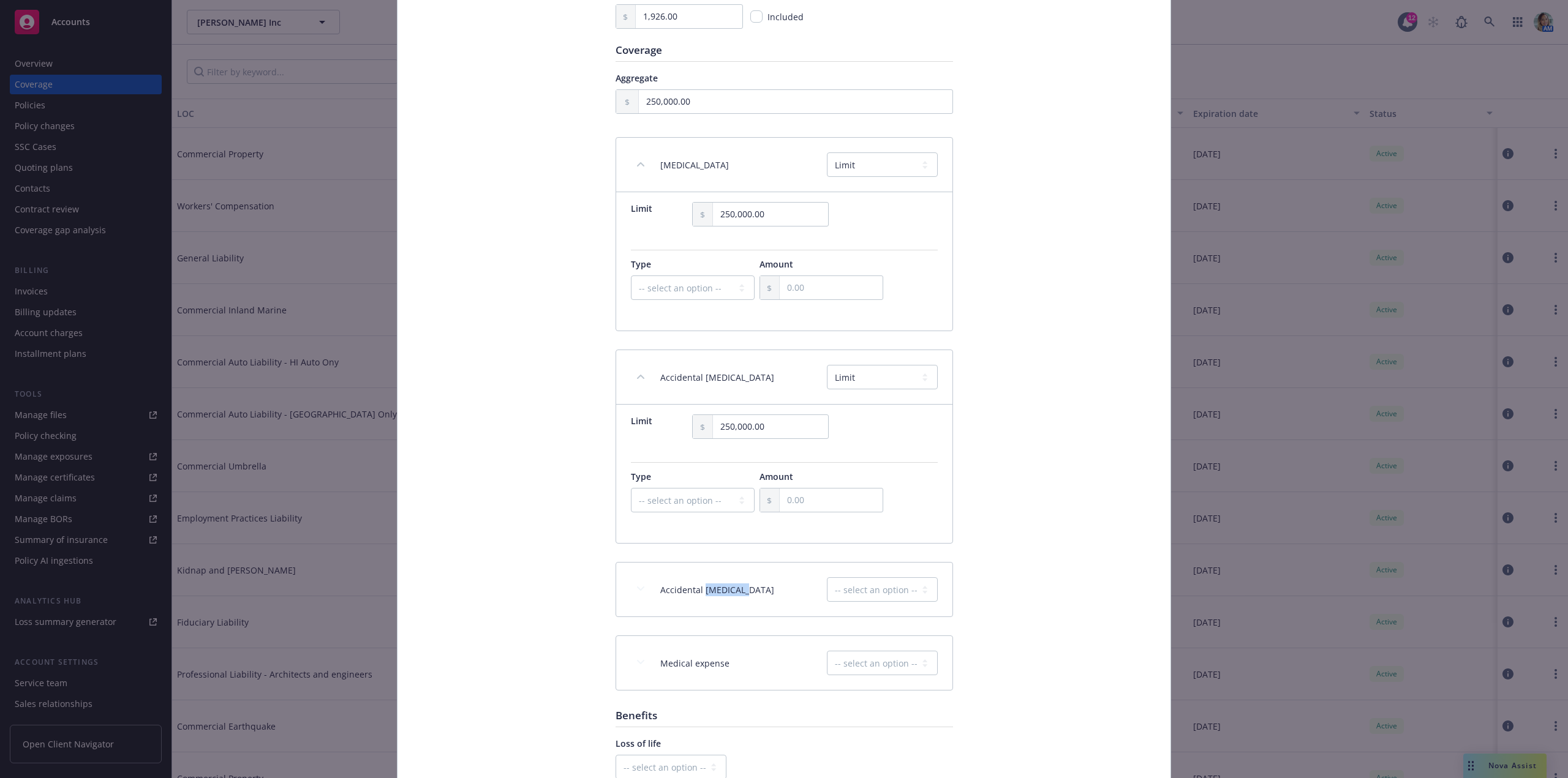
drag, startPoint x: 740, startPoint y: 597, endPoint x: 672, endPoint y: 610, distance: 69.2
click at [702, 597] on div "Accidental paralysis -- select an option -- Excluded Included Limit Unknown" at bounding box center [799, 590] width 277 height 25
copy span "paralysis"
click at [730, 638] on div "Medical expense -- select an option -- Excluded Included Limit Unknown" at bounding box center [784, 662] width 336 height 54
drag, startPoint x: 728, startPoint y: 667, endPoint x: 681, endPoint y: 670, distance: 47.1
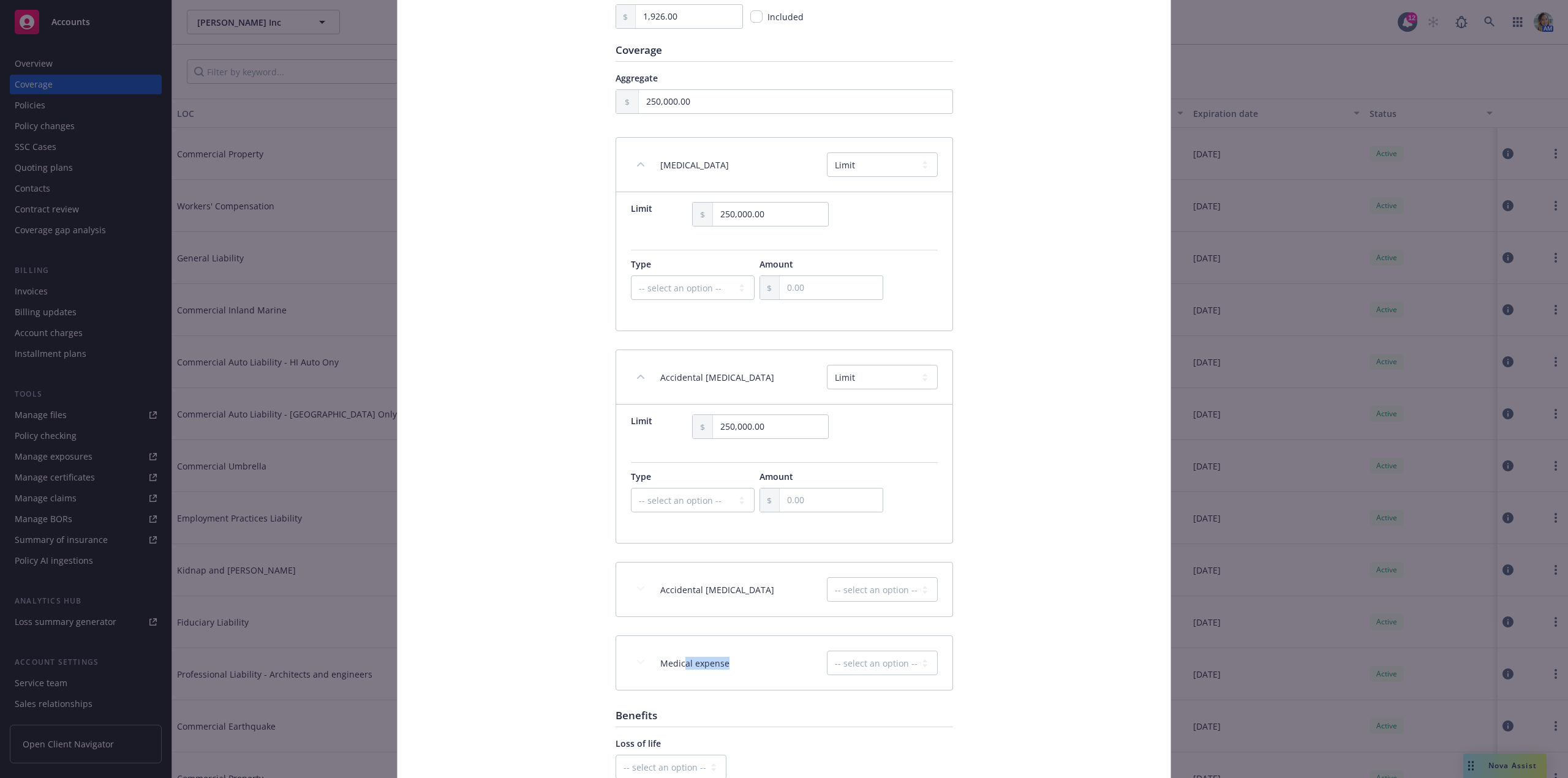
click at [681, 670] on div "Medical expense -- select an option -- Excluded Included Limit Unknown" at bounding box center [799, 663] width 277 height 25
click at [678, 676] on div "Medical expense -- select an option -- Excluded Included Limit Unknown" at bounding box center [784, 662] width 336 height 54
drag, startPoint x: 689, startPoint y: 662, endPoint x: 652, endPoint y: 665, distance: 37.1
click at [652, 665] on div "Medical expense -- select an option -- Excluded Included Limit Unknown" at bounding box center [784, 662] width 336 height 54
drag, startPoint x: 710, startPoint y: 669, endPoint x: 722, endPoint y: 669, distance: 12.0
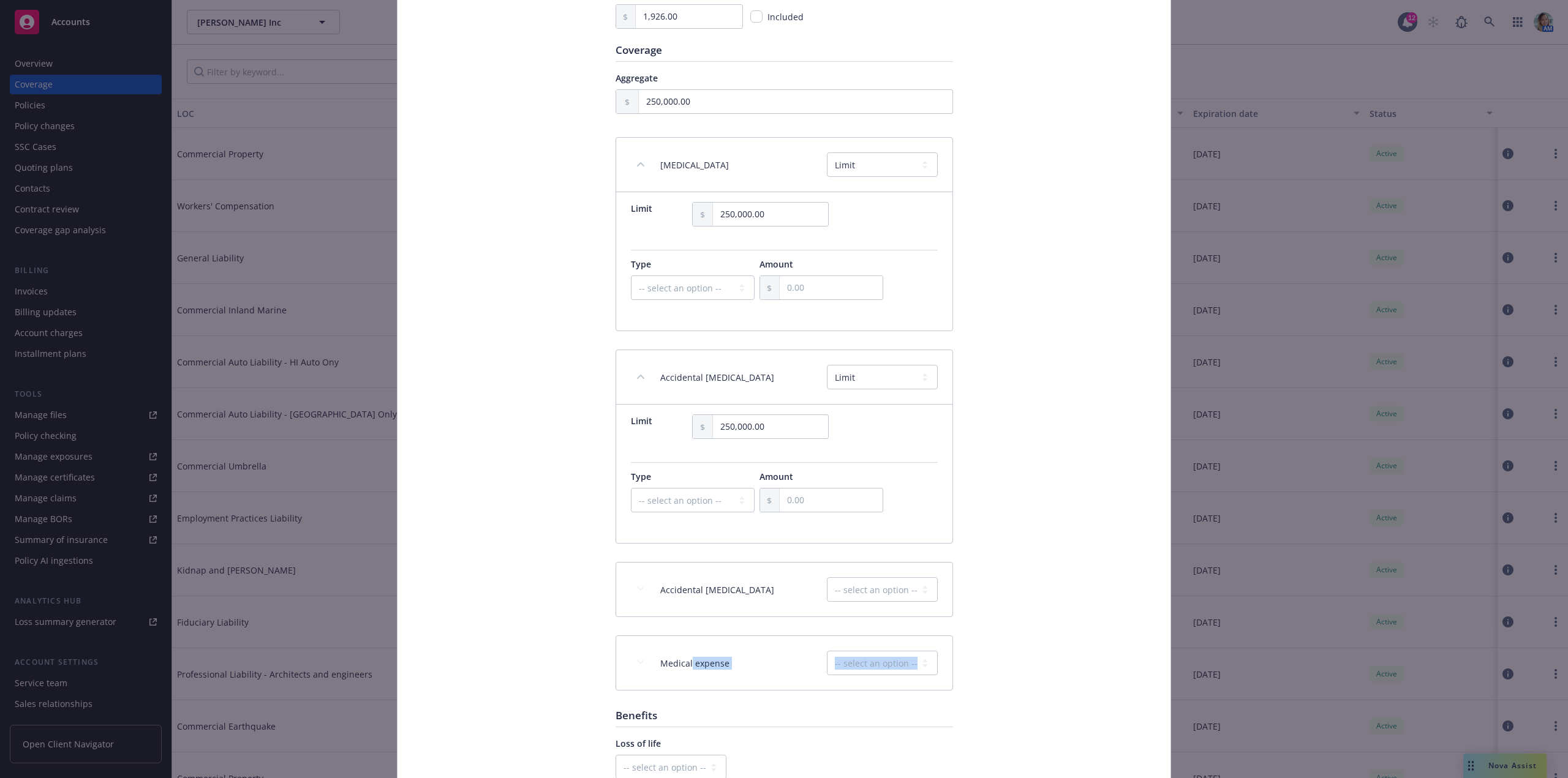
click at [711, 669] on span "Medical expense" at bounding box center [695, 663] width 69 height 12
click at [736, 661] on div "Medical expense -- select an option -- Excluded Included Limit Unknown" at bounding box center [799, 663] width 277 height 25
drag, startPoint x: 711, startPoint y: 665, endPoint x: 649, endPoint y: 666, distance: 62.0
click at [653, 666] on div "Medical expense -- select an option -- Excluded Included Limit Unknown" at bounding box center [784, 662] width 336 height 54
copy span "Medical expense"
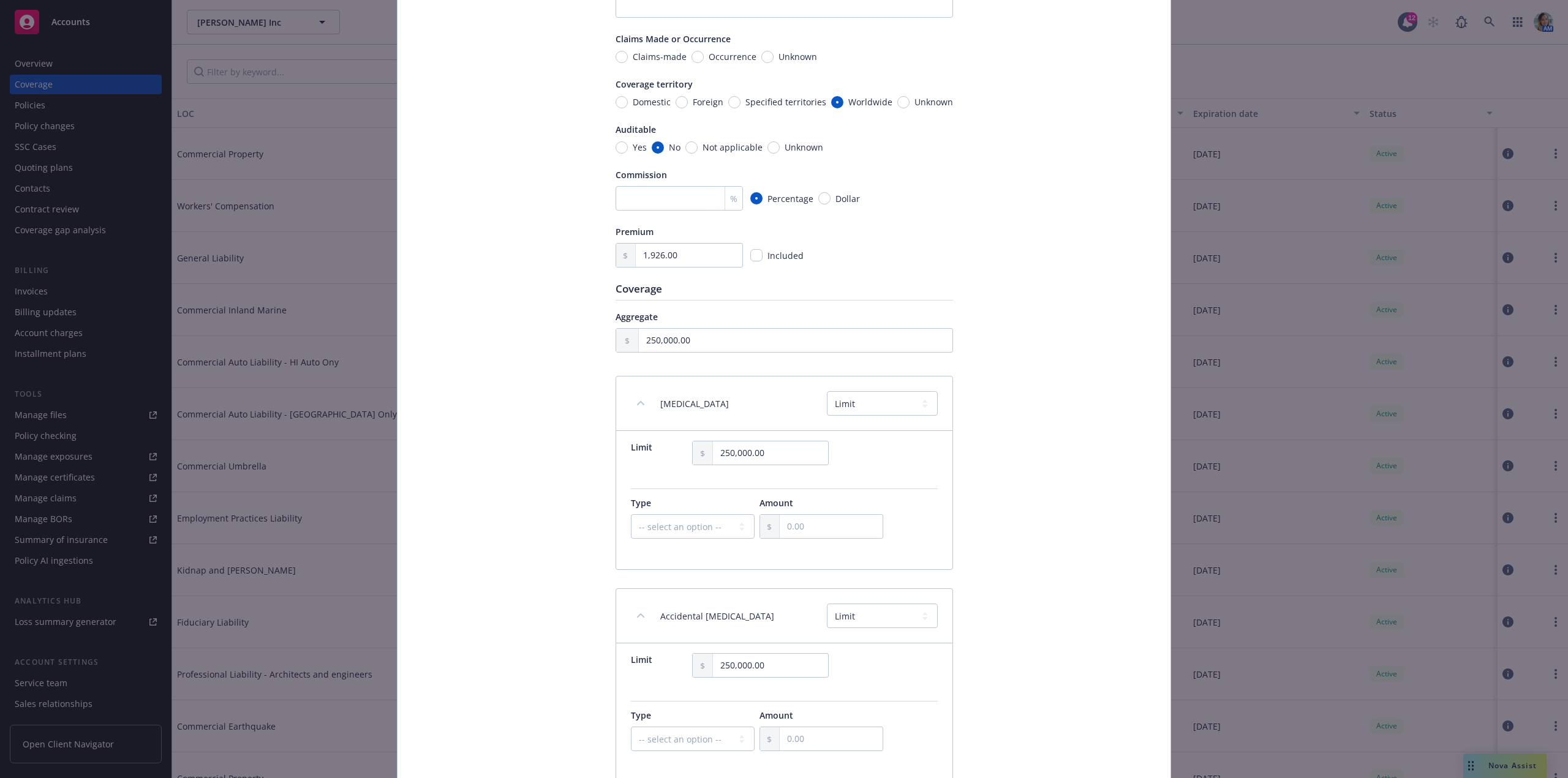
scroll to position [0, 0]
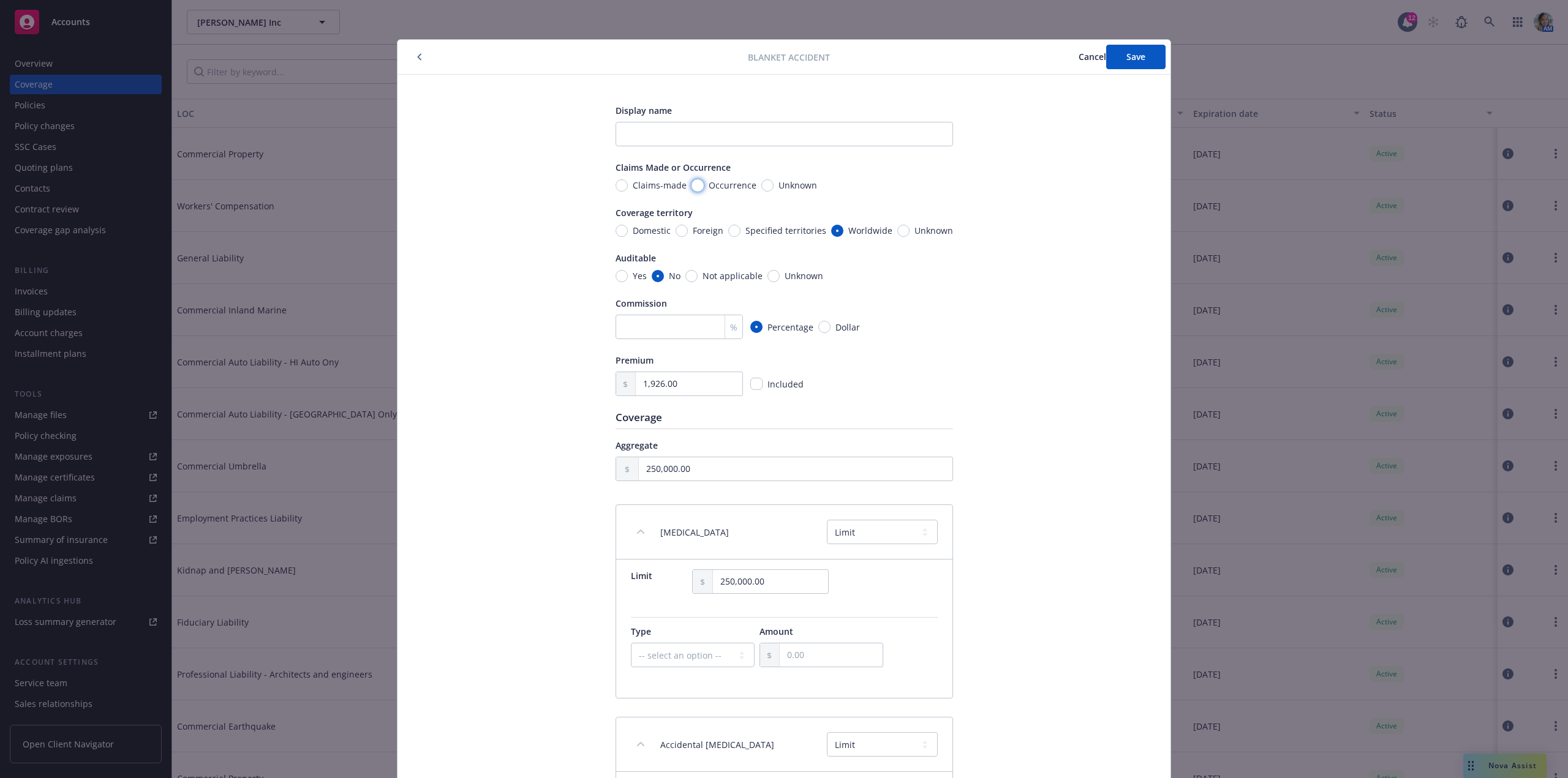
click at [697, 188] on input "Occurrence" at bounding box center [697, 186] width 12 height 12
radio input "true"
click at [1116, 58] on button "Save" at bounding box center [1135, 57] width 60 height 25
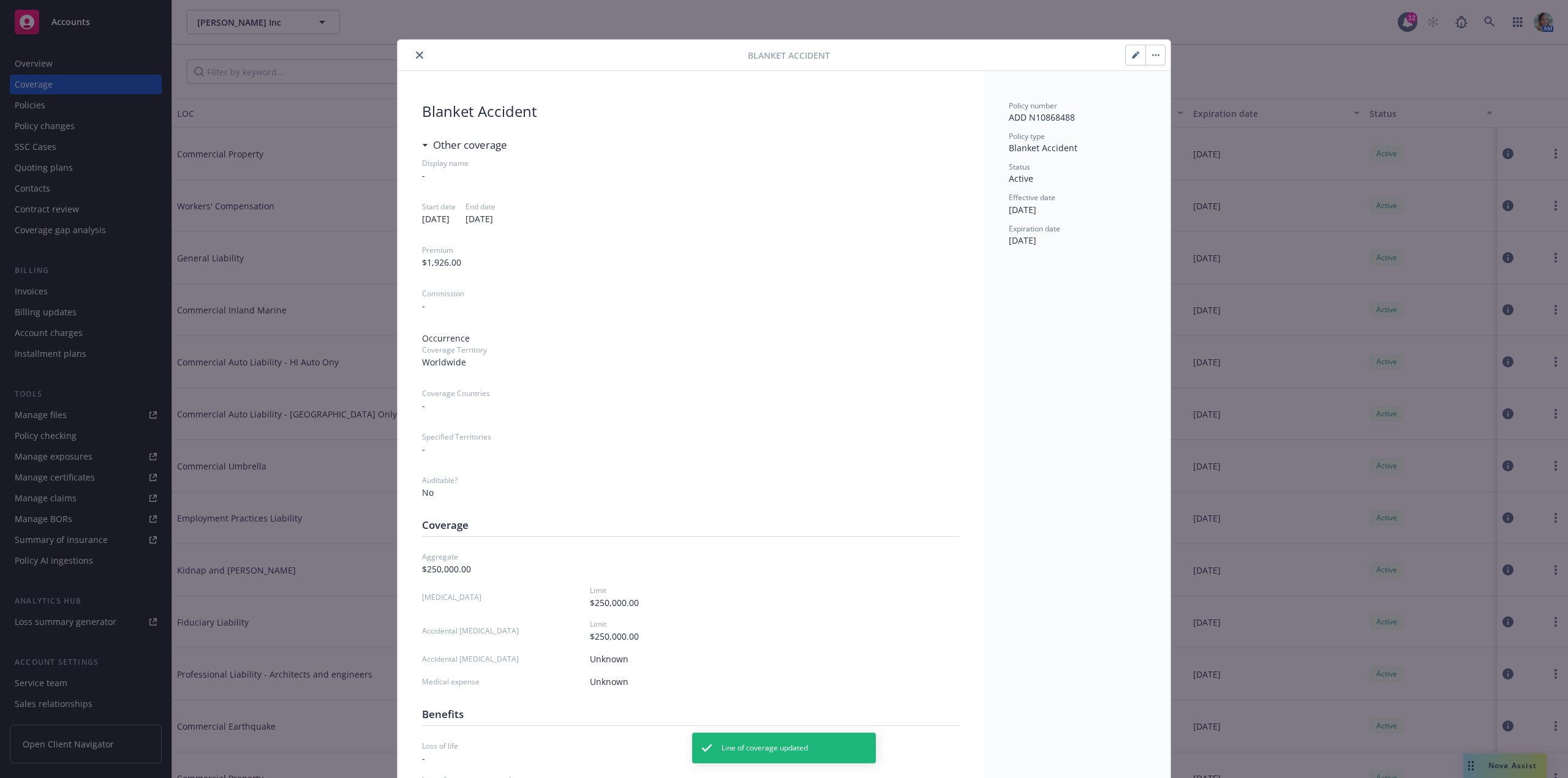
click at [419, 56] on button "close" at bounding box center [419, 55] width 15 height 15
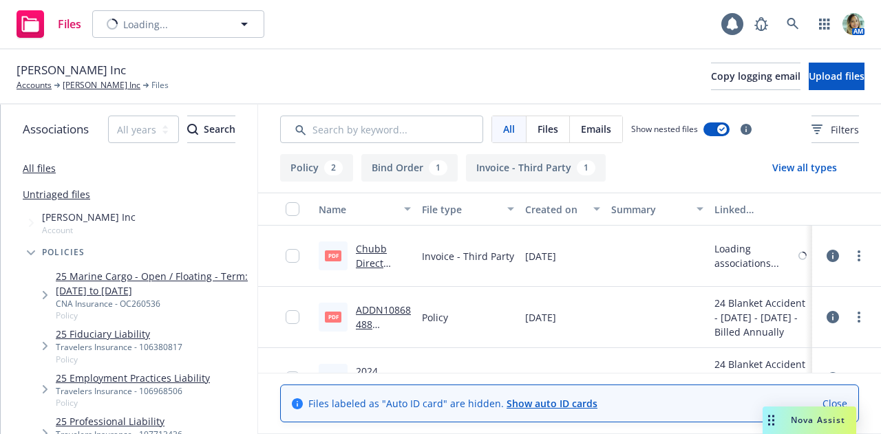
scroll to position [233, 0]
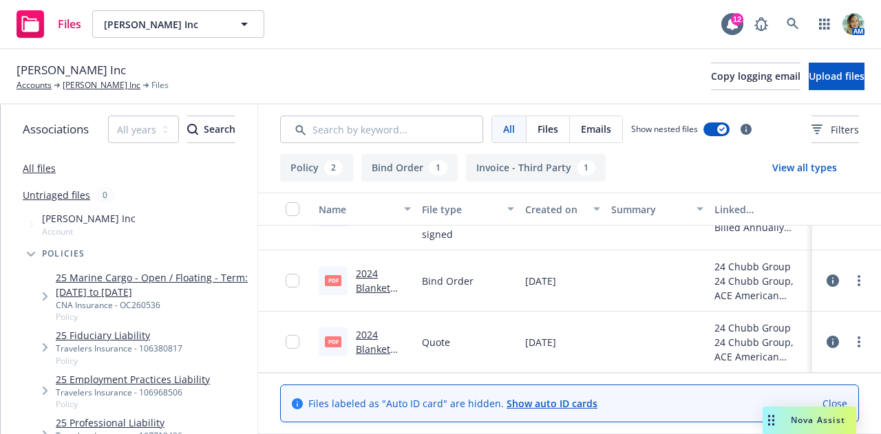
click at [370, 355] on link "2024 Blanket Accident Renewal Endorsement #6.pdf" at bounding box center [382, 370] width 52 height 85
